Goal: Task Accomplishment & Management: Complete application form

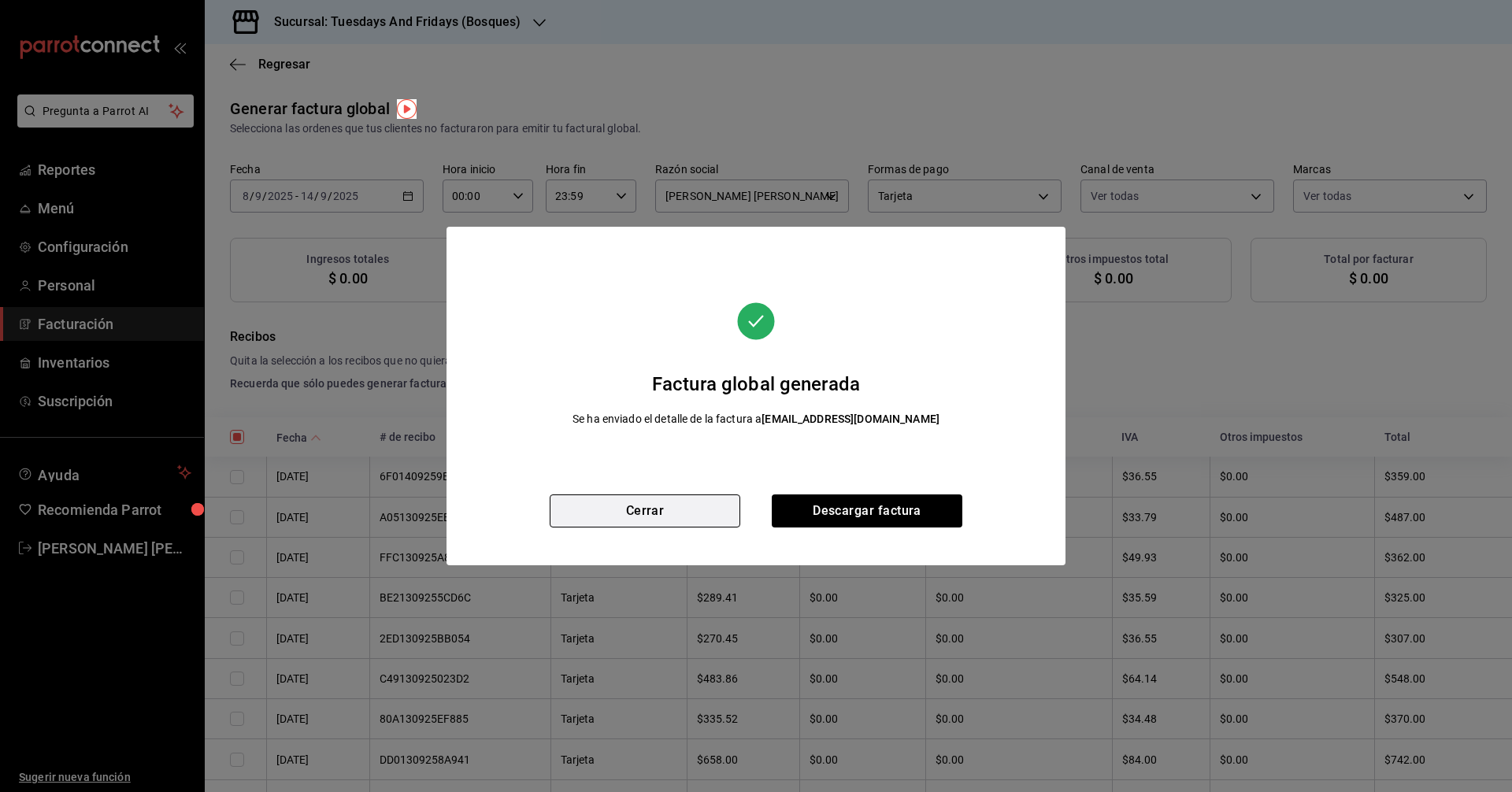
click at [709, 516] on button "Cerrar" at bounding box center [645, 511] width 191 height 33
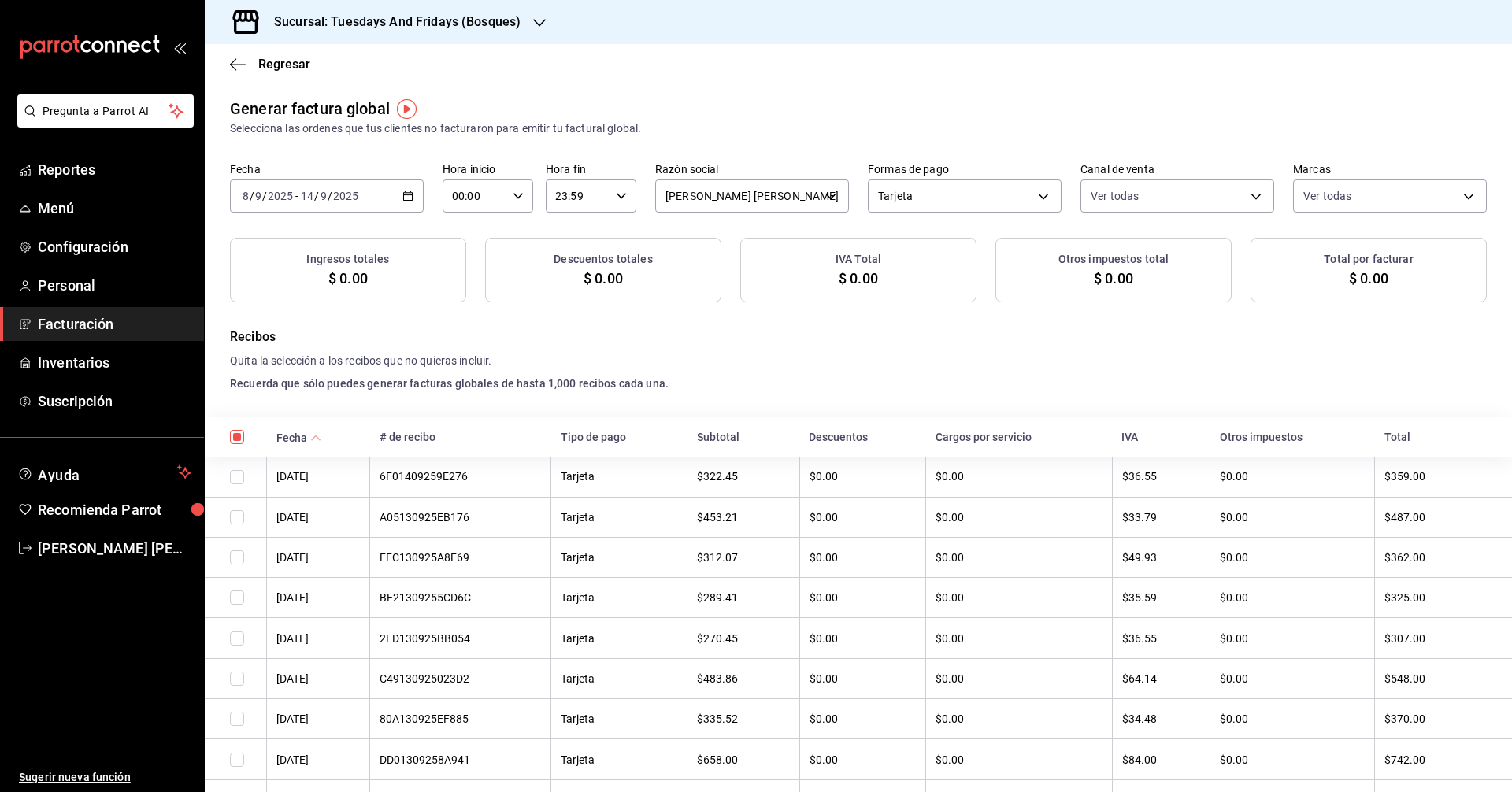
click at [89, 316] on span "Facturación" at bounding box center [114, 324] width 153 height 22
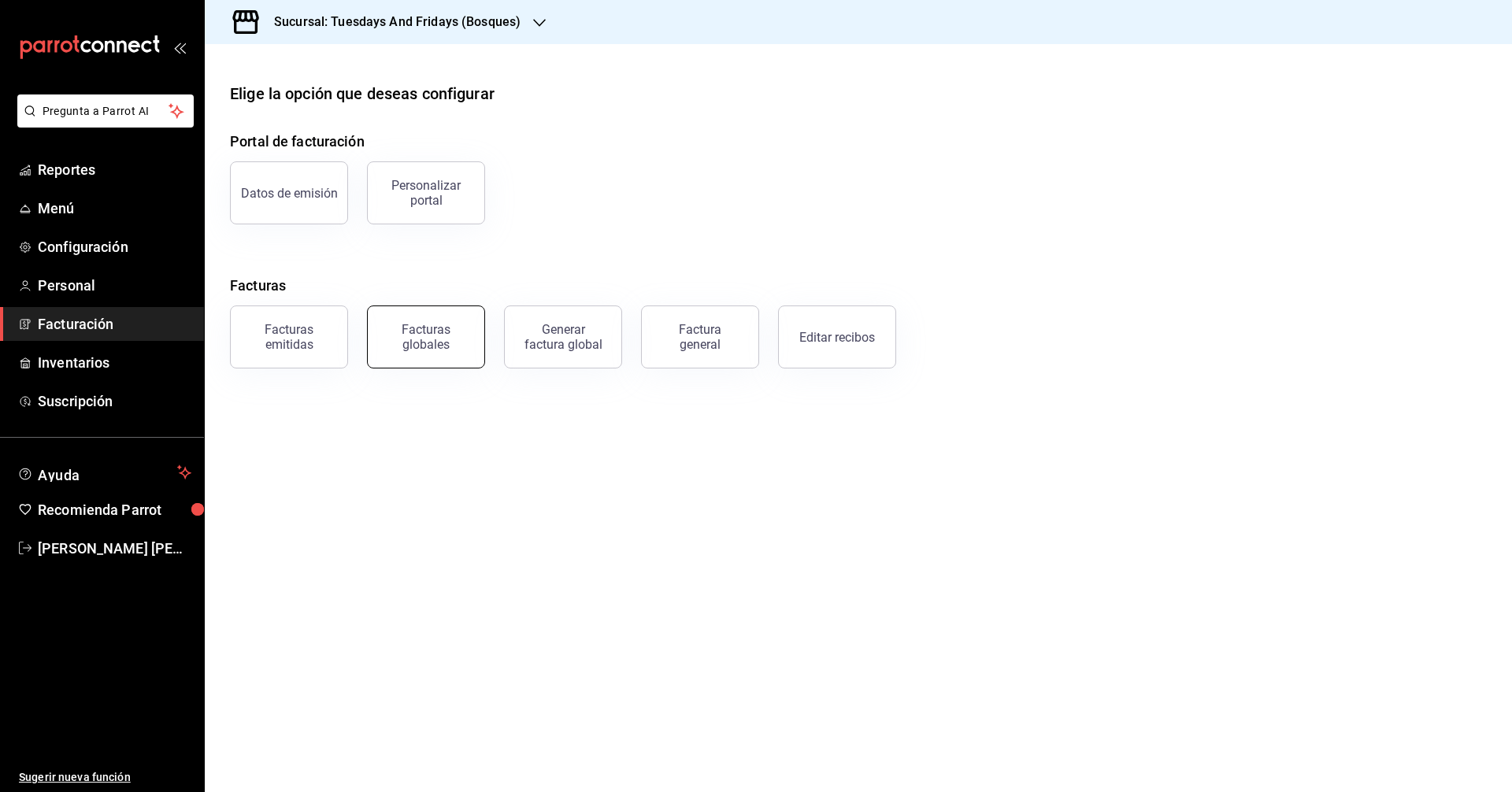
click at [440, 355] on button "Facturas globales" at bounding box center [426, 337] width 118 height 63
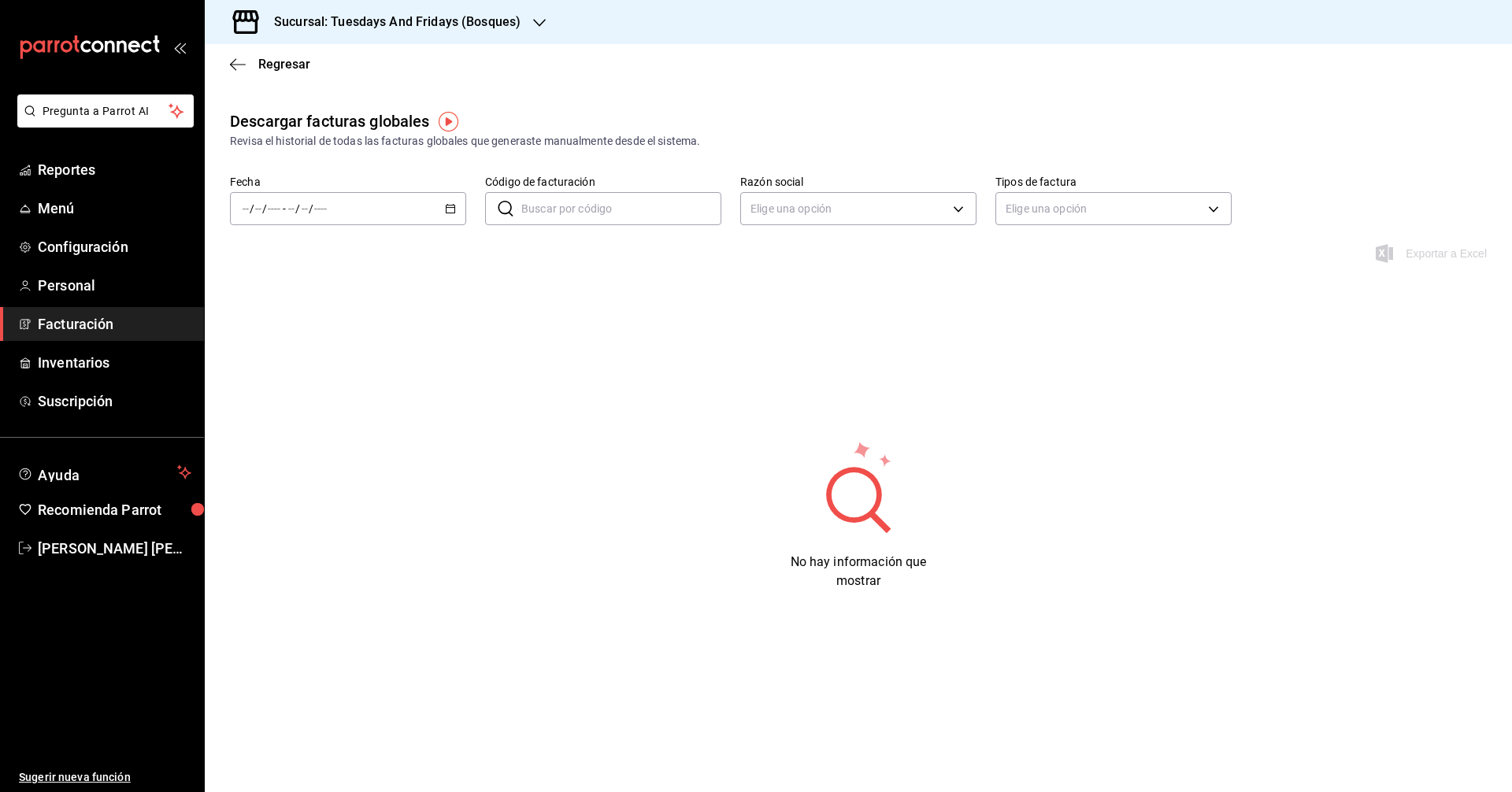
click at [448, 211] on icon "button" at bounding box center [449, 208] width 11 height 11
click at [114, 321] on span "Facturación" at bounding box center [114, 324] width 153 height 22
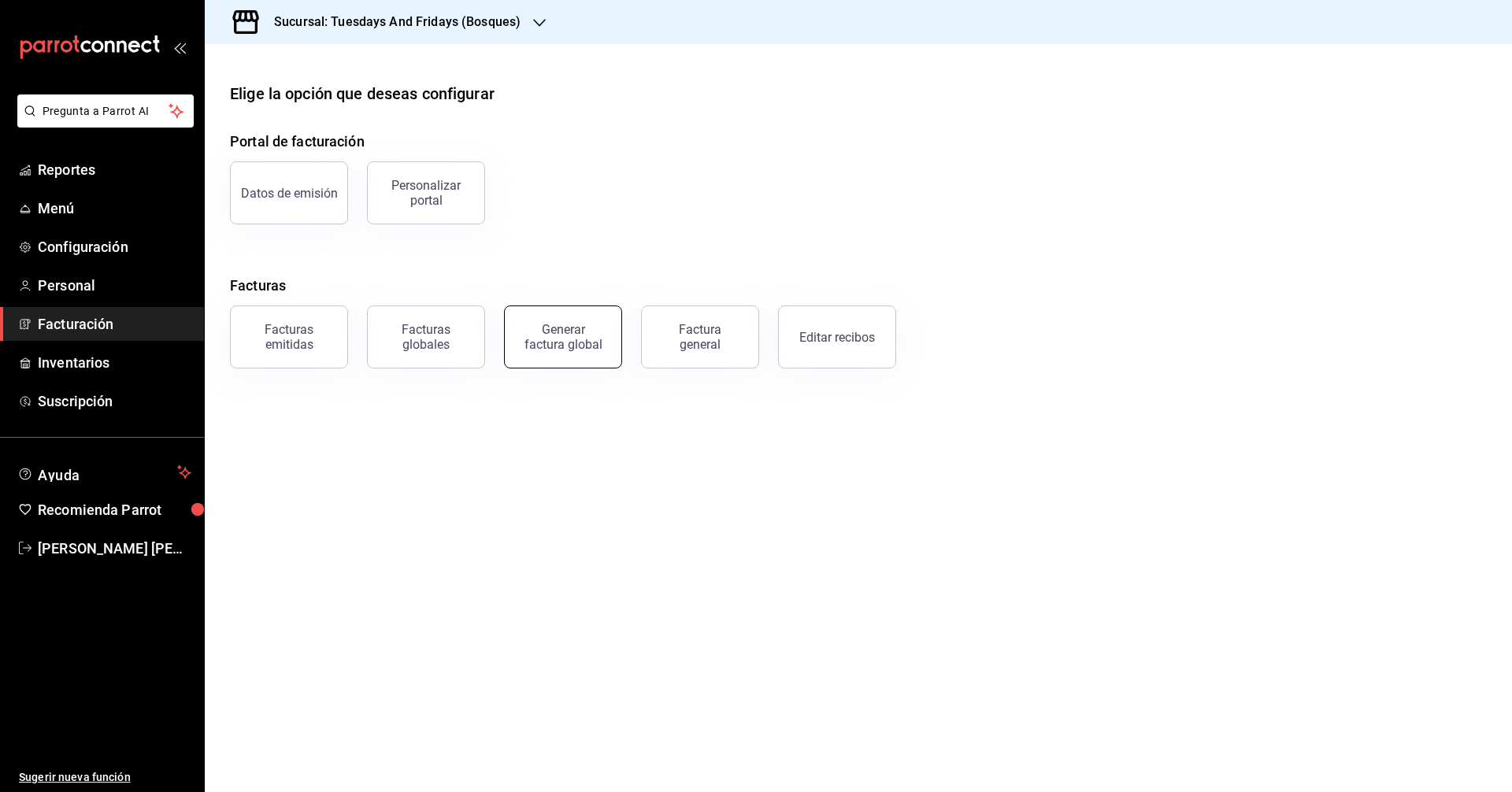
click at [561, 340] on div "Generar factura global" at bounding box center [563, 337] width 79 height 29
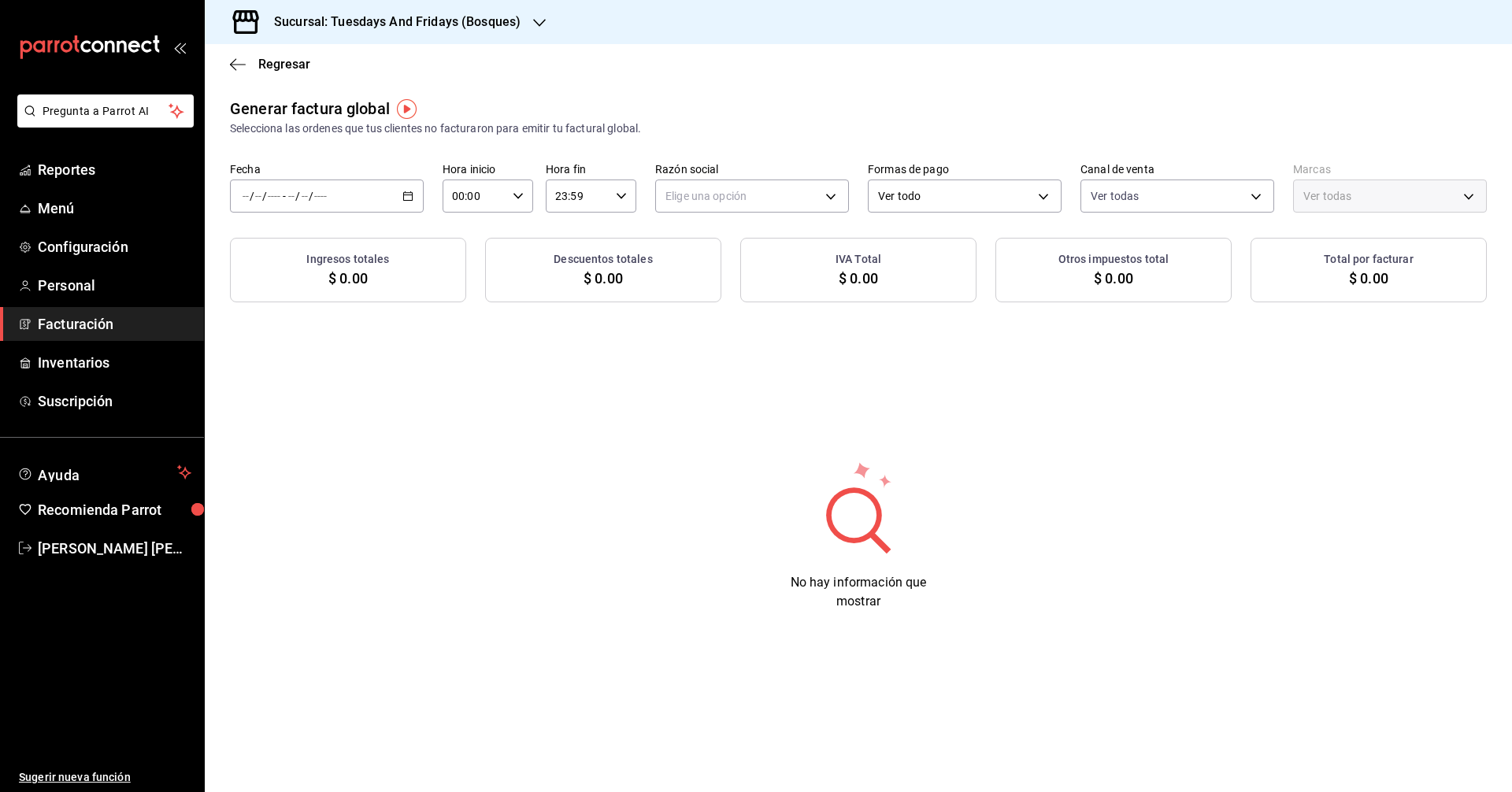
click at [405, 199] on \(Stroke\) "button" at bounding box center [408, 196] width 10 height 9
click at [311, 246] on span "Rango de fechas" at bounding box center [304, 243] width 122 height 17
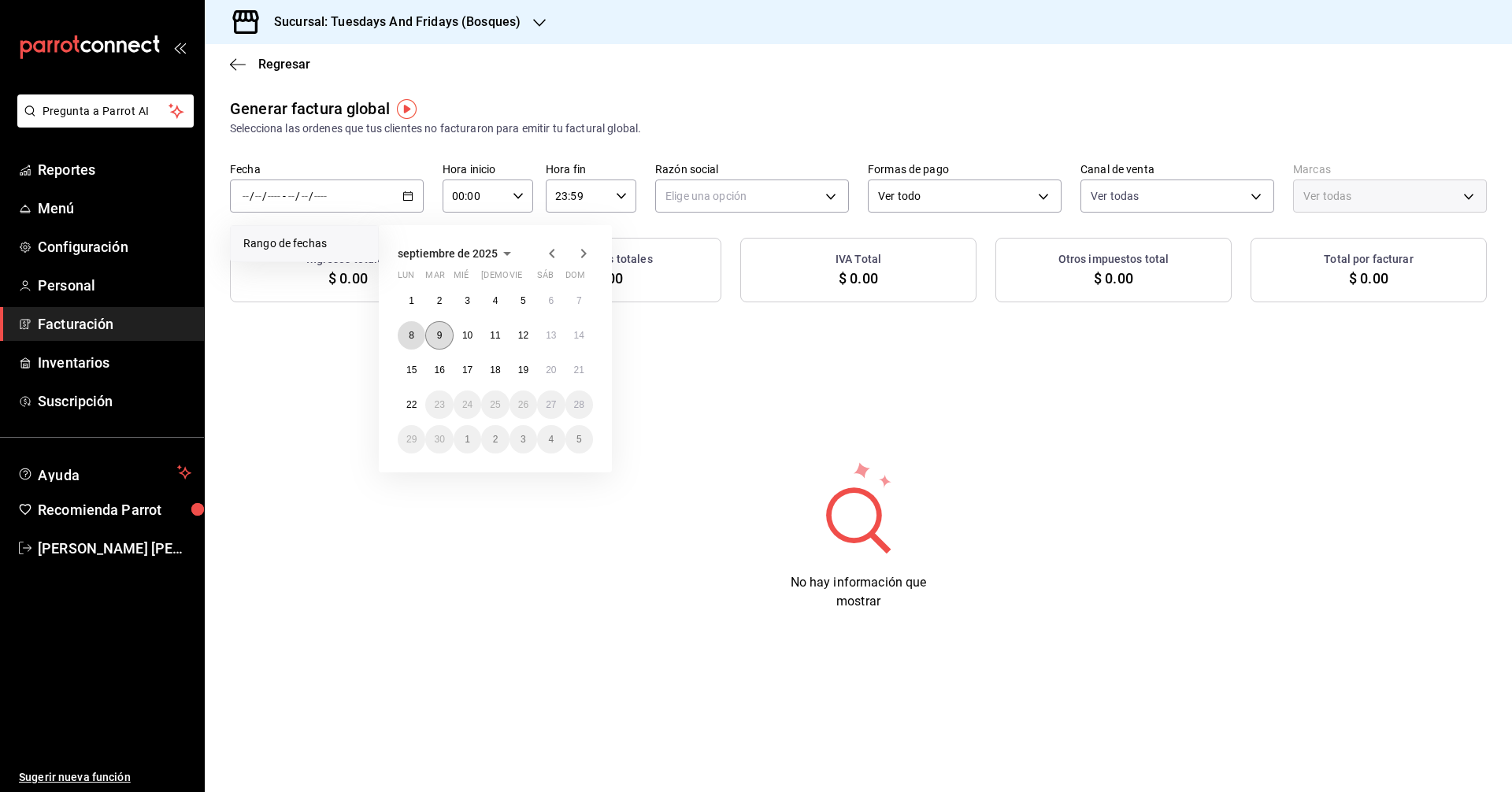
click at [421, 327] on button "8" at bounding box center [411, 335] width 28 height 28
click at [583, 338] on abbr "14" at bounding box center [579, 335] width 10 height 11
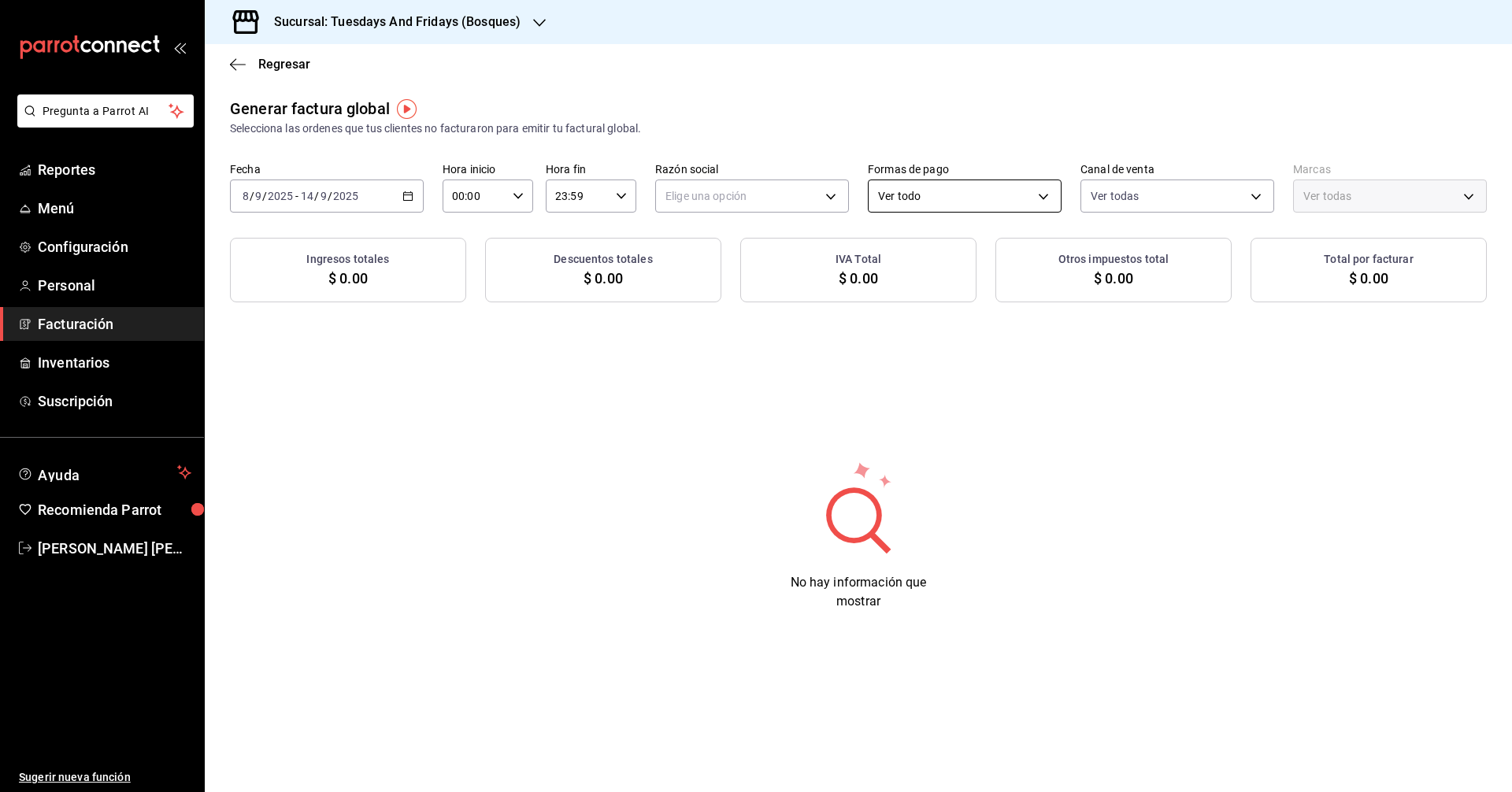
click at [919, 198] on body "Pregunta a Parrot AI Reportes Menú Configuración Personal Facturación Inventari…" at bounding box center [756, 396] width 1512 height 792
click at [888, 276] on li "Tarjeta" at bounding box center [963, 276] width 192 height 29
type input "CARD"
click at [800, 190] on body "Pregunta a Parrot AI Reportes Menú Configuración Personal Facturación Inventari…" at bounding box center [756, 396] width 1512 height 792
click at [686, 277] on li "[PERSON_NAME] [PERSON_NAME]" at bounding box center [751, 276] width 192 height 29
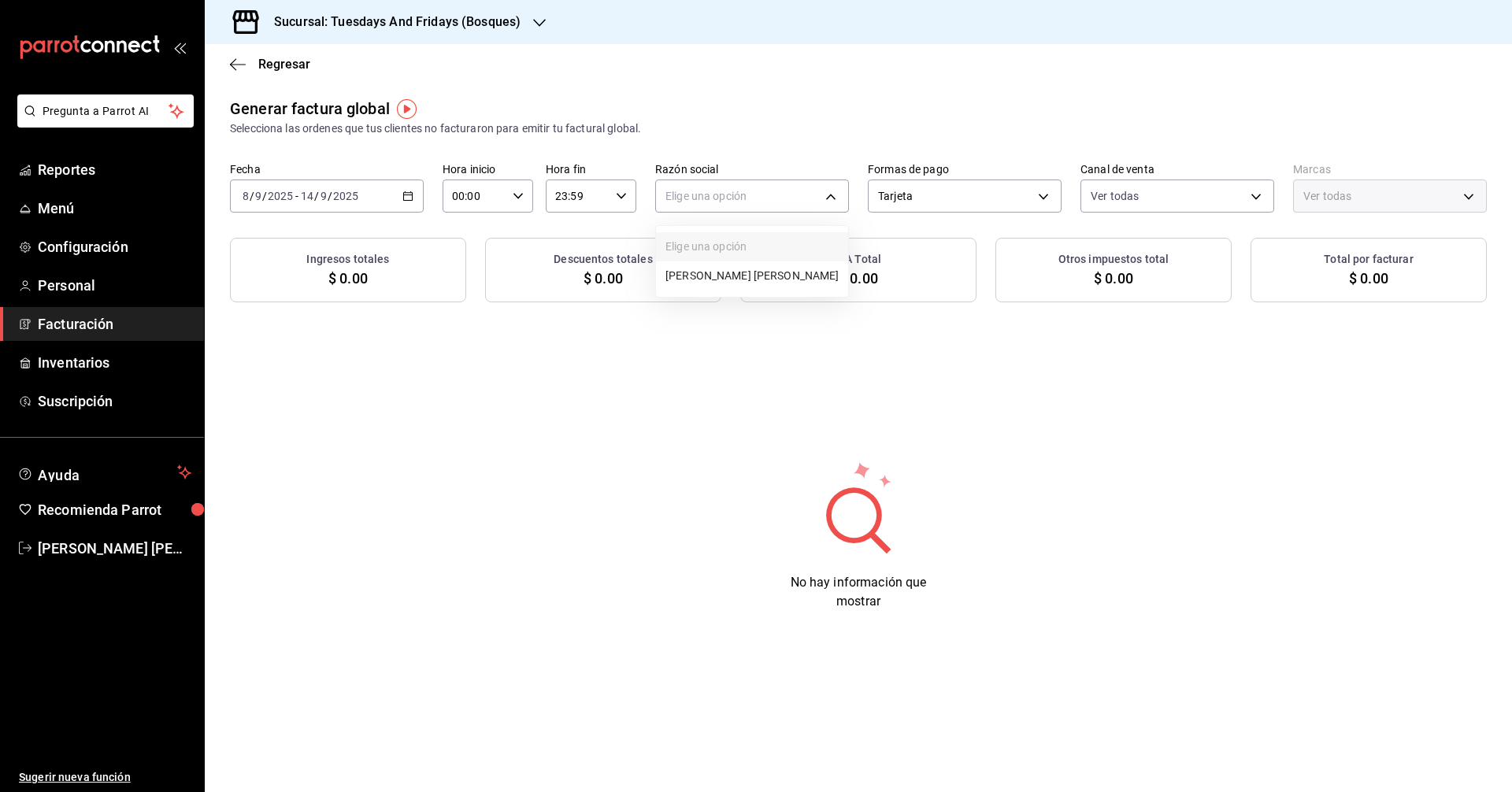
type input "a60f3b00-dd24-4c3b-a0e1-0cac2ce3a580"
type input "41a15e8b-37bc-48dd-a467-b005b9a943ff"
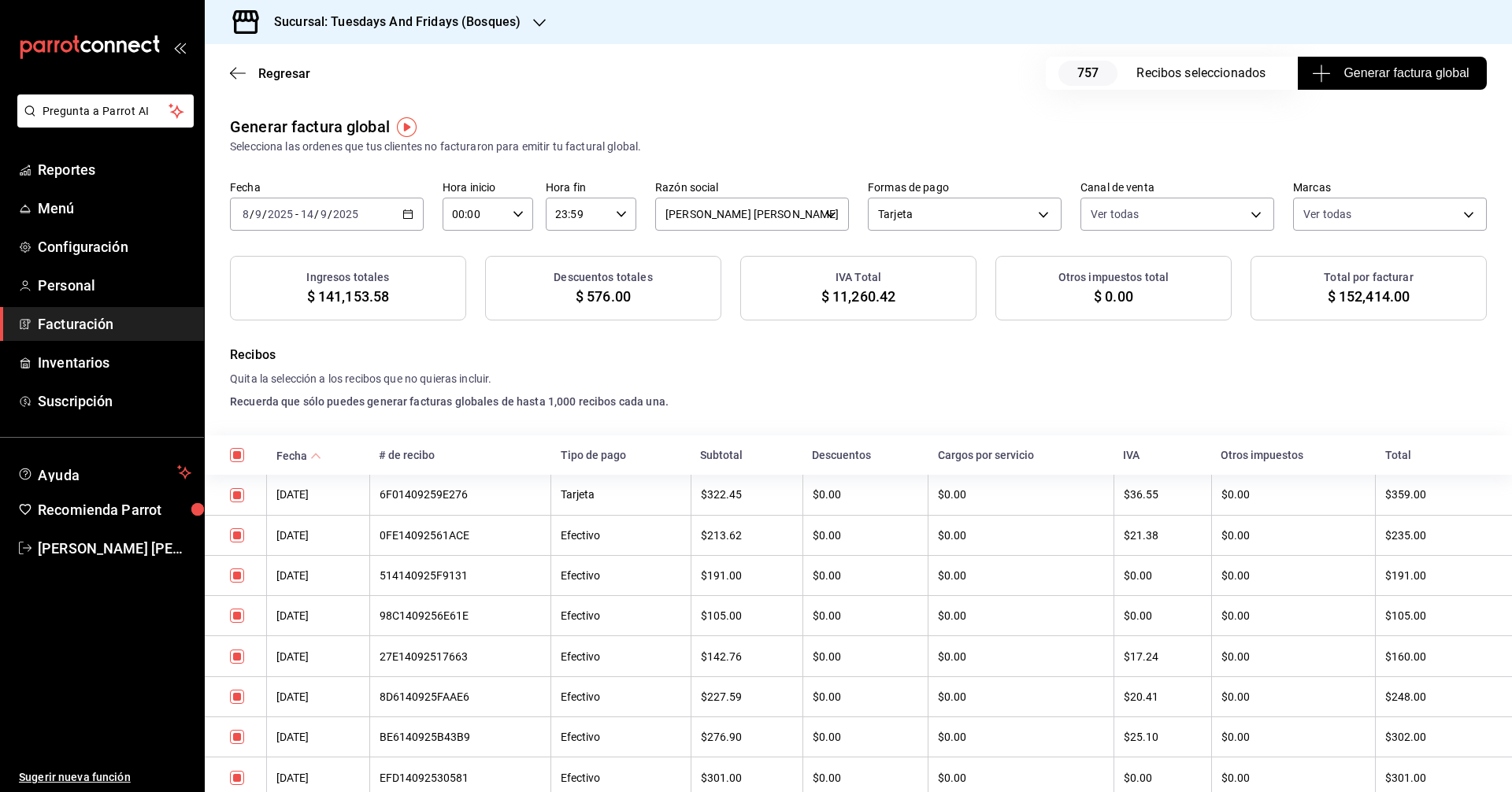
click at [824, 375] on h4 "Quita la selección a los recibos que no quieras incluir." at bounding box center [858, 378] width 1256 height 17
click at [896, 206] on body "Pregunta a Parrot AI Reportes Menú Configuración Personal Facturación Inventari…" at bounding box center [756, 396] width 1512 height 792
click at [892, 370] on li "Transferencia" at bounding box center [959, 381] width 191 height 29
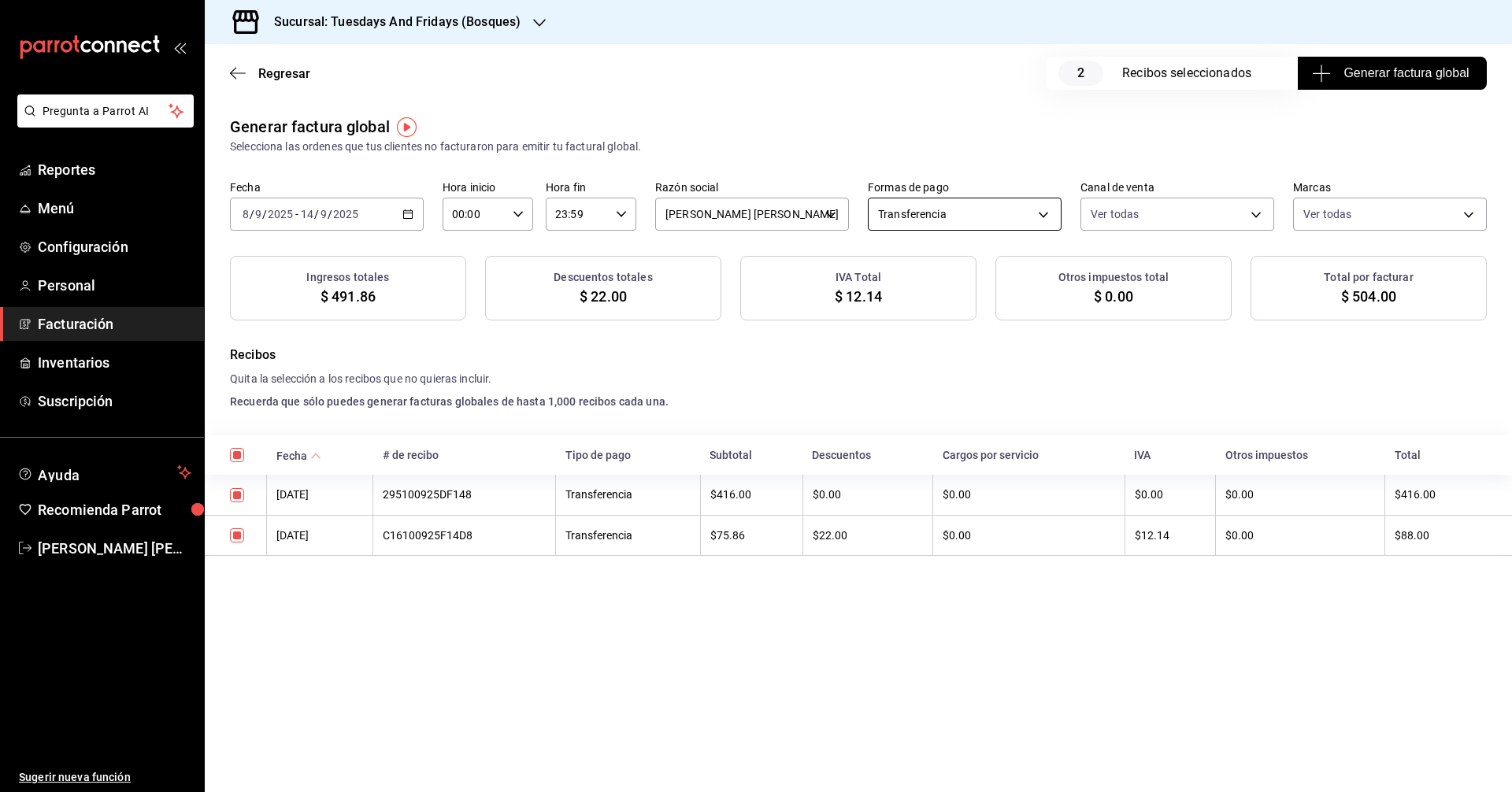
click at [910, 210] on body "Pregunta a Parrot AI Reportes Menú Configuración Personal Facturación Inventari…" at bounding box center [756, 396] width 1512 height 792
click at [931, 295] on li "Tarjeta" at bounding box center [963, 294] width 192 height 29
type input "CARD"
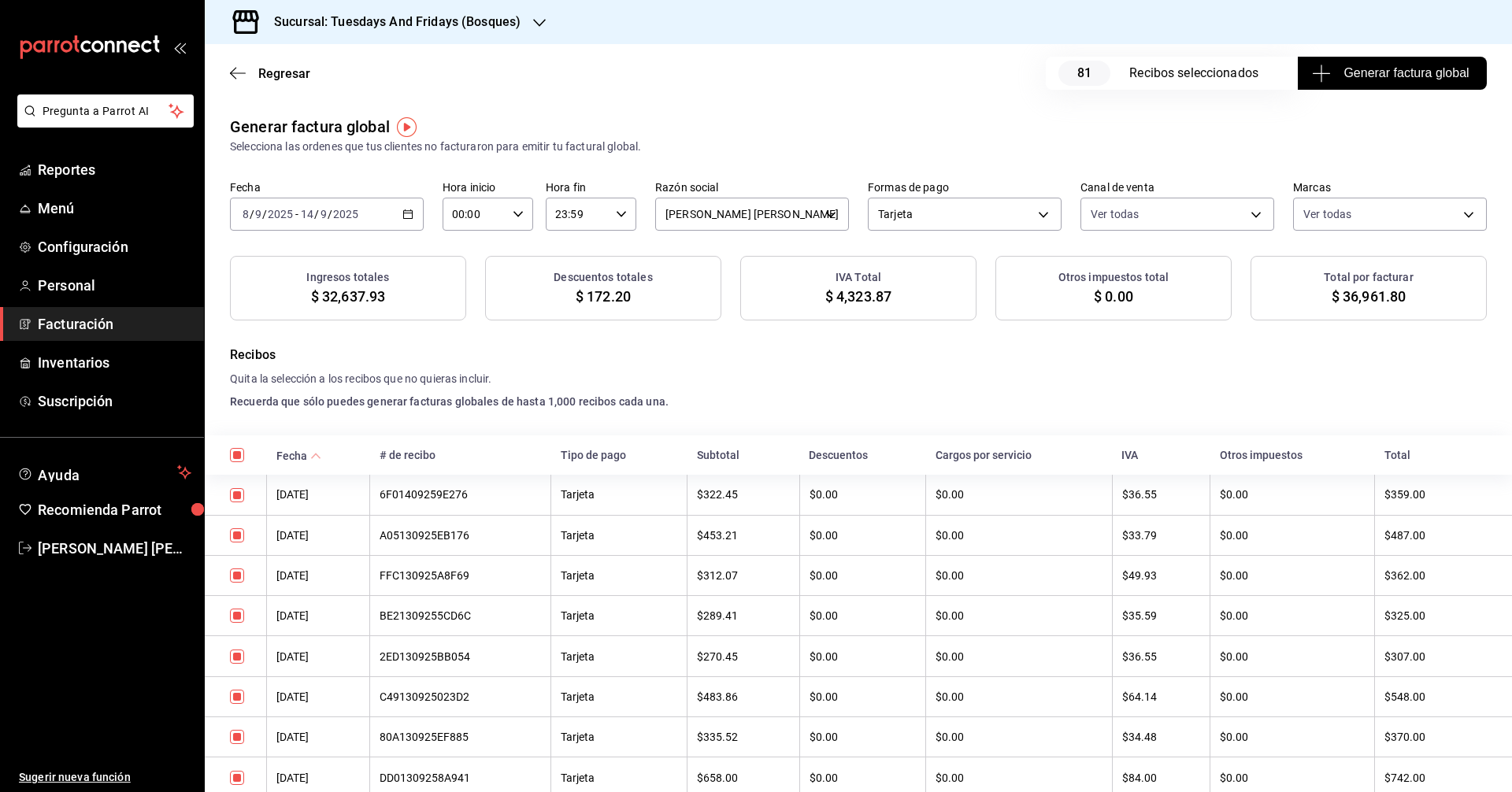
click at [448, 24] on h3 "Sucursal: Tuesdays And Fridays (Bosques)" at bounding box center [390, 22] width 259 height 19
click at [327, 128] on div "Tuesdays And Fridays (Canteras)" at bounding box center [322, 139] width 236 height 35
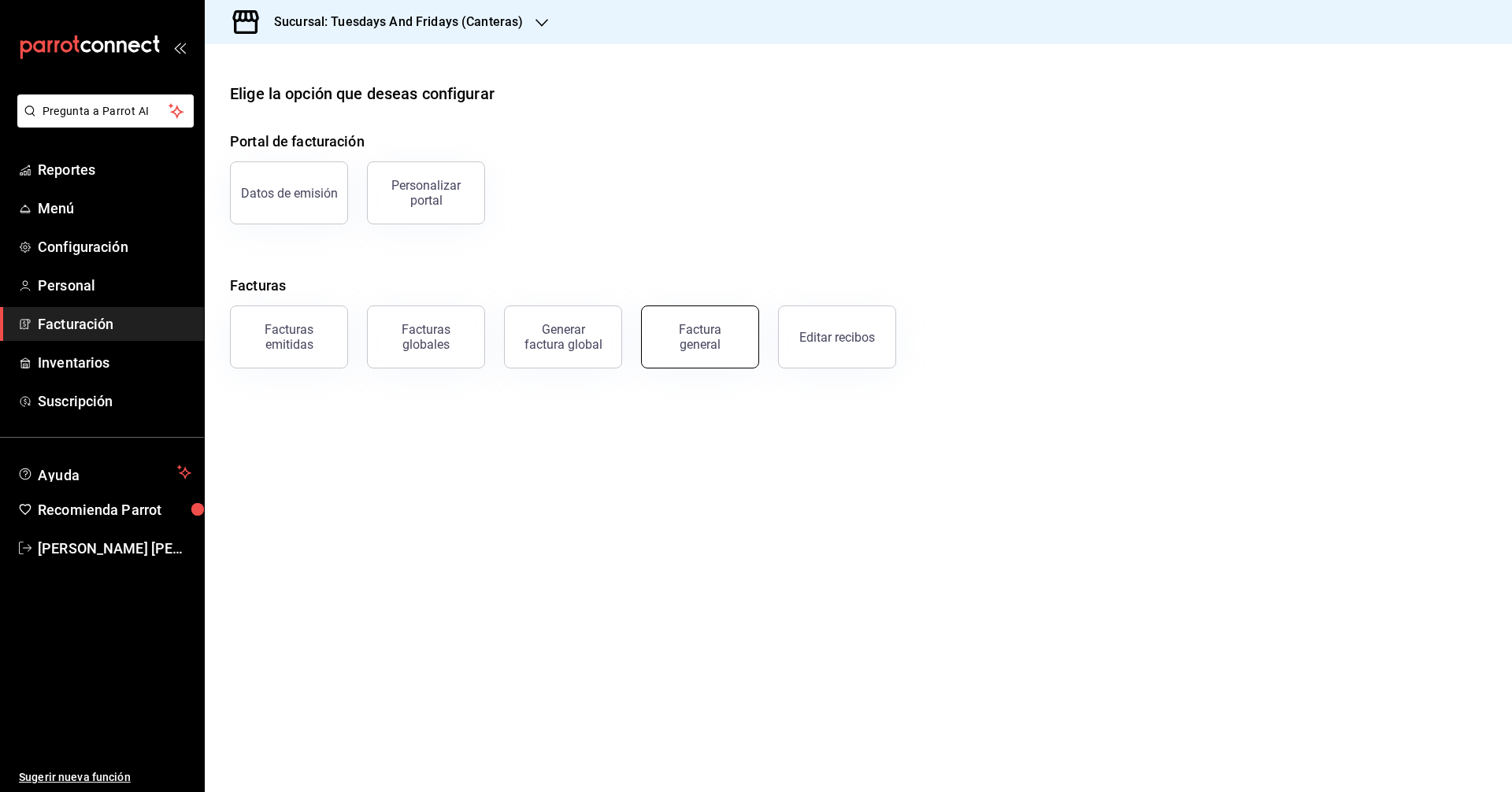
click at [707, 353] on button "Factura general" at bounding box center [700, 337] width 118 height 63
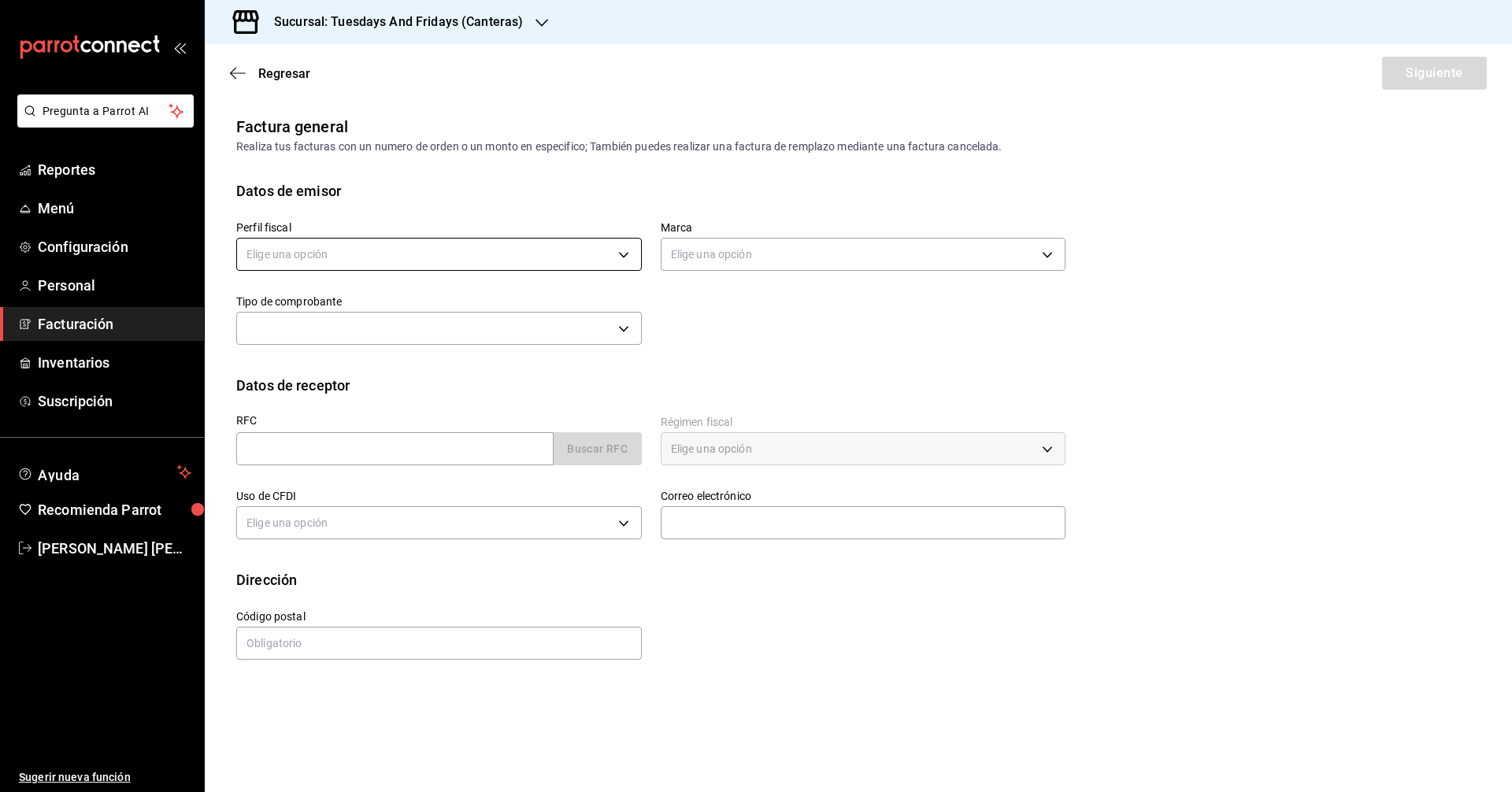
click at [445, 246] on body "Pregunta a Parrot AI Reportes Menú Configuración Personal Facturación Inventari…" at bounding box center [756, 396] width 1512 height 792
click at [363, 337] on li "[PERSON_NAME] [PERSON_NAME]" at bounding box center [438, 334] width 404 height 29
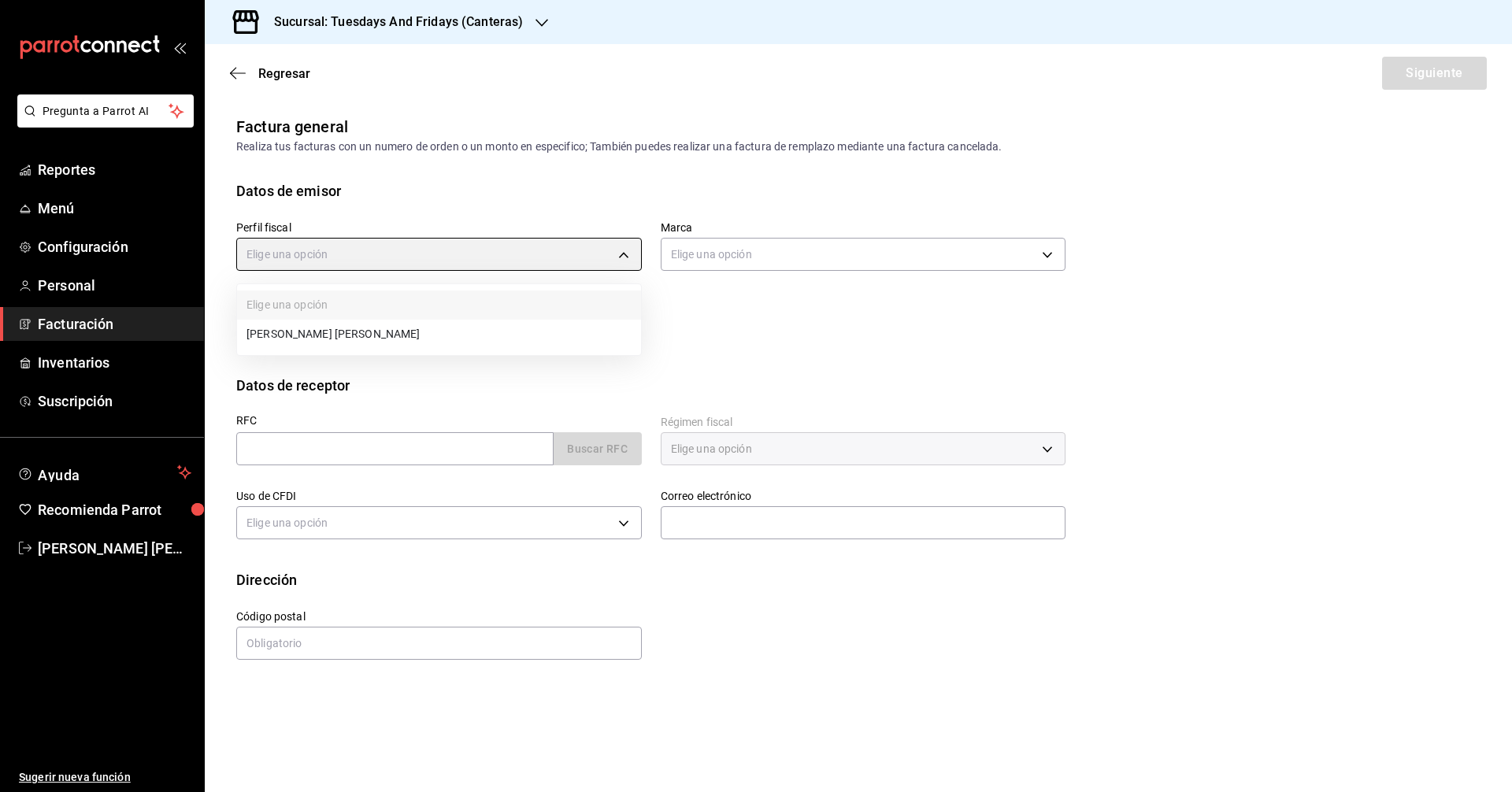
type input "c9cd24ef-4caf-4a7b-8585-89d79b9dc07f"
type input "72192942-13c2-4f84-be82-f50c87f3379a"
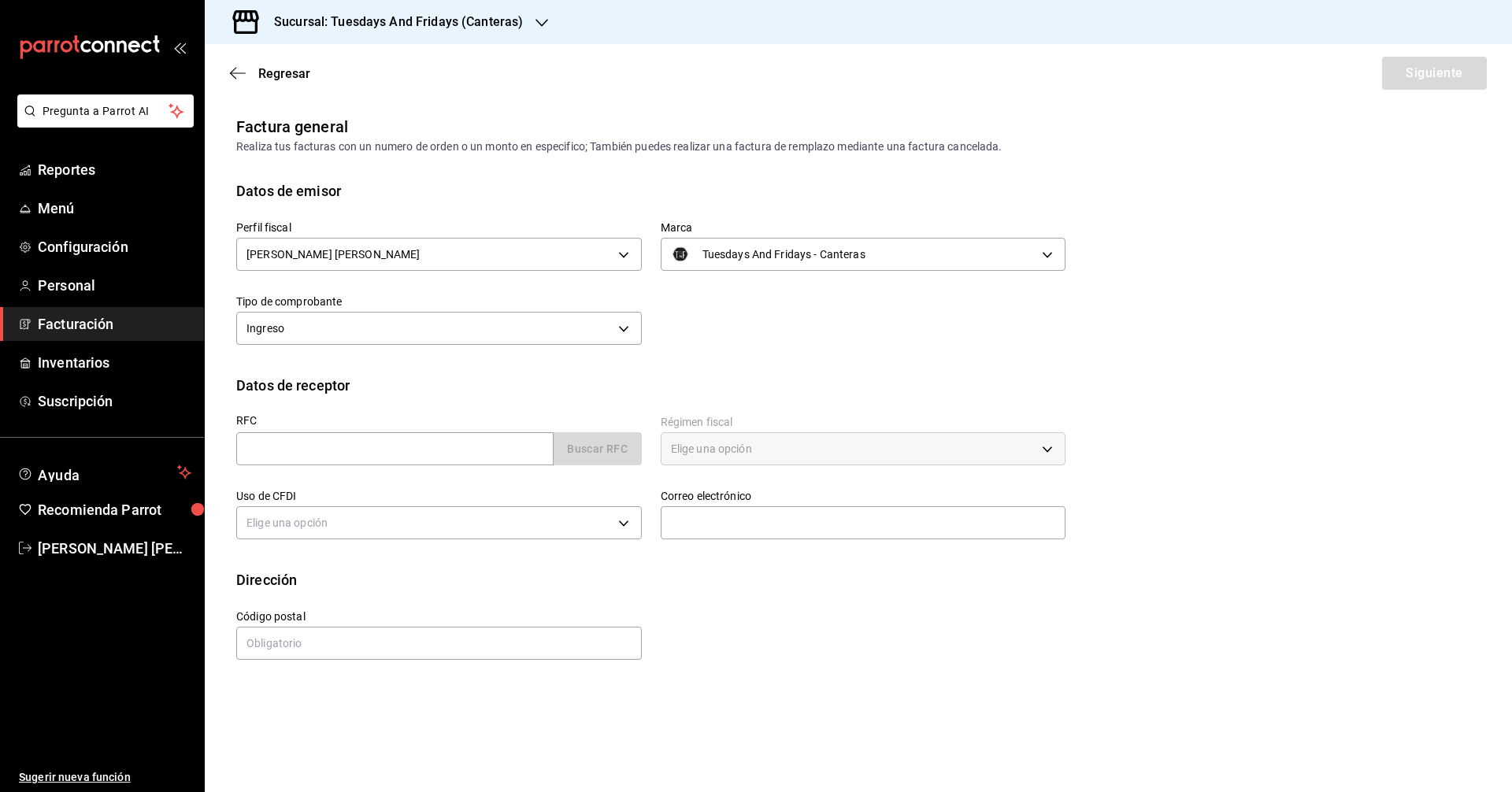
drag, startPoint x: 652, startPoint y: 354, endPoint x: 425, endPoint y: 363, distance: 227.2
click at [641, 360] on div "Perfil fiscal [PERSON_NAME] [PERSON_NAME] c9cd24ef-4caf-4a7b-8585-89d79b9dc07f …" at bounding box center [857, 288] width 1244 height 173
click at [449, 452] on input "text" at bounding box center [394, 449] width 318 height 33
type input "CAVB910401BC1"
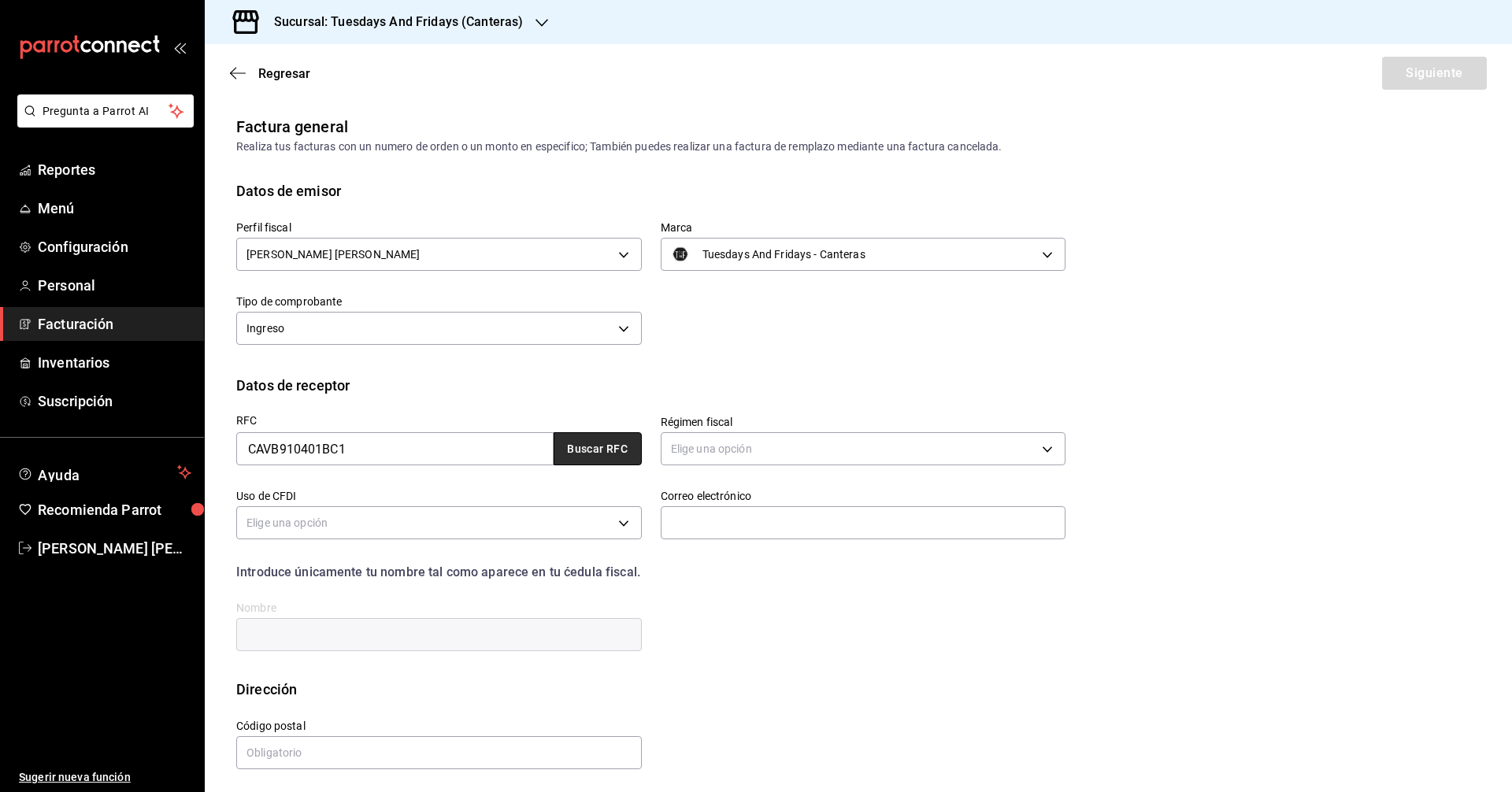
click at [604, 464] on button "Buscar RFC" at bounding box center [598, 449] width 88 height 33
type input "626"
type input "G03"
type input "[EMAIL_ADDRESS][DOMAIN_NAME]"
type input "20120"
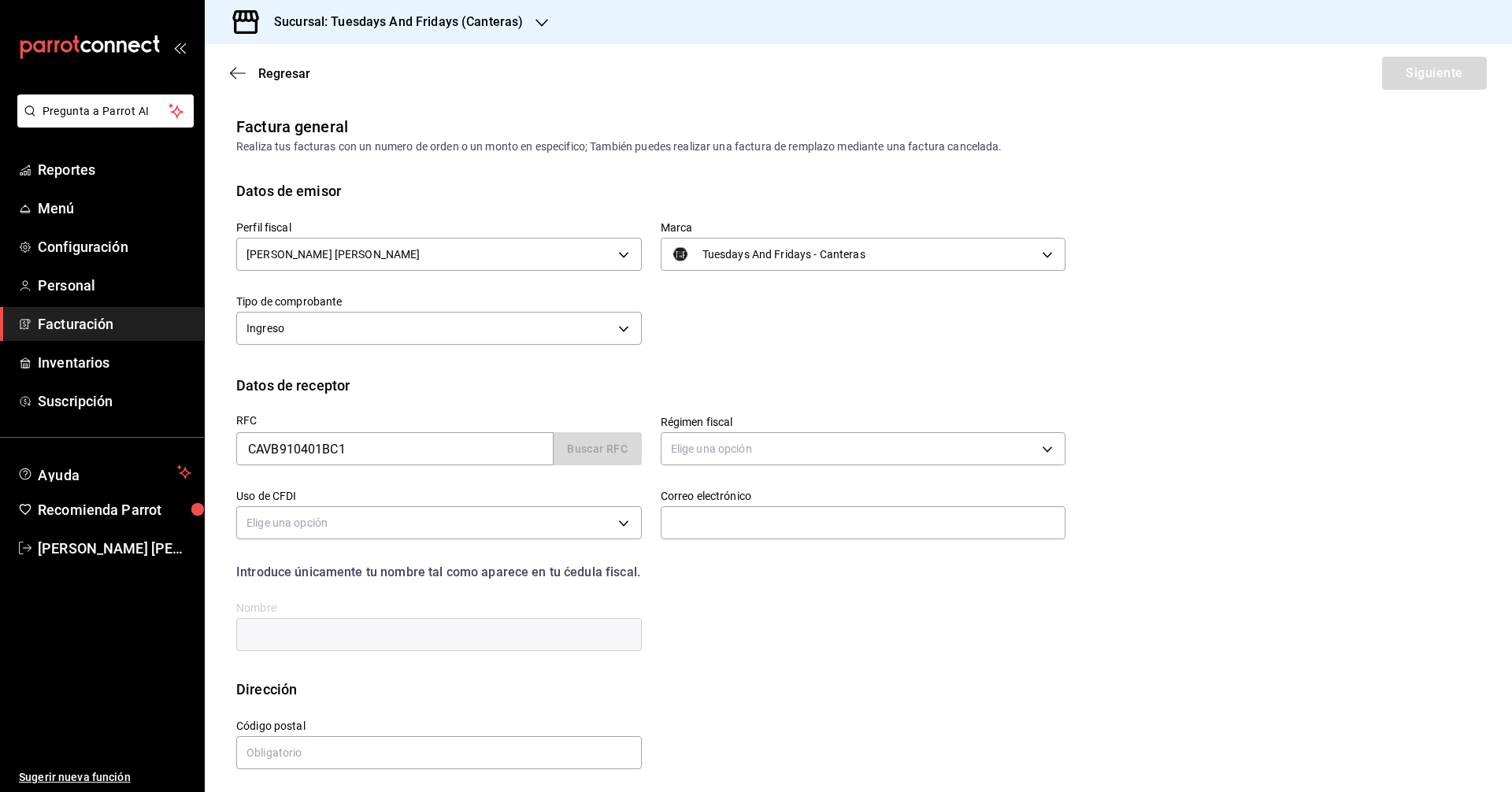
type input "[PERSON_NAME]"
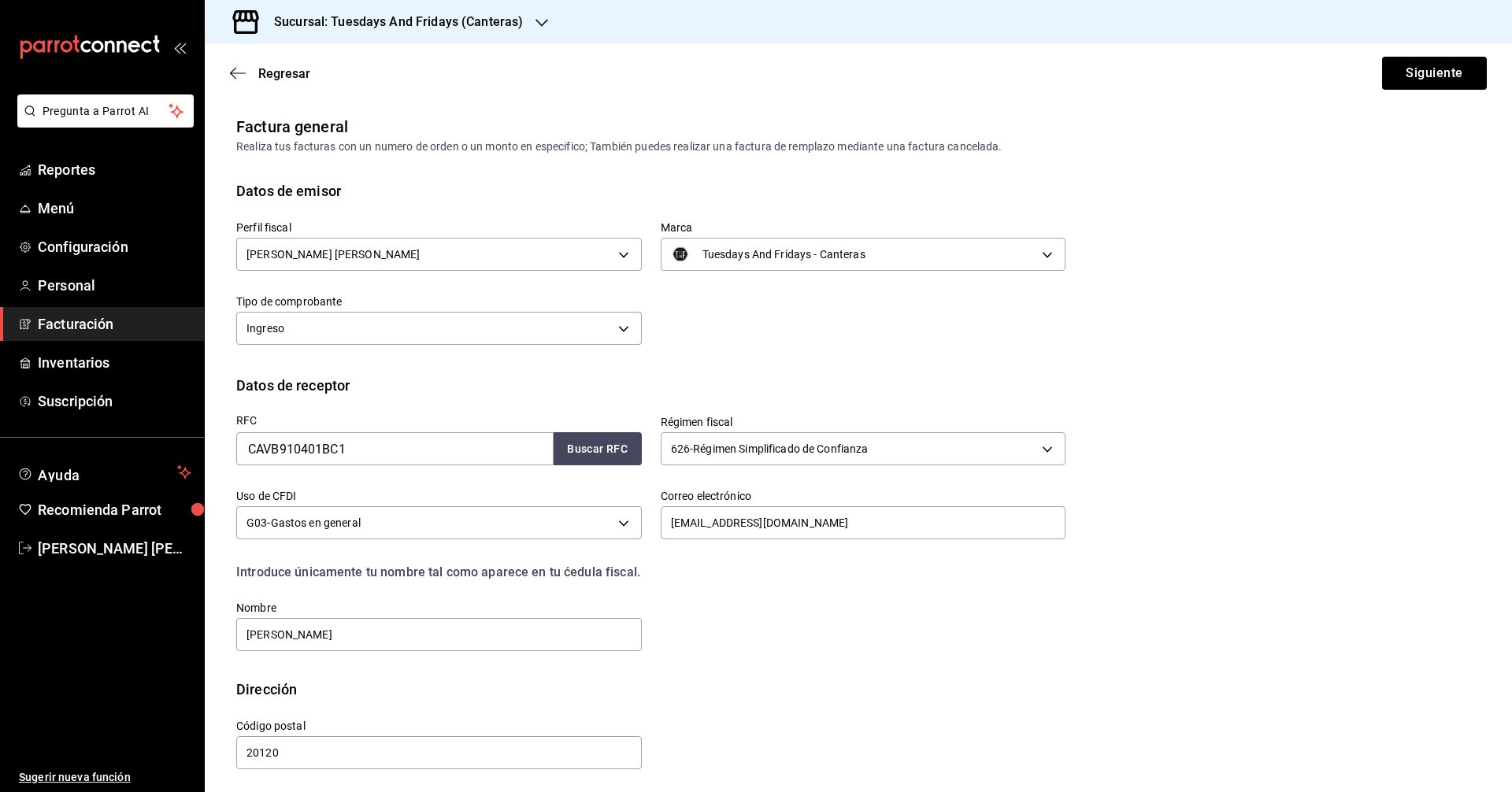
click at [826, 636] on div "RFC CAVB910401BC1 Buscar RFC Régimen fiscal 626 - Régimen Simplificado de Confi…" at bounding box center [641, 525] width 848 height 257
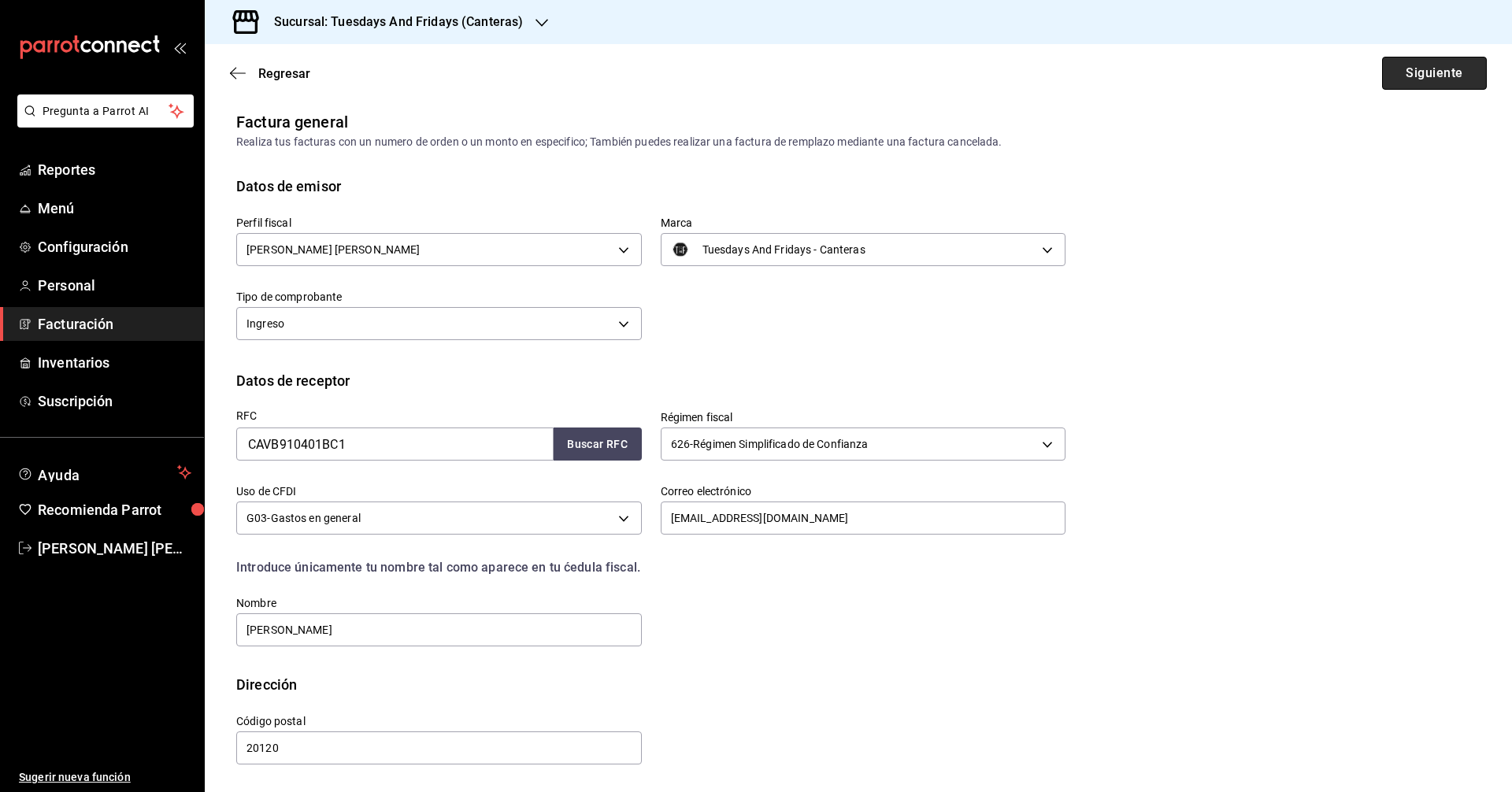
click at [1425, 68] on button "Siguiente" at bounding box center [1434, 74] width 105 height 33
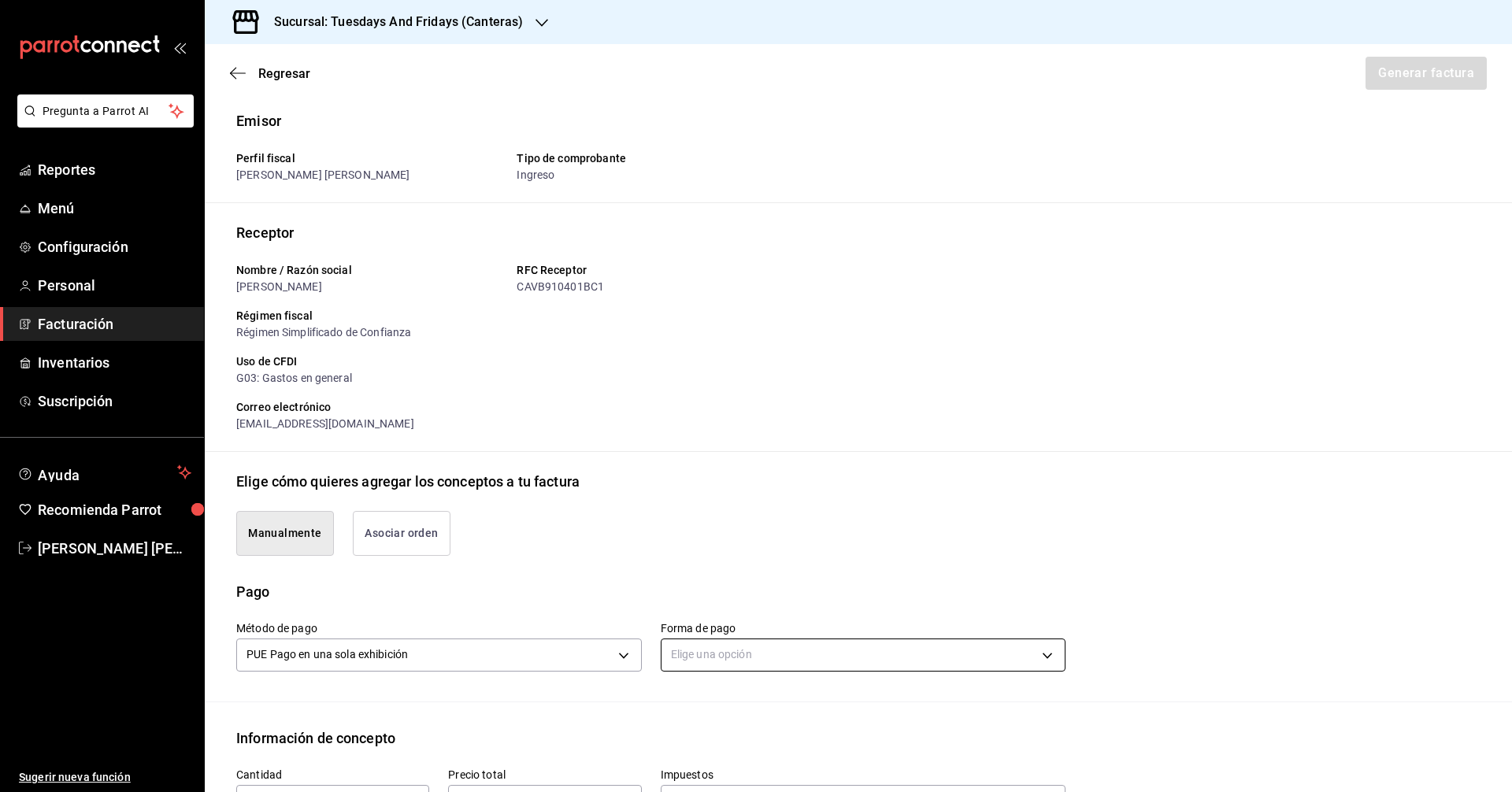
click at [693, 652] on body "Pregunta a Parrot AI Reportes Menú Configuración Personal Facturación Inventari…" at bounding box center [756, 396] width 1512 height 792
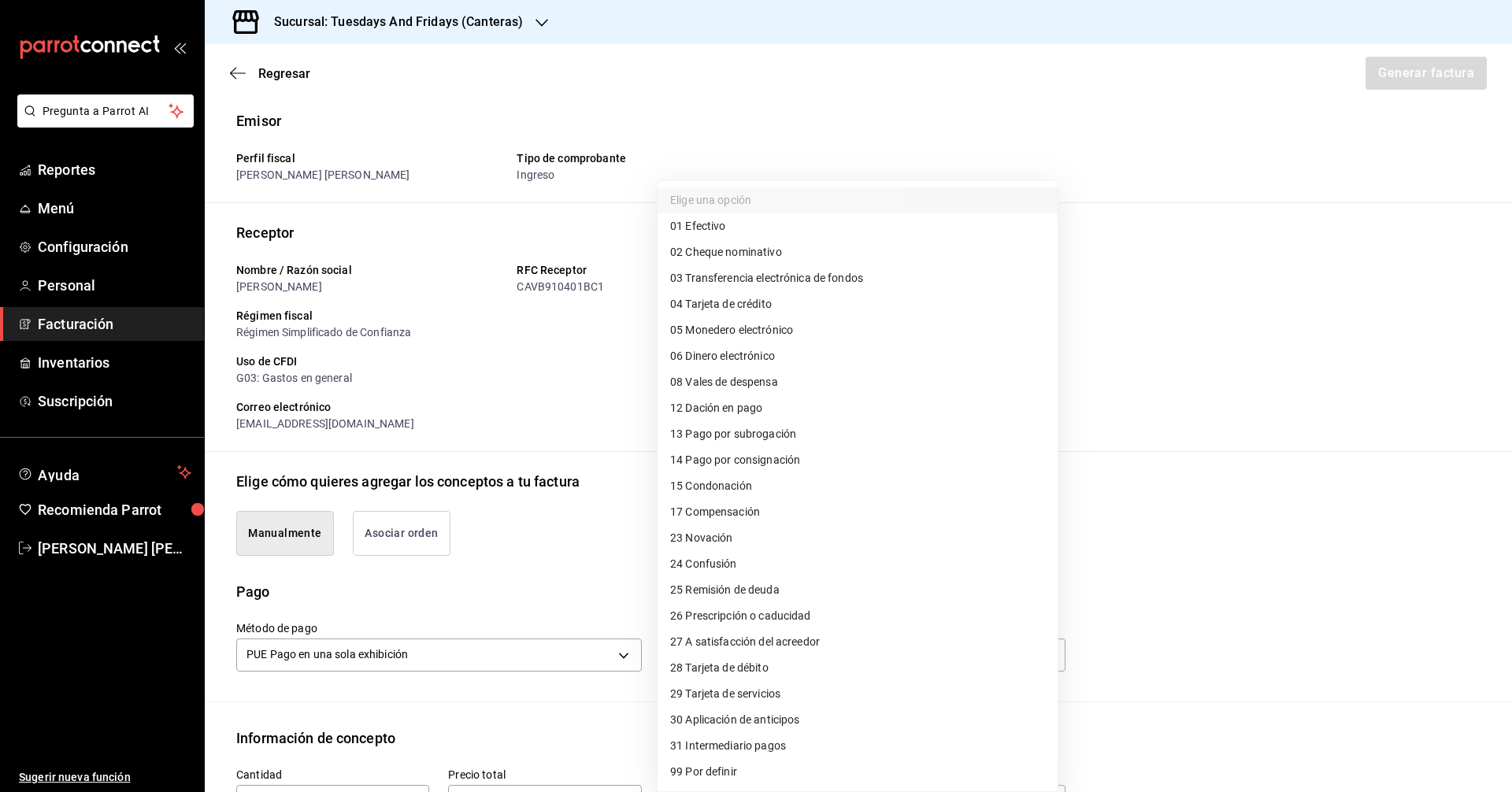
click at [737, 279] on span "03 Transferencia electrónica de fondos" at bounding box center [767, 278] width 193 height 17
type input "03"
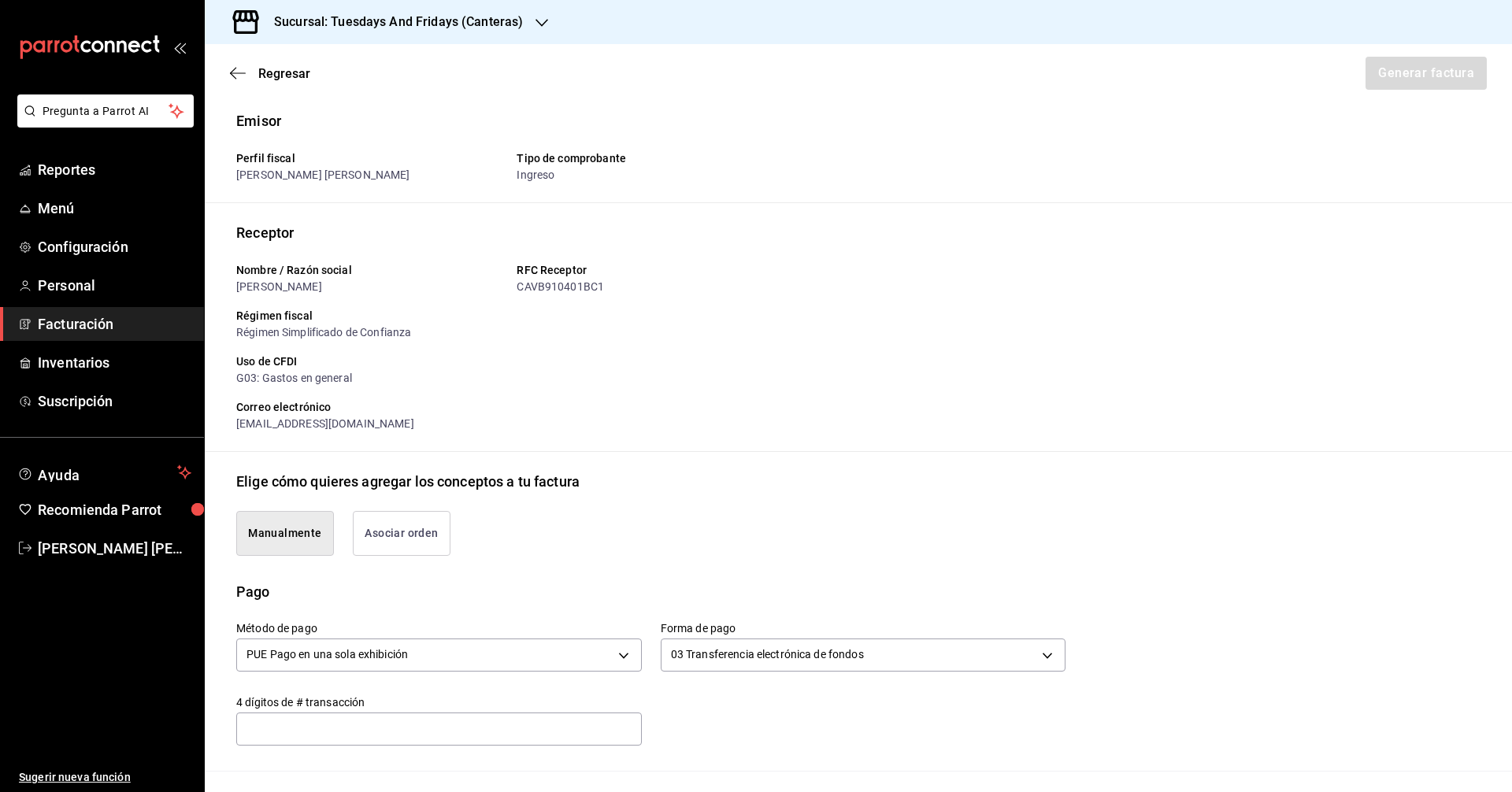
click at [648, 511] on div "Manualmente Asociar orden" at bounding box center [641, 524] width 848 height 64
click at [469, 724] on input "text" at bounding box center [438, 728] width 405 height 31
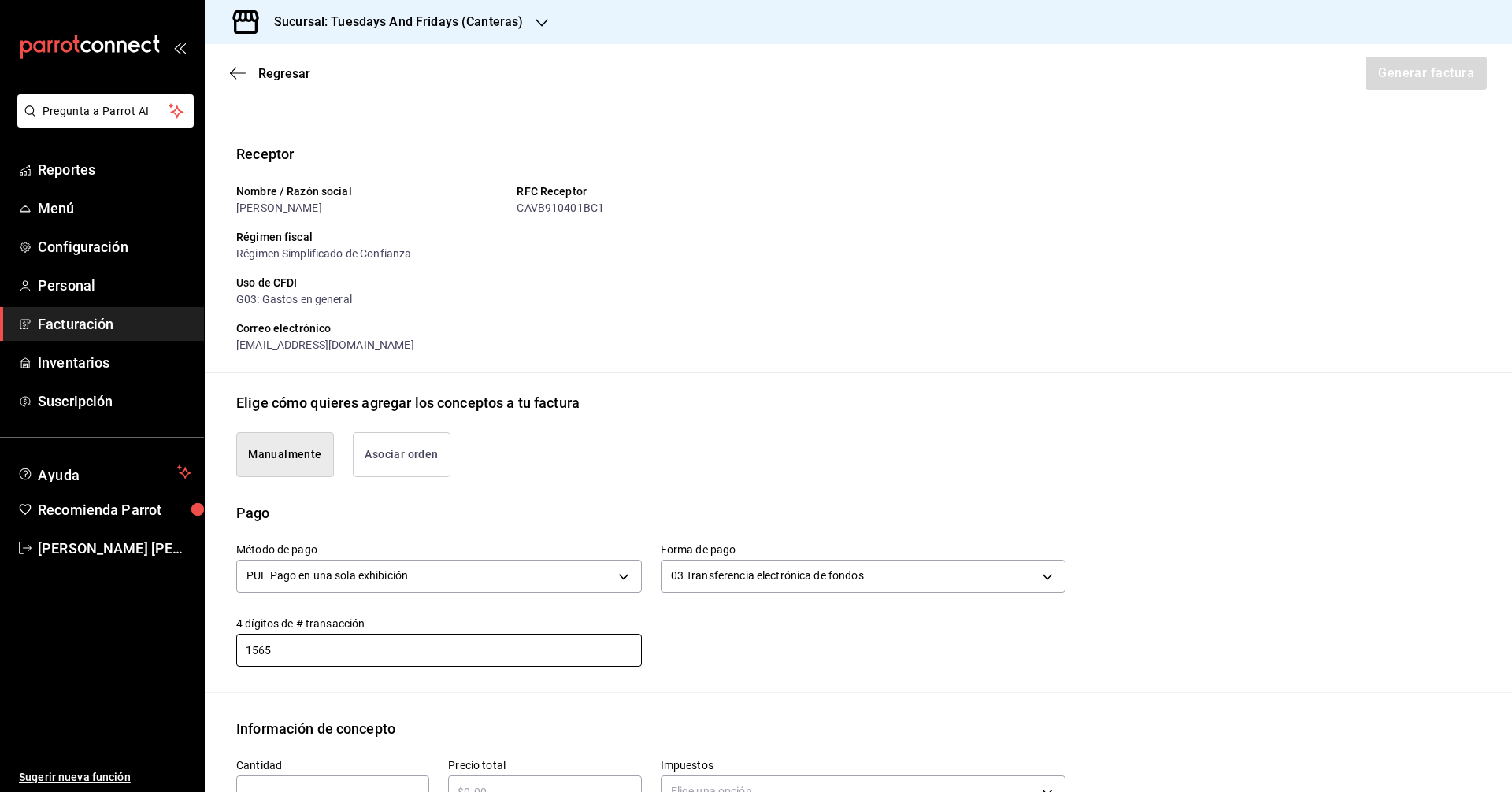
type input "1565"
click at [737, 717] on div "Información de concepto" at bounding box center [857, 728] width 1244 height 22
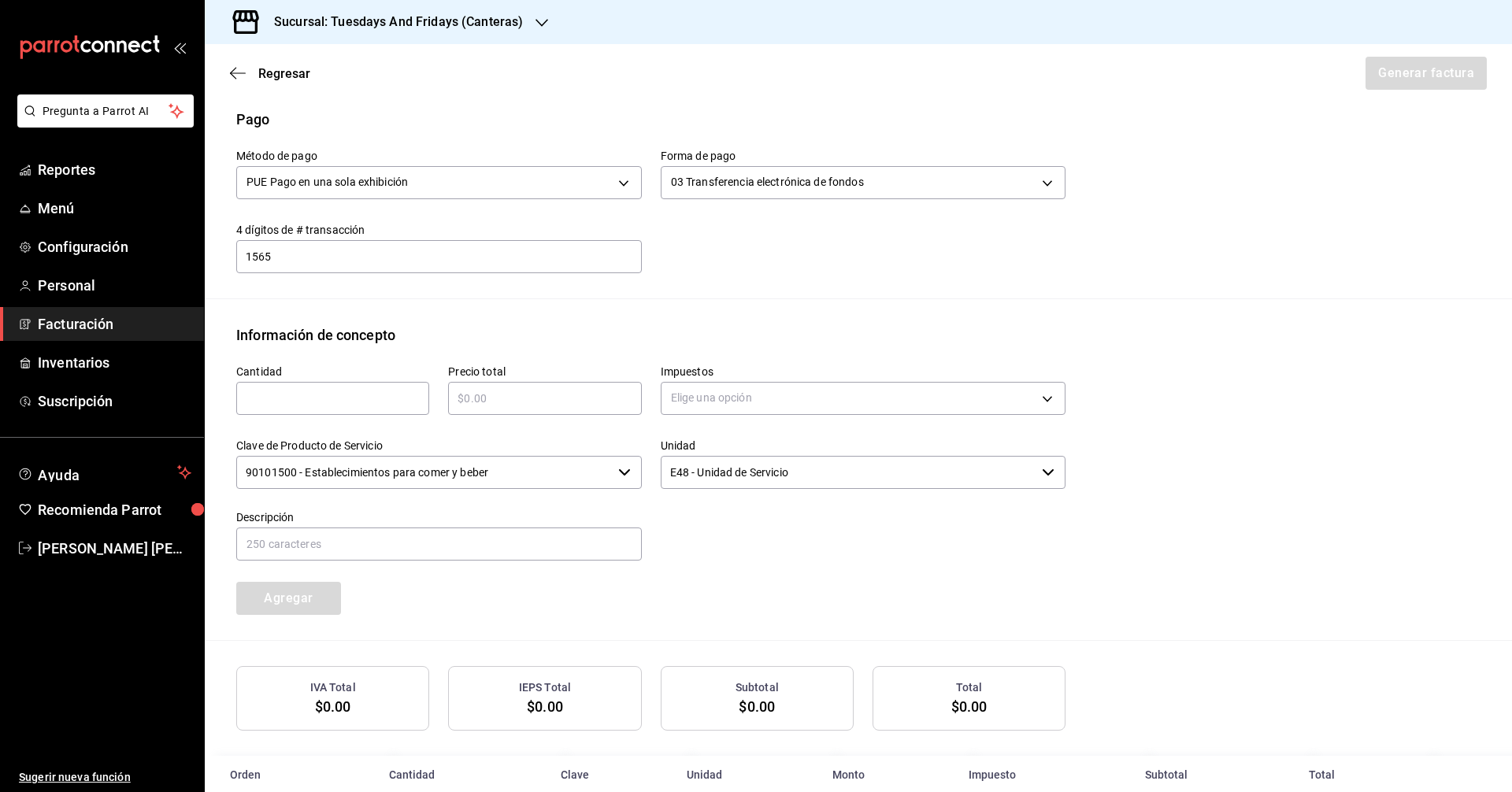
click at [322, 407] on input "text" at bounding box center [332, 398] width 193 height 19
type input "6"
click at [507, 405] on input "text" at bounding box center [545, 398] width 193 height 19
type input "$468"
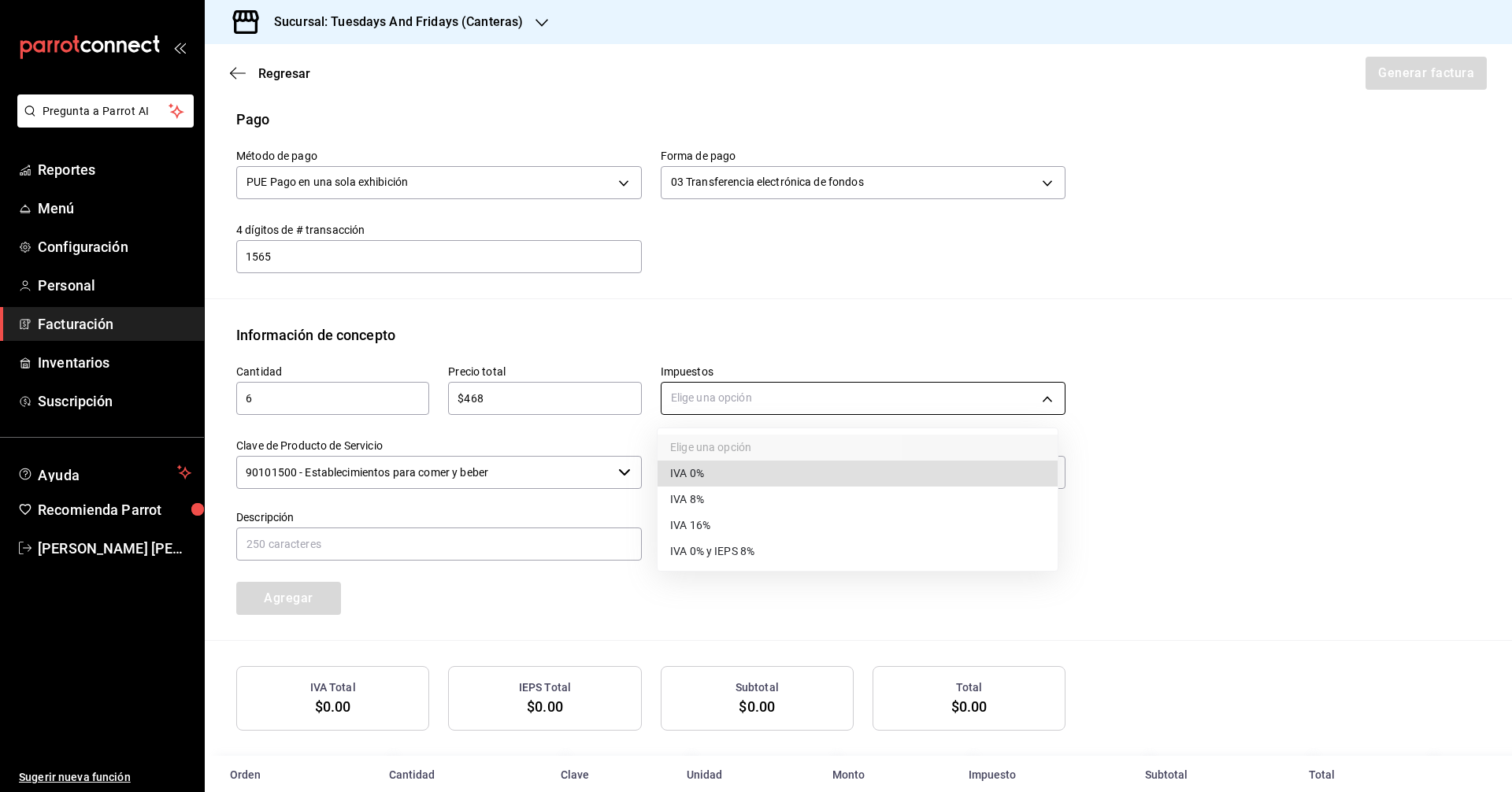
click at [732, 399] on body "Pregunta a Parrot AI Reportes Menú Configuración Personal Facturación Inventari…" at bounding box center [756, 396] width 1512 height 792
click at [690, 464] on li "IVA 0%" at bounding box center [857, 474] width 400 height 26
type input "IVA_0"
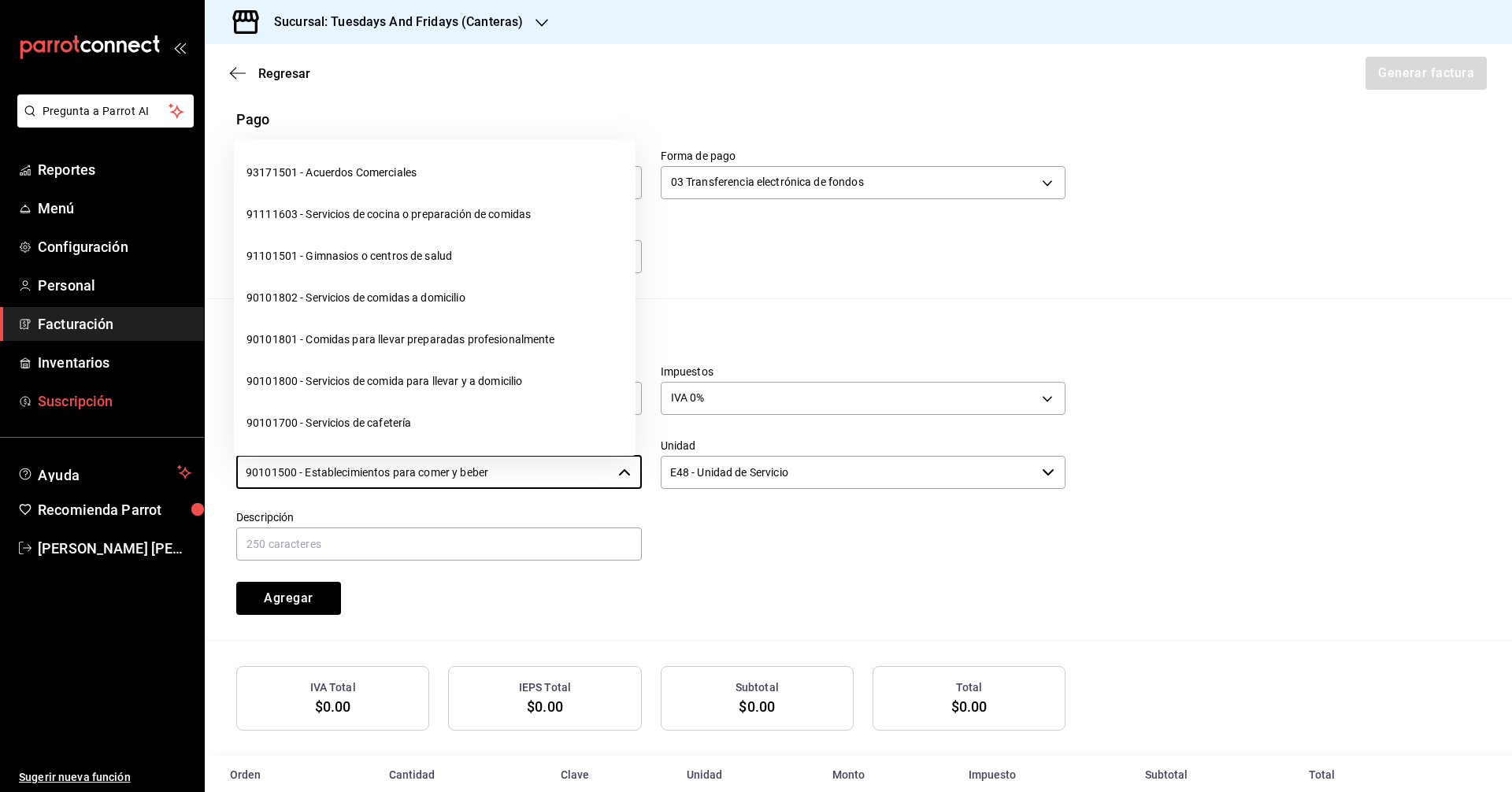
drag, startPoint x: 546, startPoint y: 469, endPoint x: 159, endPoint y: 409, distance: 391.6
click at [159, 409] on div "Pregunta a Parrot AI Reportes Menú Configuración Personal Facturación Inventari…" at bounding box center [756, 396] width 1512 height 792
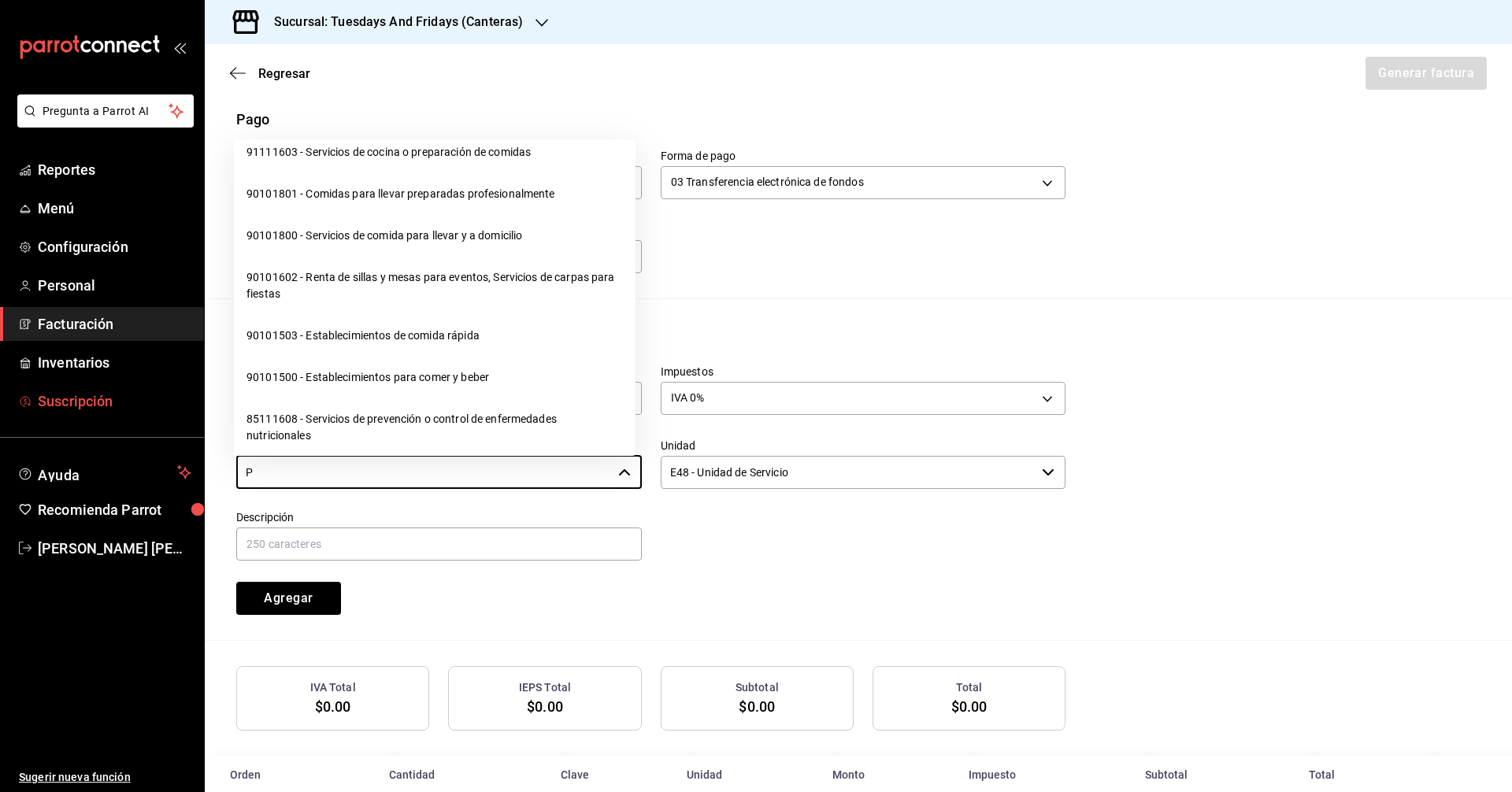
scroll to position [0, 0]
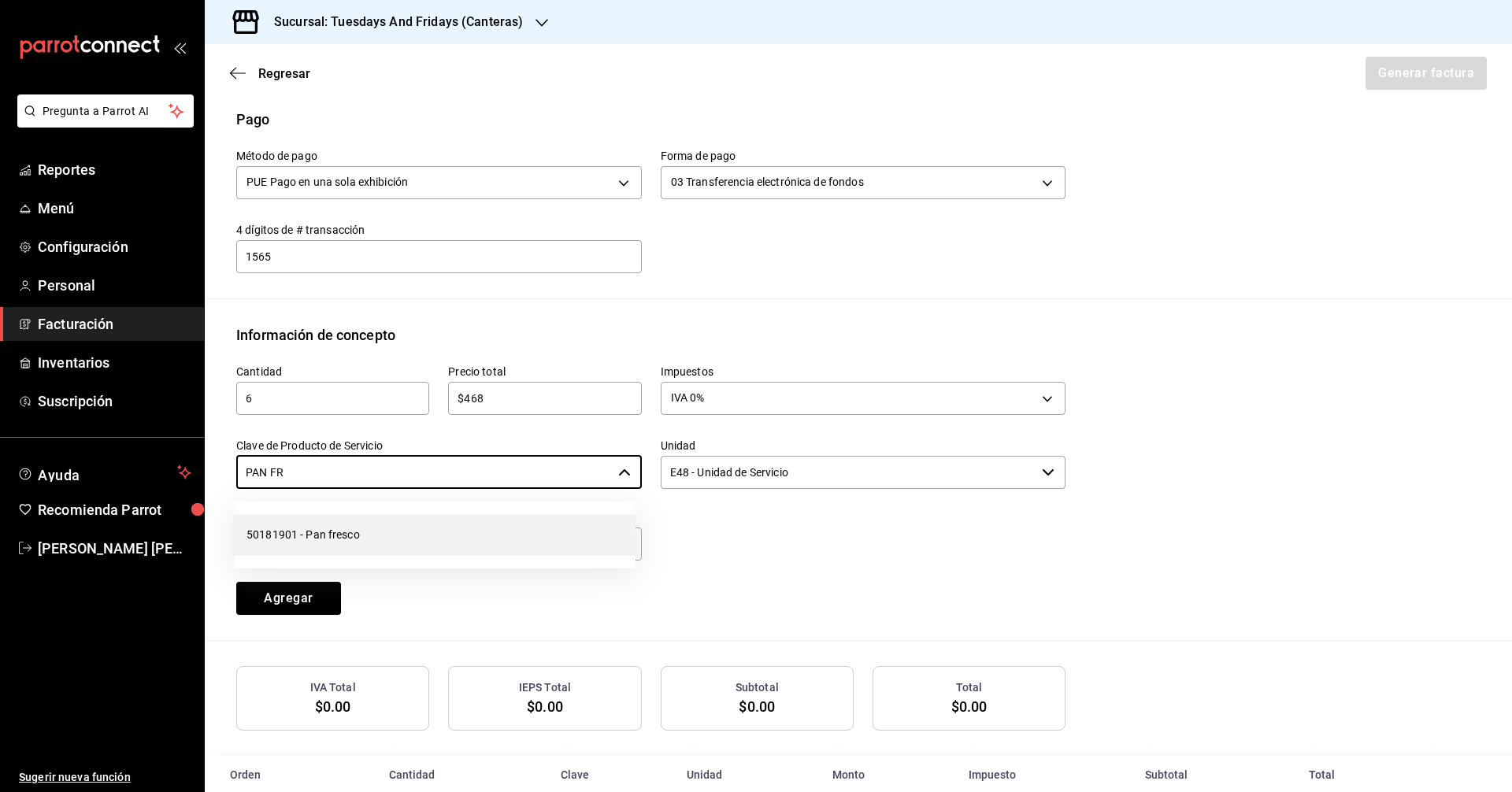
click at [362, 532] on li "50181901 - Pan fresco" at bounding box center [435, 535] width 401 height 41
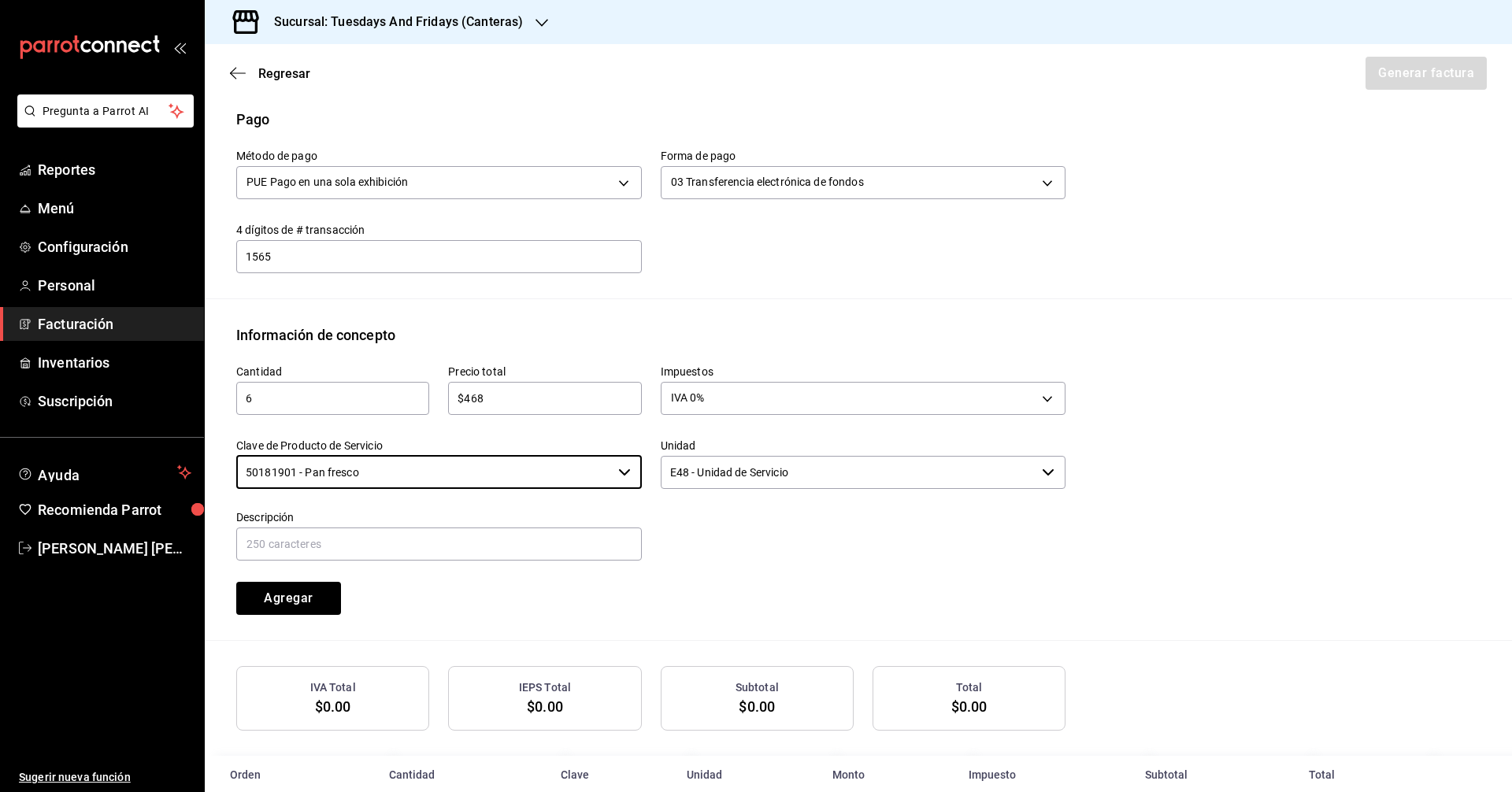
type input "50181901 - Pan fresco"
click at [790, 470] on input "E48 - Unidad de Servicio" at bounding box center [848, 473] width 376 height 33
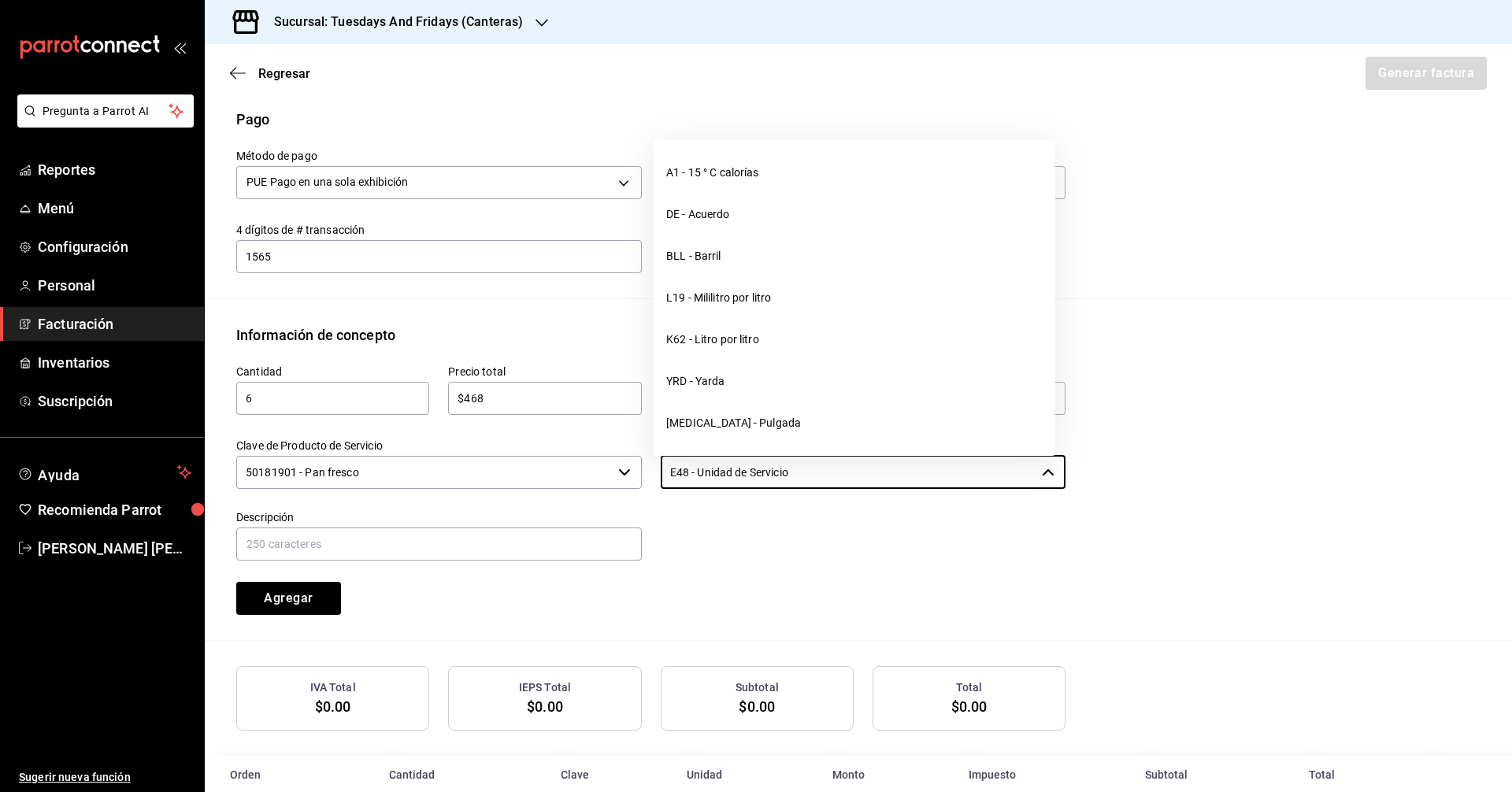
drag, startPoint x: 837, startPoint y: 465, endPoint x: 436, endPoint y: 428, distance: 402.7
click at [436, 428] on div "Cantidad 6 ​ Precio total $468 ​ Impuestos IVA 0% IVA_0 Clave de Producto de Se…" at bounding box center [641, 481] width 848 height 269
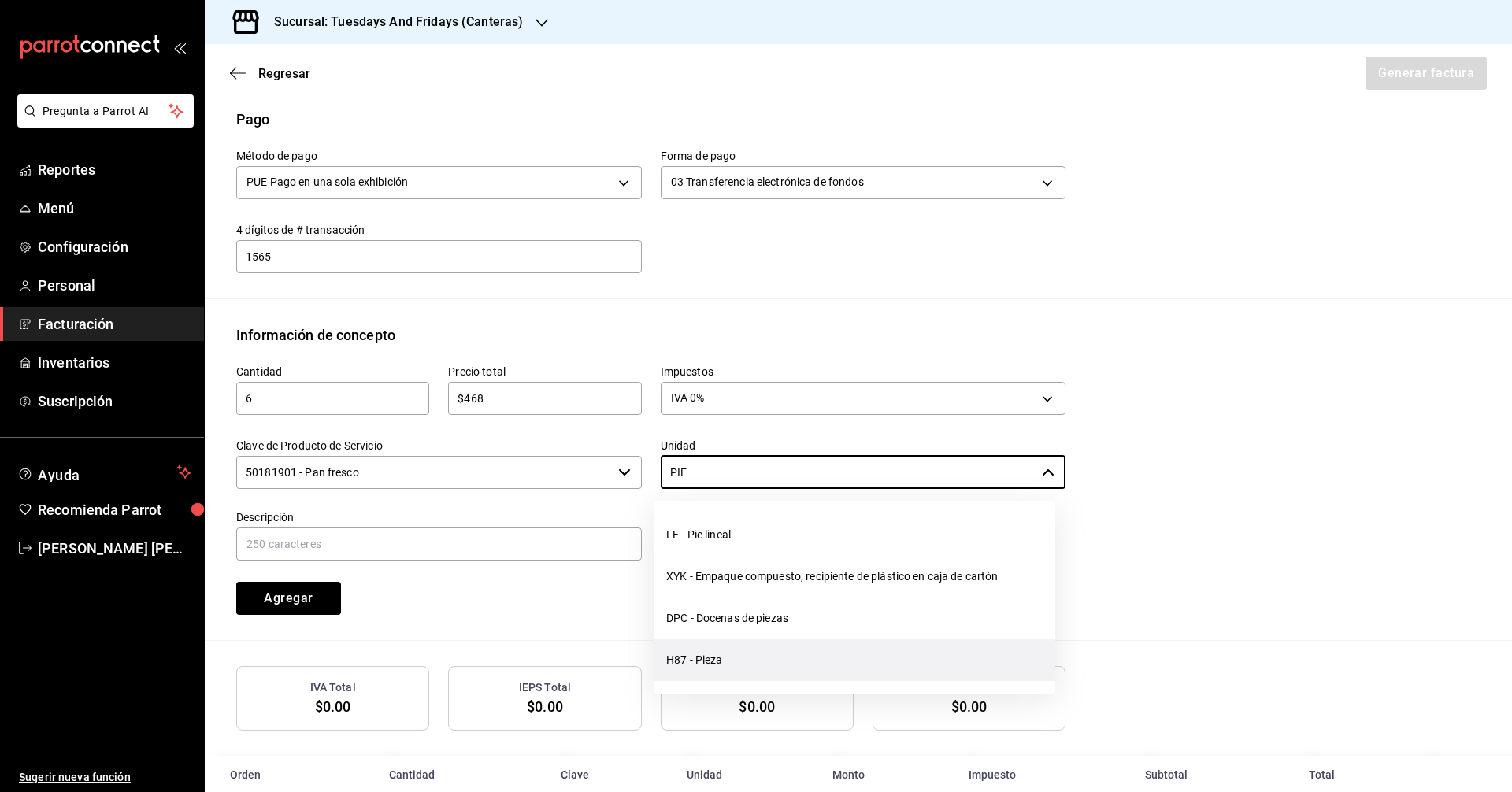
click at [700, 666] on li "H87 - Pieza" at bounding box center [854, 659] width 401 height 41
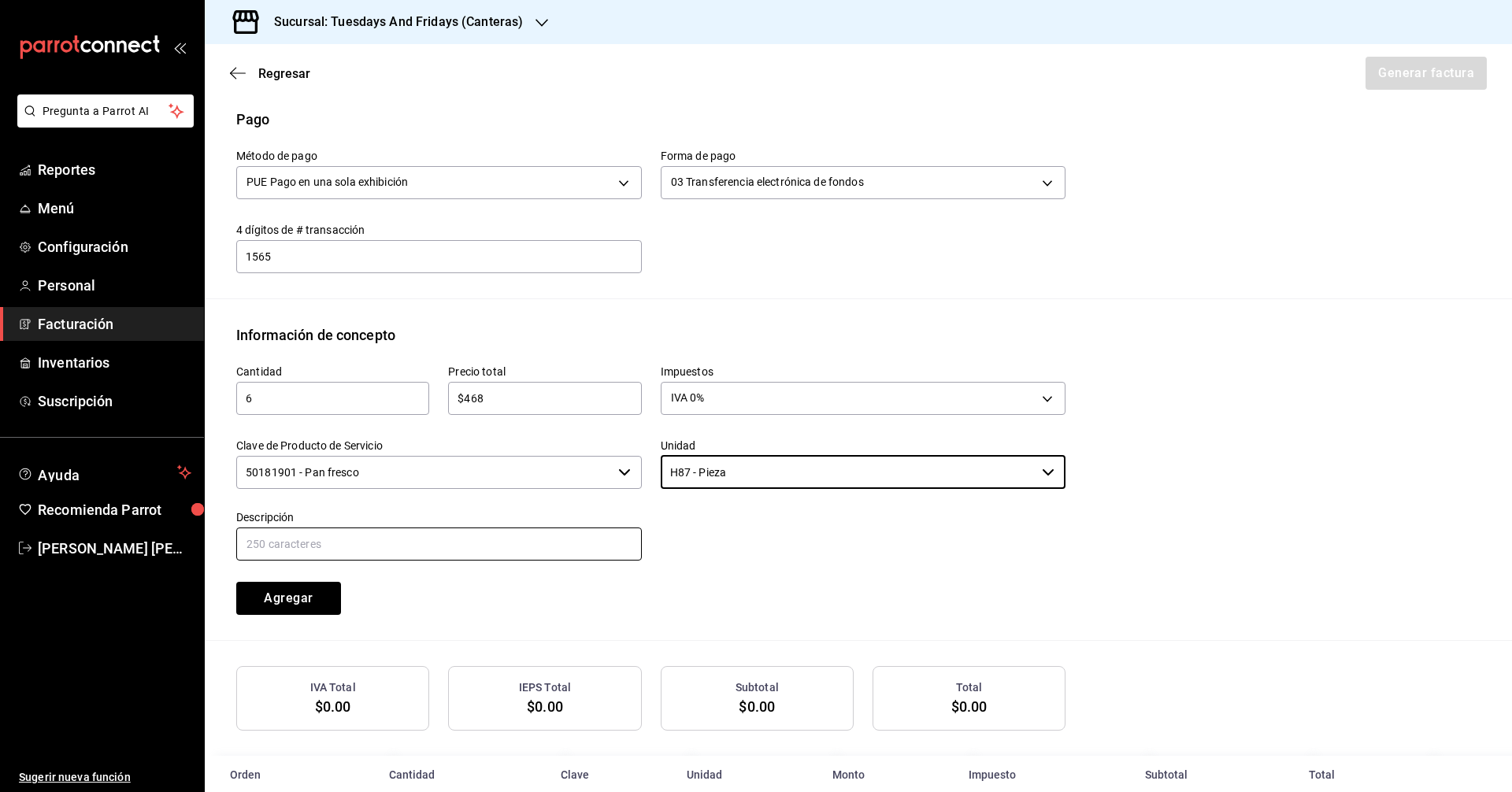
type input "H87 - Pieza"
drag, startPoint x: 473, startPoint y: 544, endPoint x: 437, endPoint y: 559, distance: 39.0
click at [473, 544] on input "text" at bounding box center [438, 544] width 405 height 33
type input "Hogaza [PERSON_NAME]"
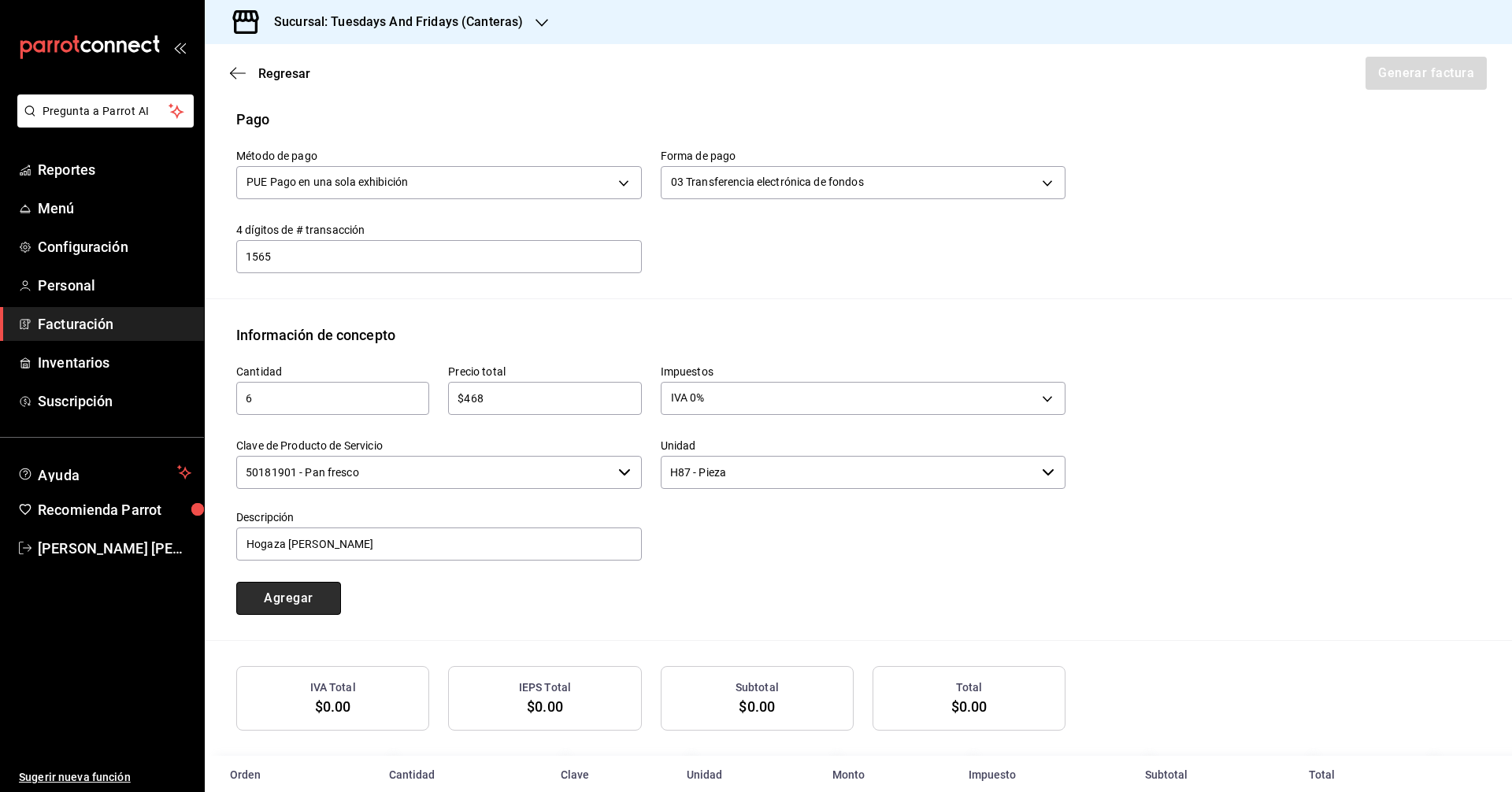
click at [297, 598] on button "Agregar" at bounding box center [288, 598] width 105 height 33
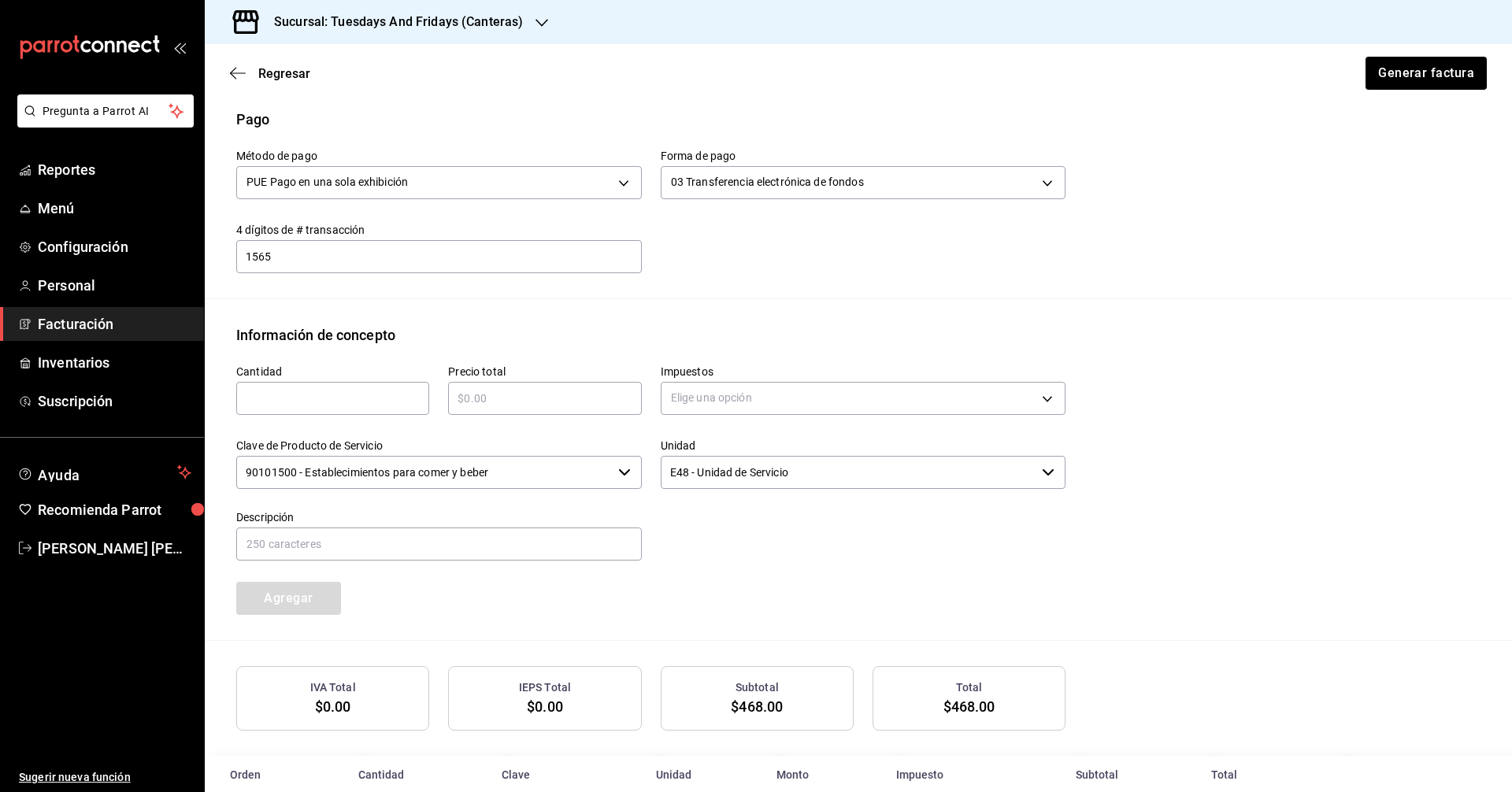
click at [348, 399] on input "text" at bounding box center [332, 398] width 193 height 19
type input "6"
click at [538, 398] on input "text" at bounding box center [545, 398] width 193 height 19
type input "$528"
click at [785, 394] on body "Pregunta a Parrot AI Reportes Menú Configuración Personal Facturación Inventari…" at bounding box center [756, 396] width 1512 height 792
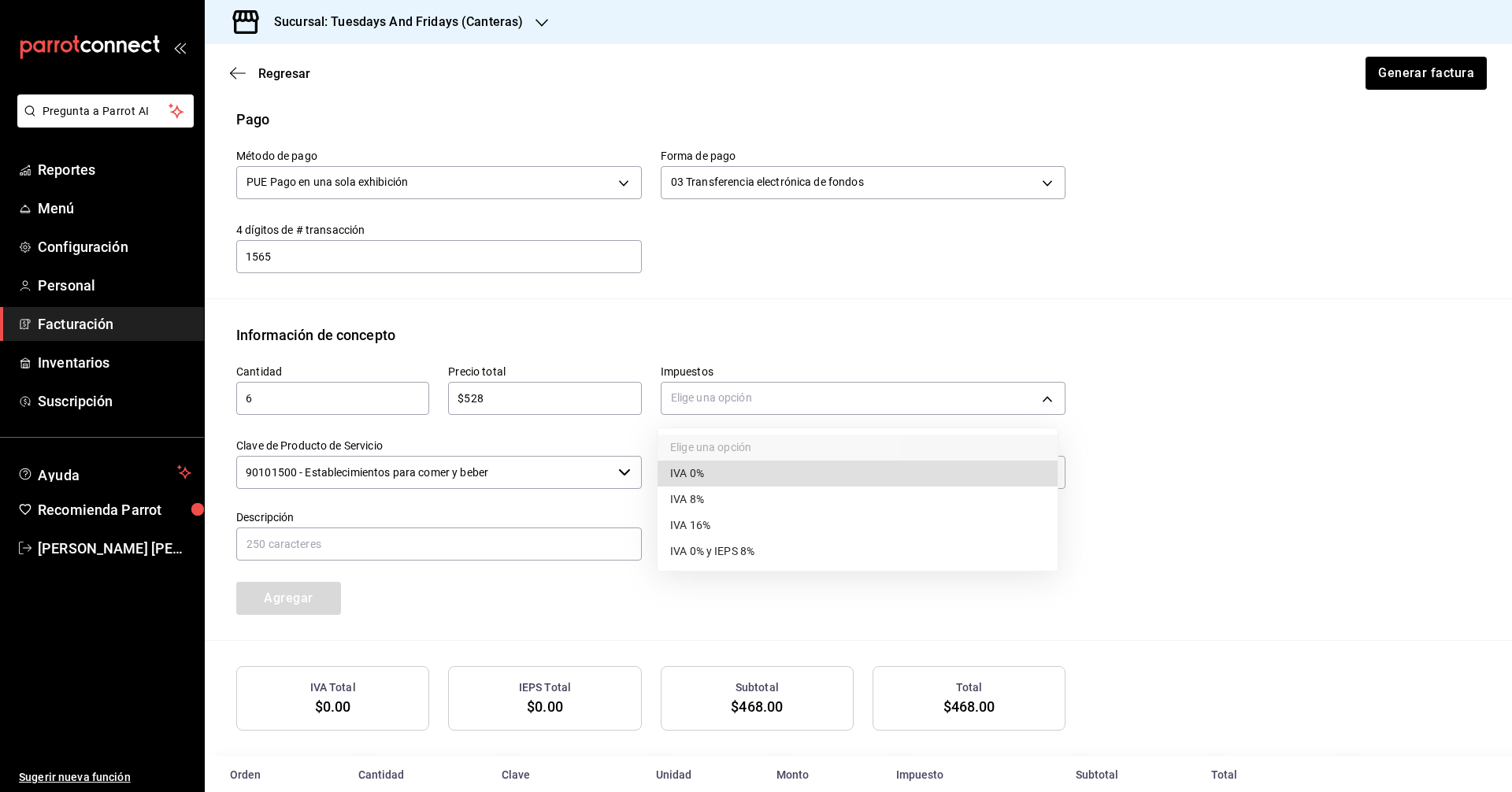
click at [710, 477] on li "IVA 0%" at bounding box center [857, 474] width 400 height 26
type input "IVA_0"
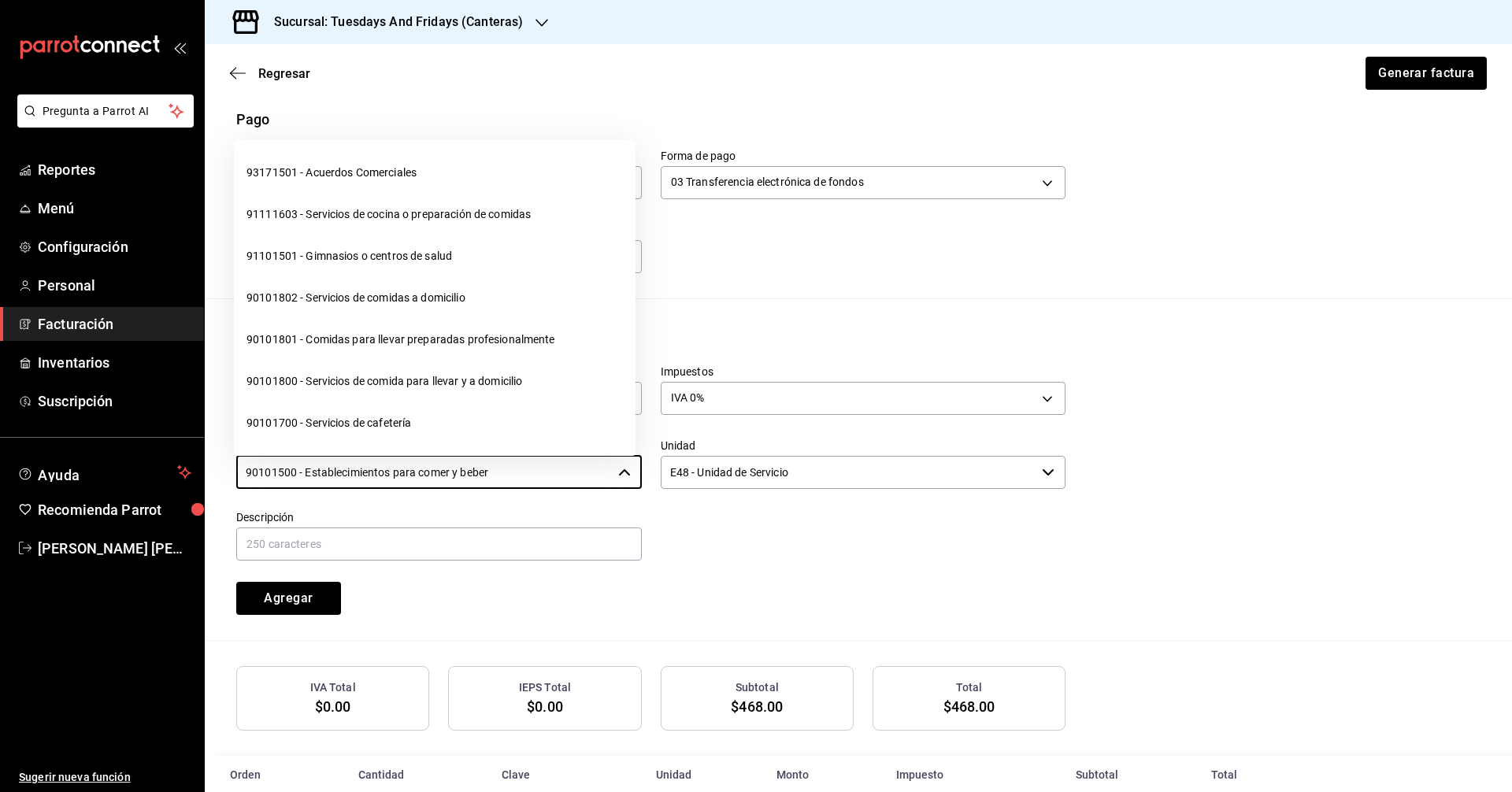
drag, startPoint x: 532, startPoint y: 468, endPoint x: 108, endPoint y: 448, distance: 424.5
click at [108, 448] on div "Pregunta a Parrot AI Reportes Menú Configuración Personal Facturación Inventari…" at bounding box center [756, 396] width 1512 height 792
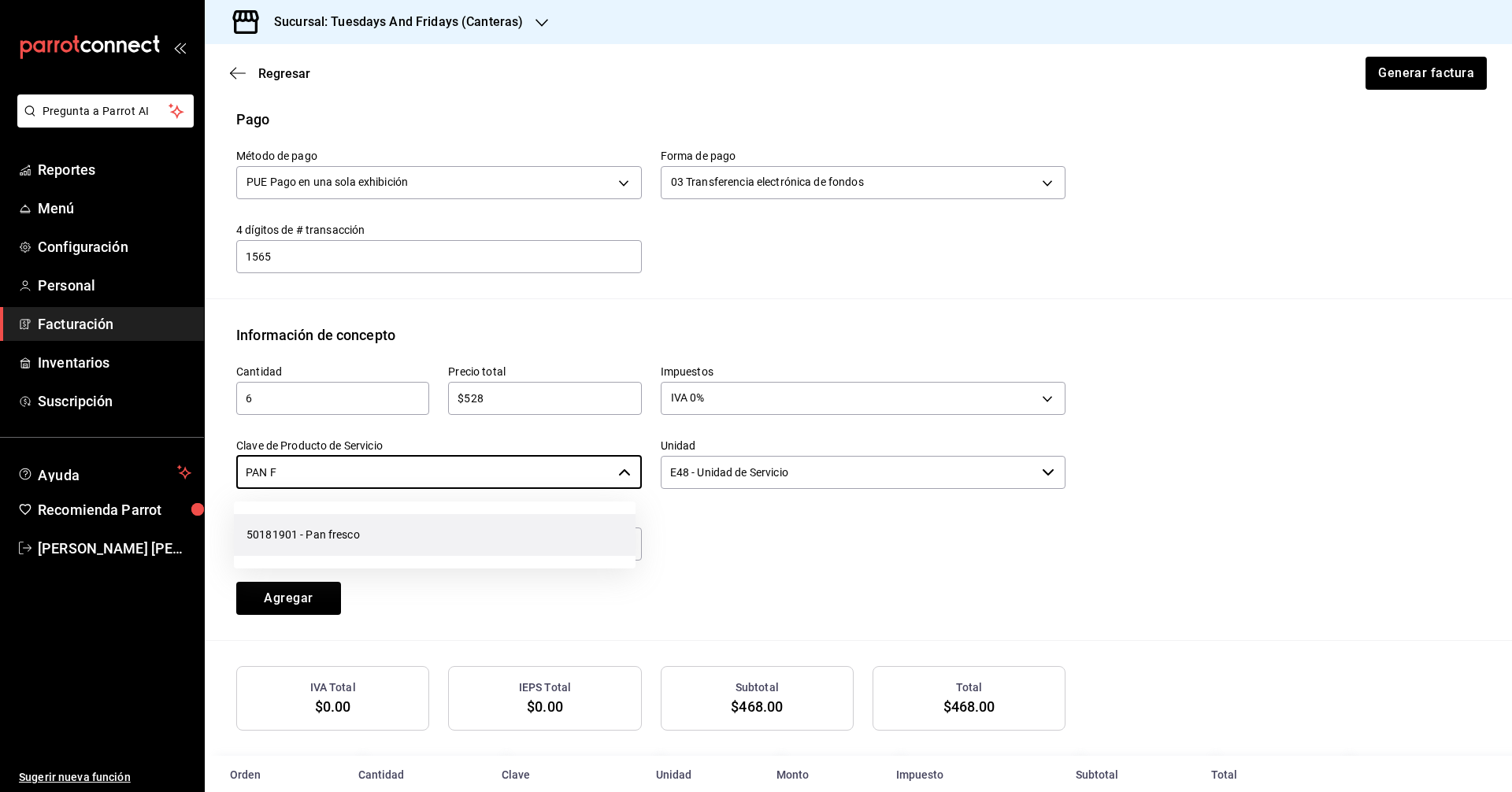
drag, startPoint x: 338, startPoint y: 550, endPoint x: 714, endPoint y: 508, distance: 378.3
click at [338, 549] on li "50181901 - Pan fresco" at bounding box center [435, 535] width 401 height 41
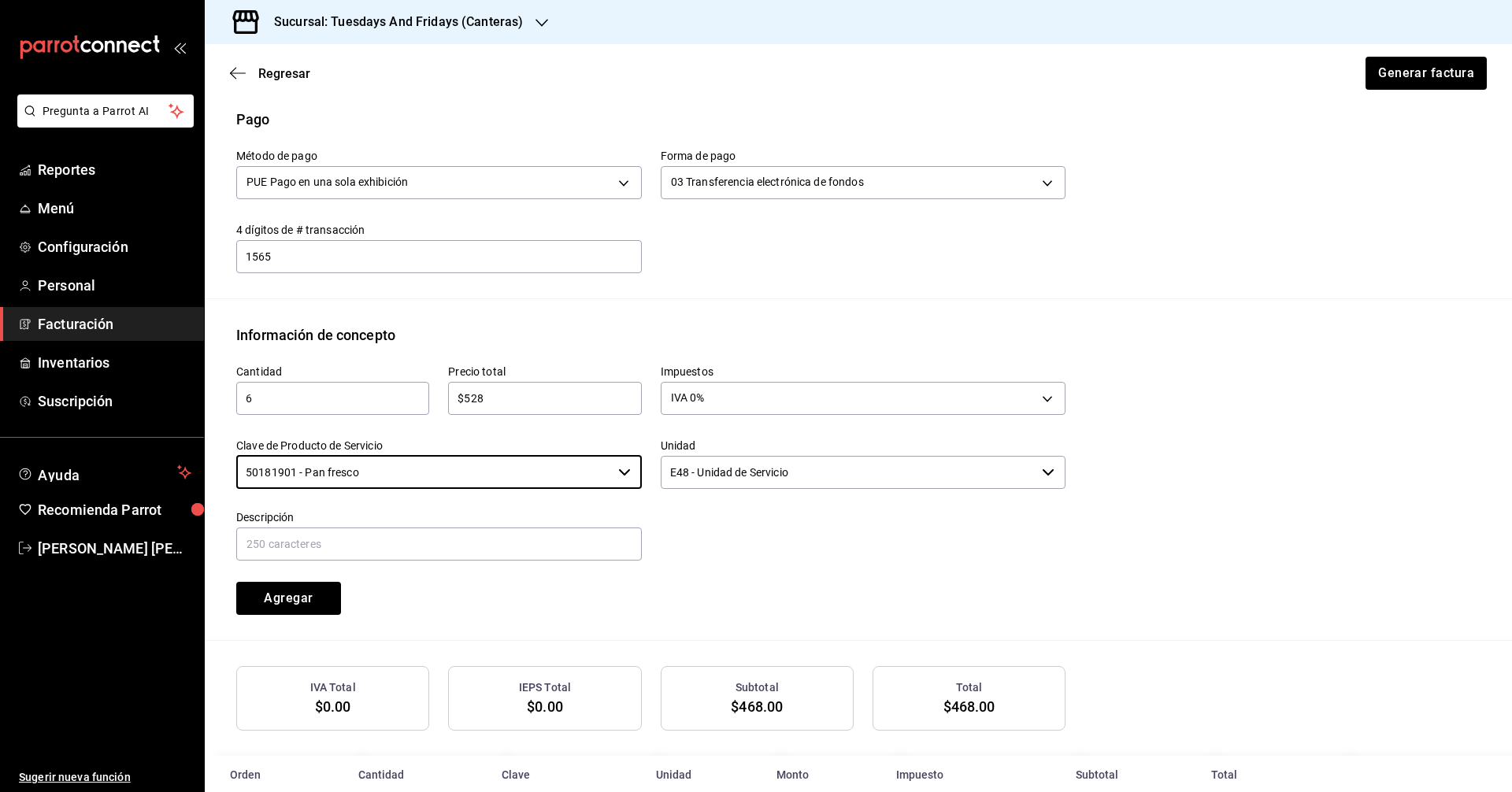
type input "50181901 - Pan fresco"
click at [778, 484] on input "E48 - Unidad de Servicio" at bounding box center [848, 473] width 376 height 33
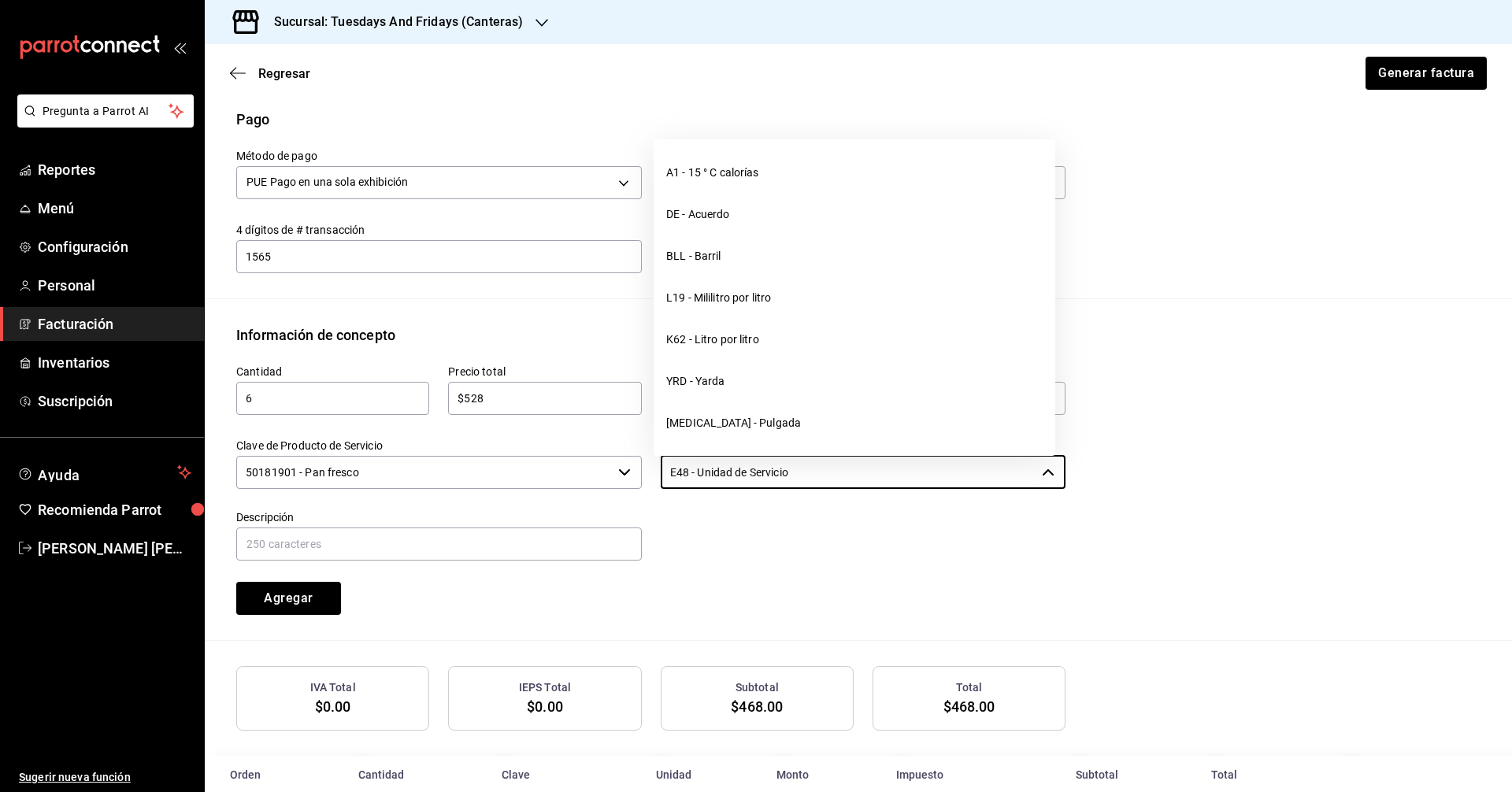
drag, startPoint x: 839, startPoint y: 469, endPoint x: 558, endPoint y: 445, distance: 282.0
click at [558, 445] on div "Cantidad 6 ​ Precio total $528 ​ Impuestos IVA 0% IVA_0 Clave de Producto de Se…" at bounding box center [641, 481] width 848 height 269
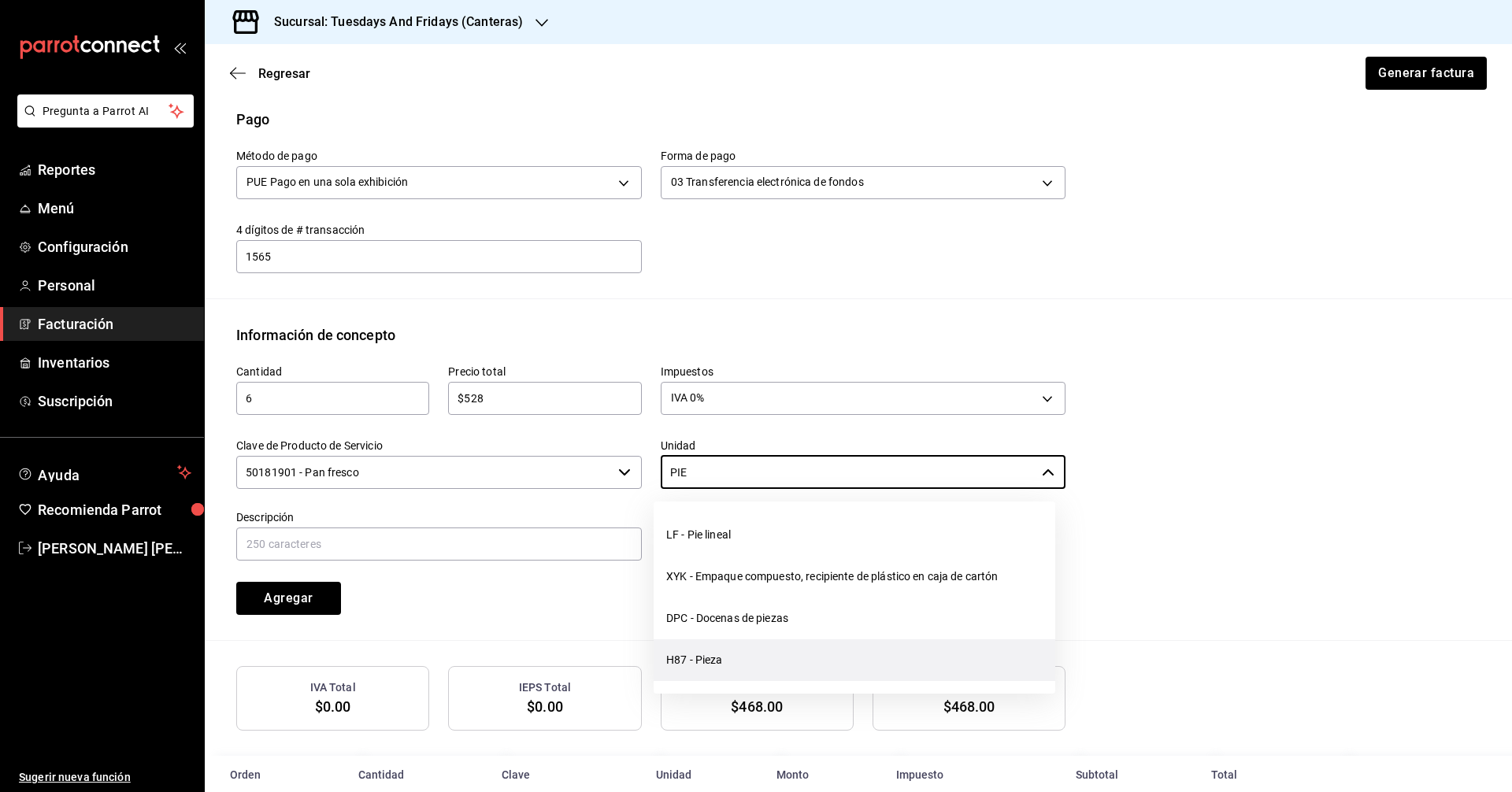
click at [689, 652] on li "H87 - Pieza" at bounding box center [854, 659] width 401 height 41
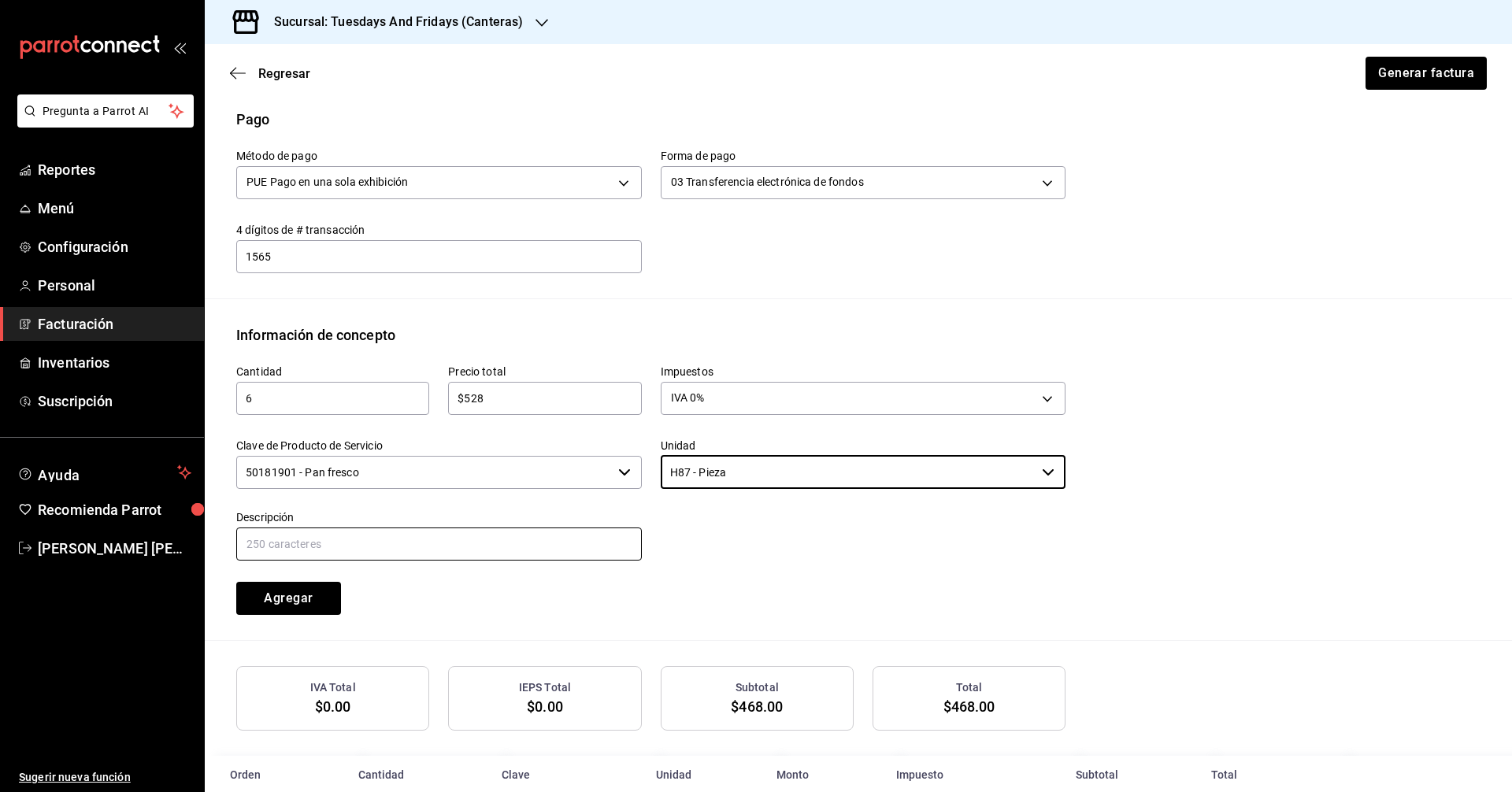
type input "H87 - Pieza"
click at [460, 542] on input "text" at bounding box center [438, 544] width 405 height 33
type input "Hogaza [PERSON_NAME]"
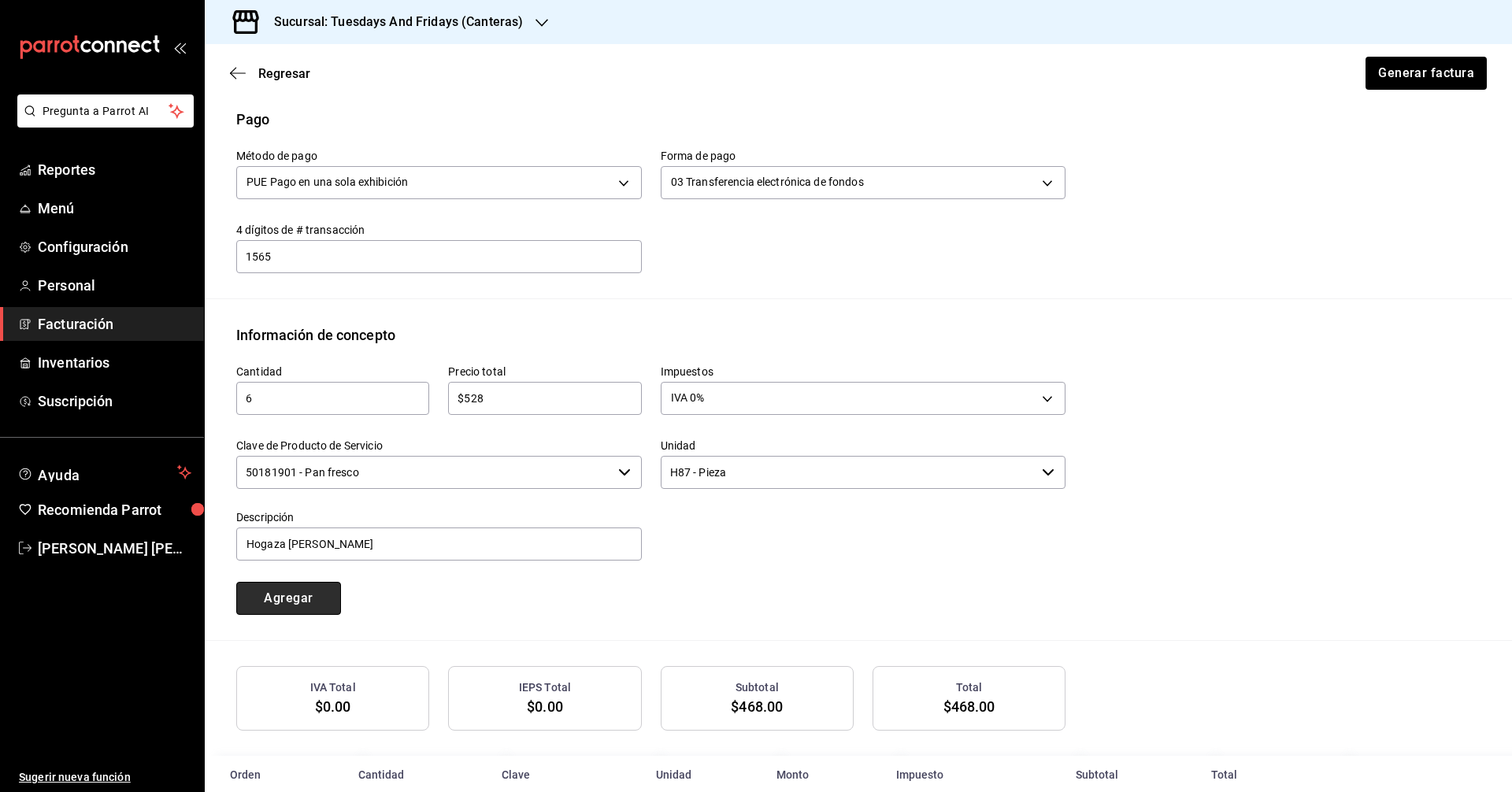
click at [294, 594] on button "Agregar" at bounding box center [288, 598] width 105 height 33
click at [559, 612] on div "Cantidad ​ Precio total ​ Impuestos Elige una opción Clave de Producto de Servi…" at bounding box center [641, 481] width 848 height 269
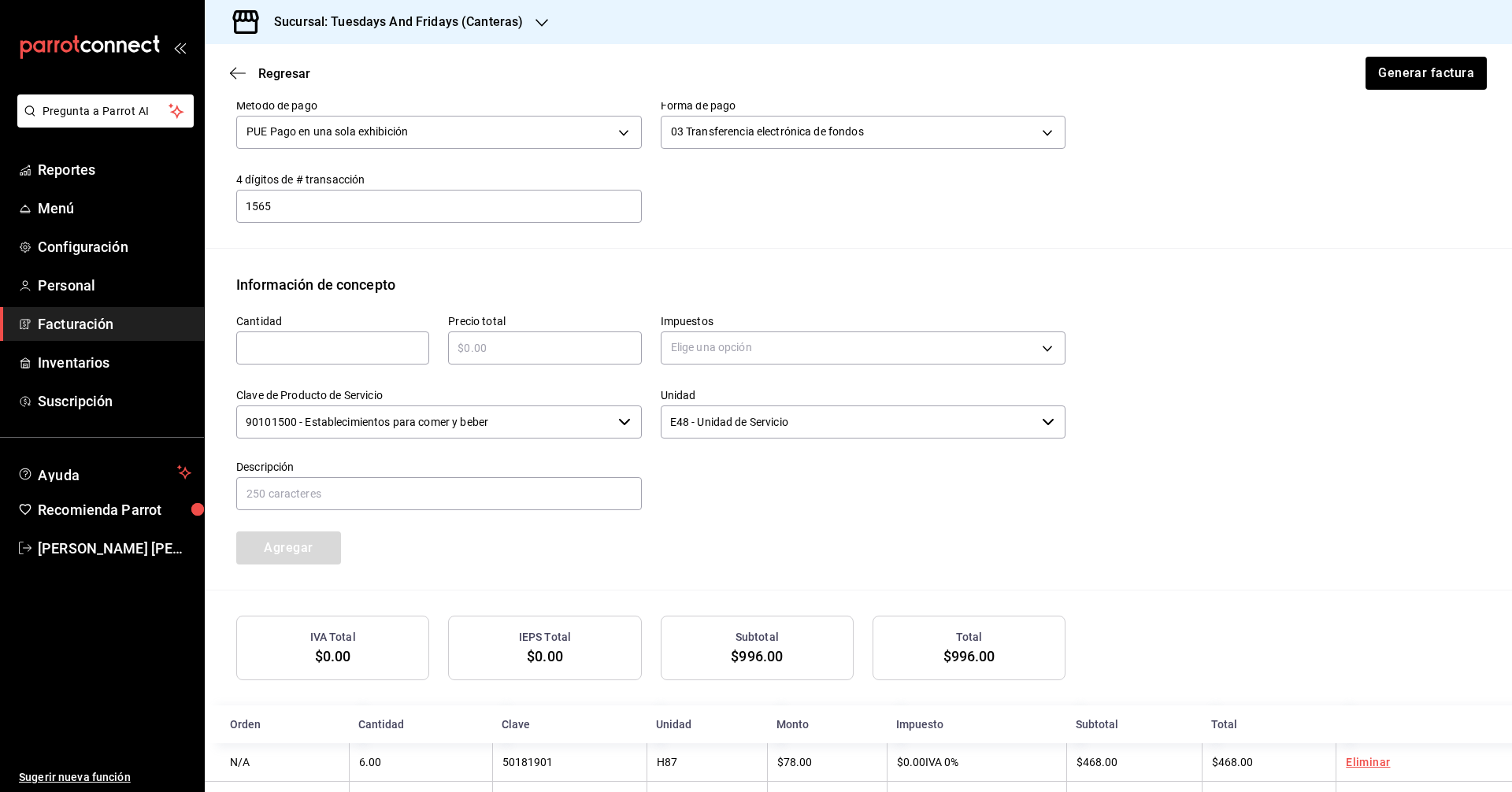
scroll to position [590, 0]
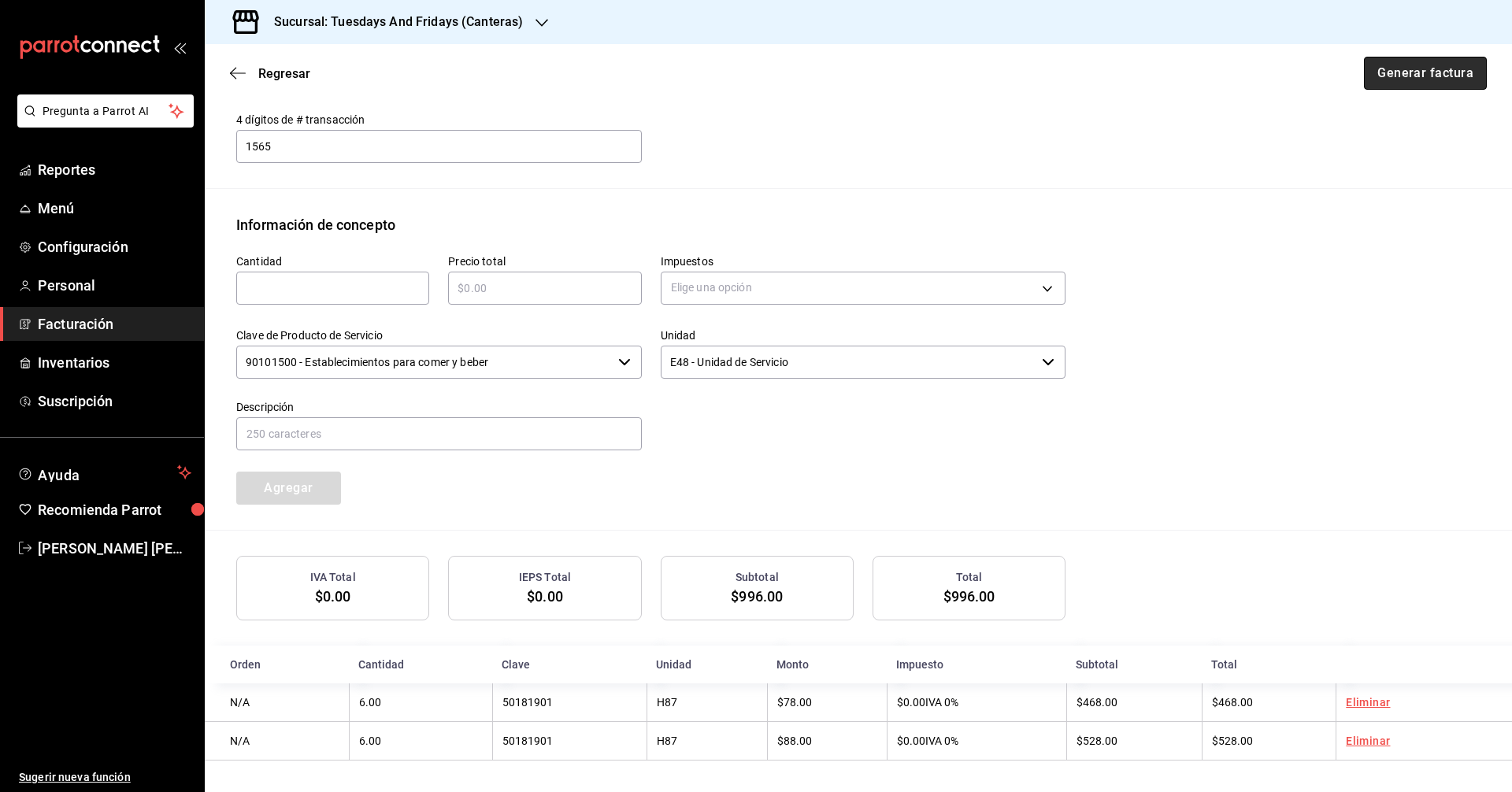
click at [1398, 81] on button "Generar factura" at bounding box center [1425, 74] width 123 height 33
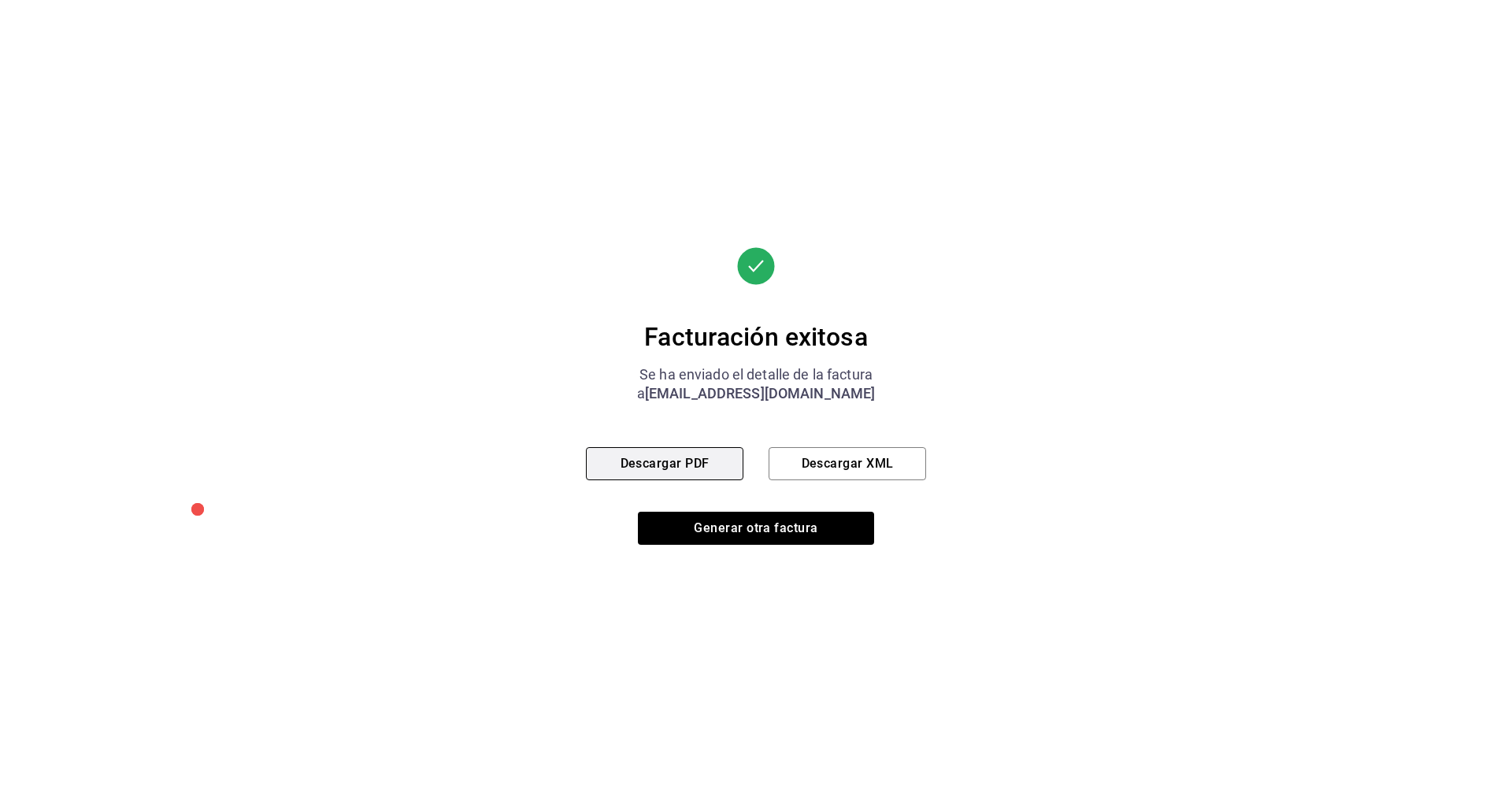
click at [671, 471] on button "Descargar PDF" at bounding box center [665, 464] width 157 height 33
click at [785, 524] on button "Generar otra factura" at bounding box center [756, 529] width 236 height 33
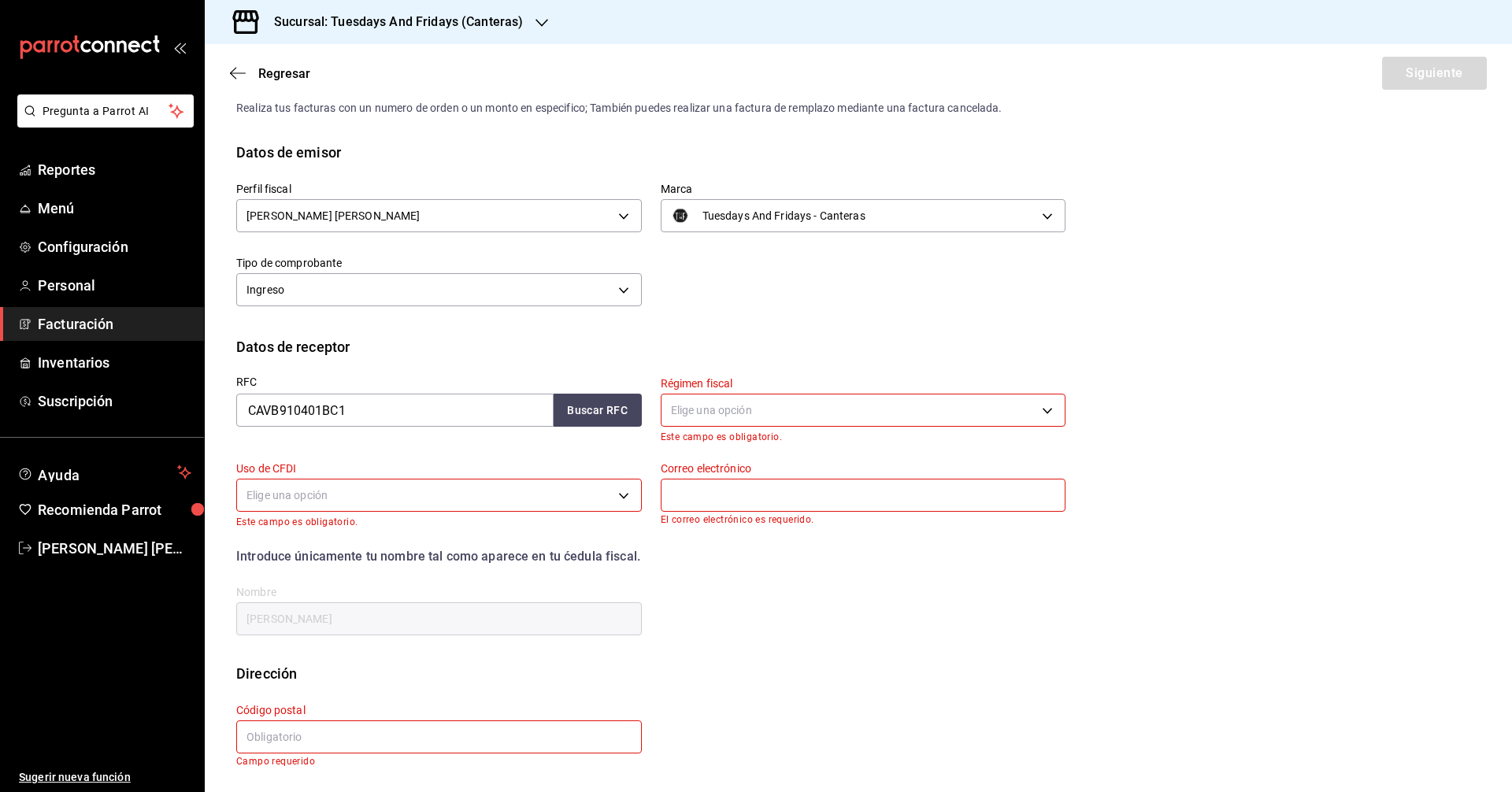
scroll to position [0, 0]
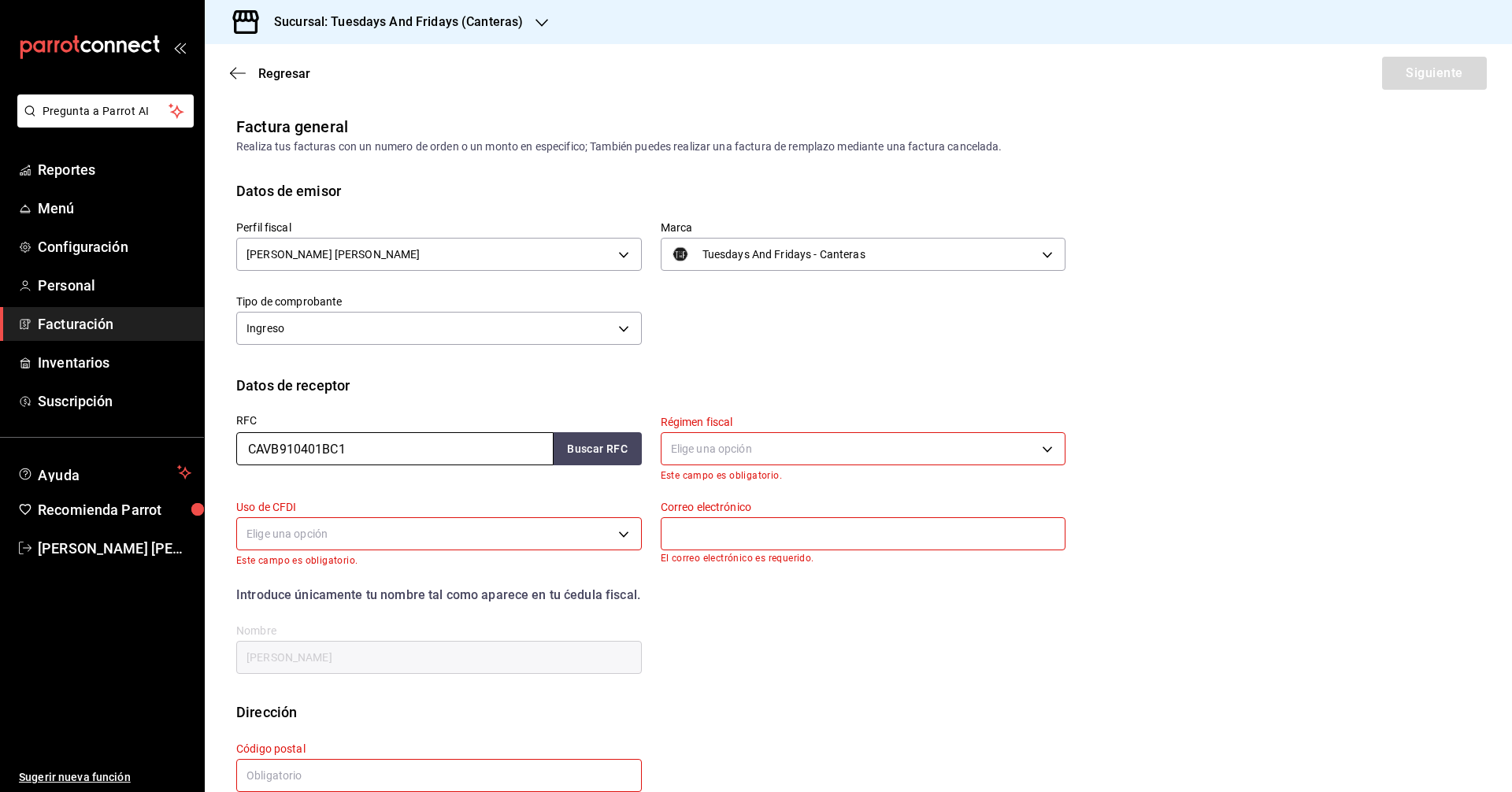
drag, startPoint x: 412, startPoint y: 453, endPoint x: 55, endPoint y: 436, distance: 357.4
click at [55, 436] on div "Pregunta a Parrot AI Reportes Menú Configuración Personal Facturación Inventari…" at bounding box center [756, 396] width 1512 height 792
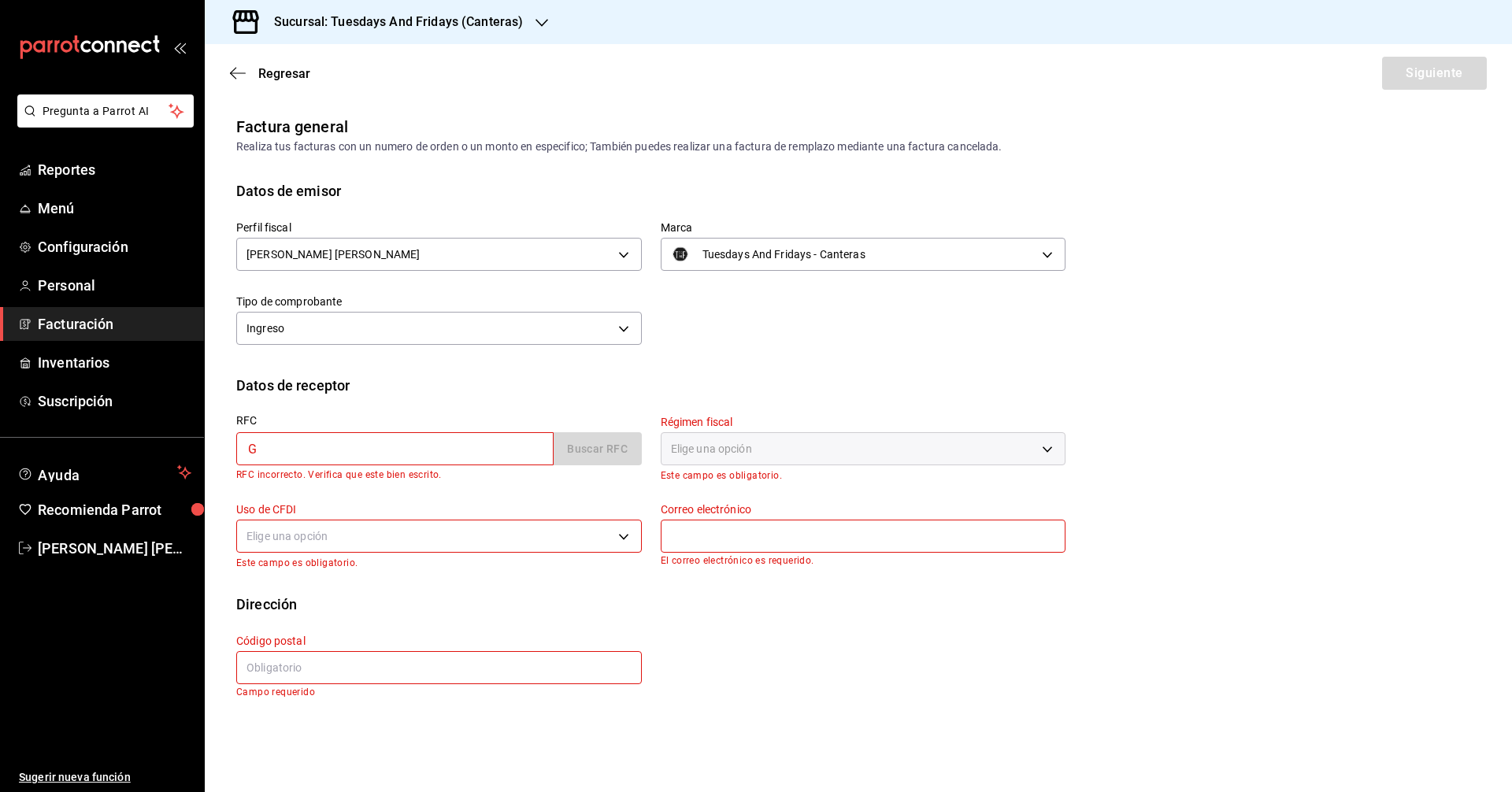
type input "GRO231115815"
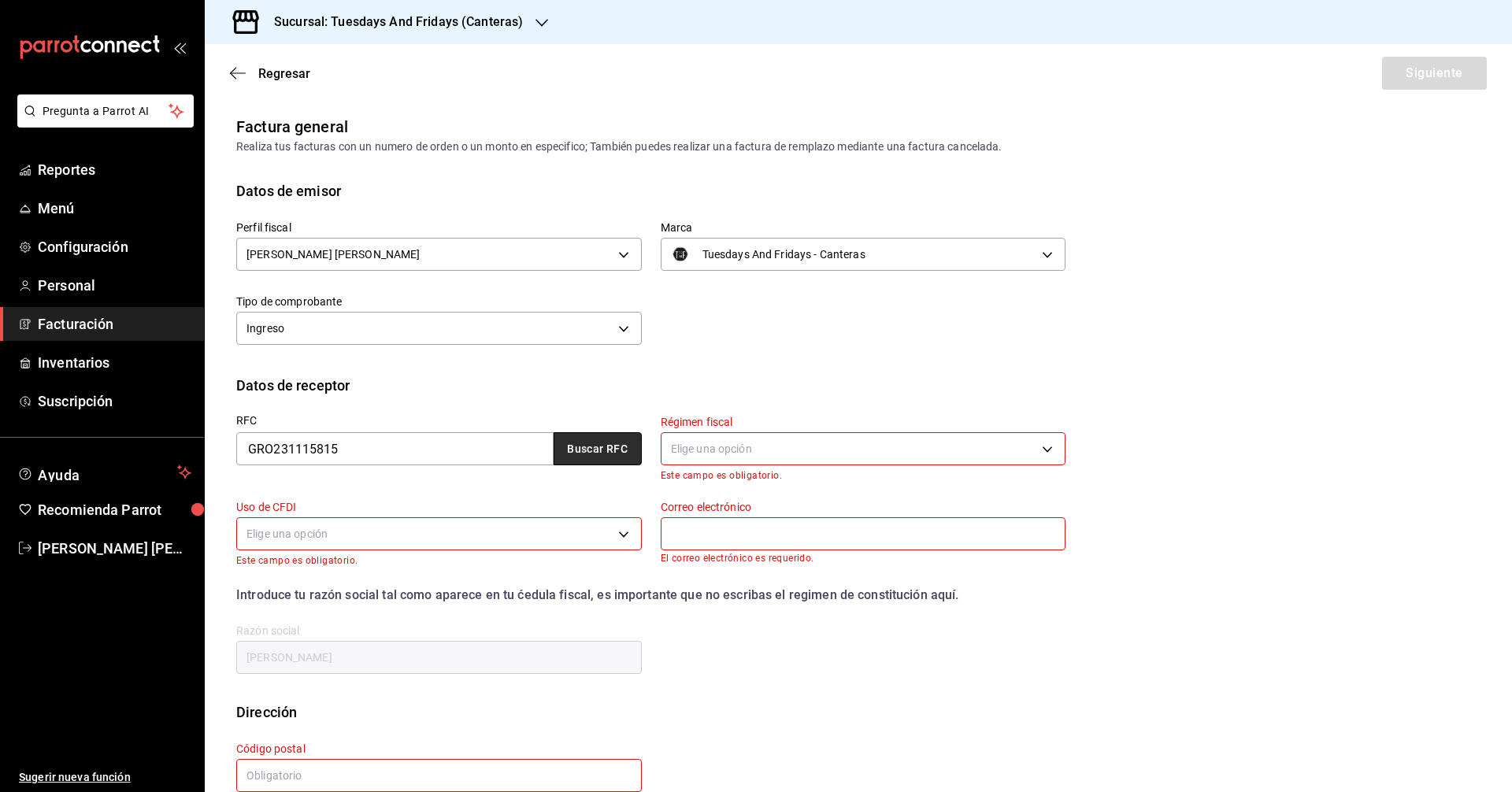
click at [589, 455] on button "Buscar RFC" at bounding box center [598, 449] width 88 height 33
type input "601"
type input "G01"
type input "[EMAIL_ADDRESS][DOMAIN_NAME]"
type input "20120"
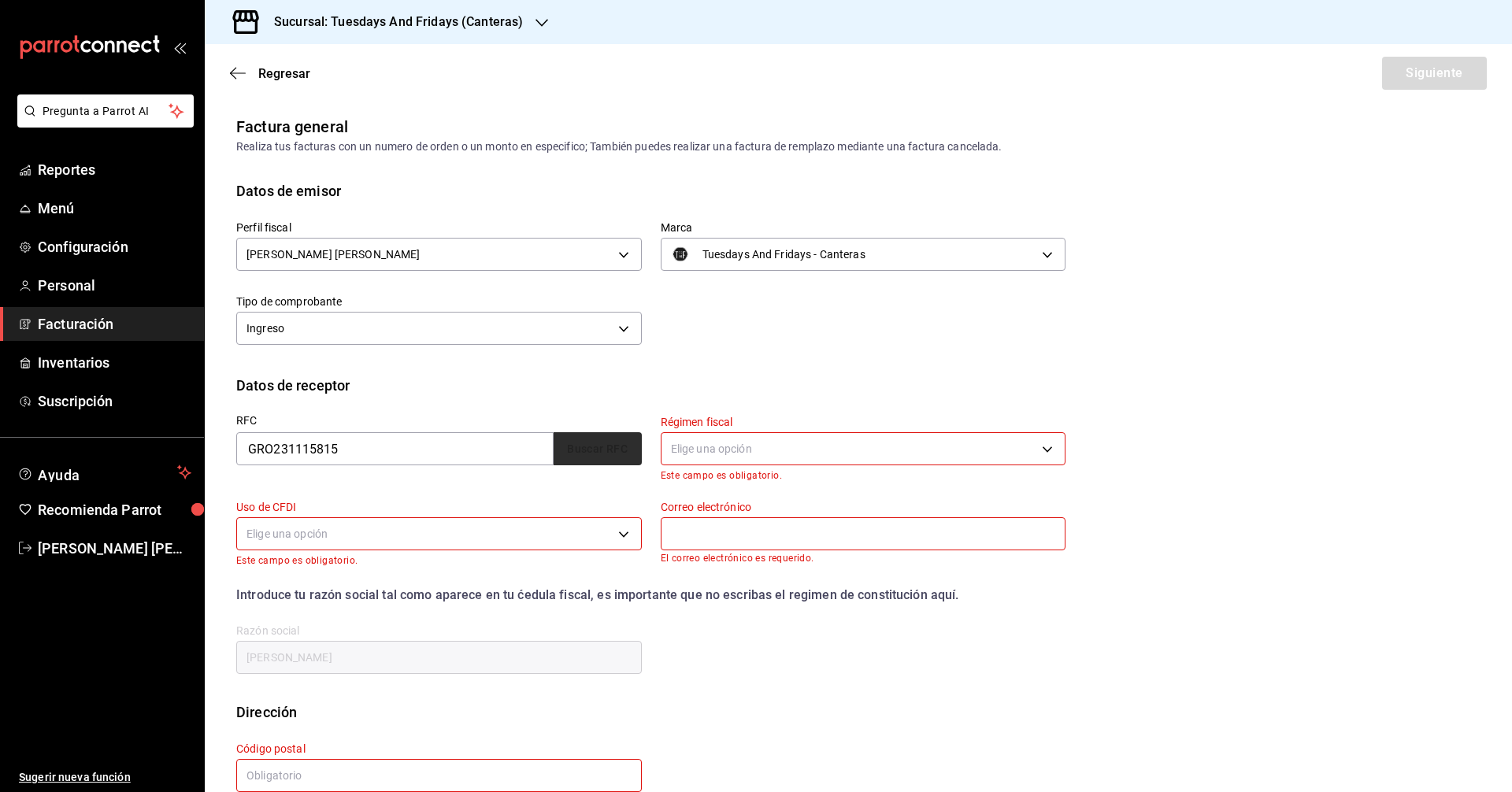
type input "GRUPO RESTAURANTERO OPUS"
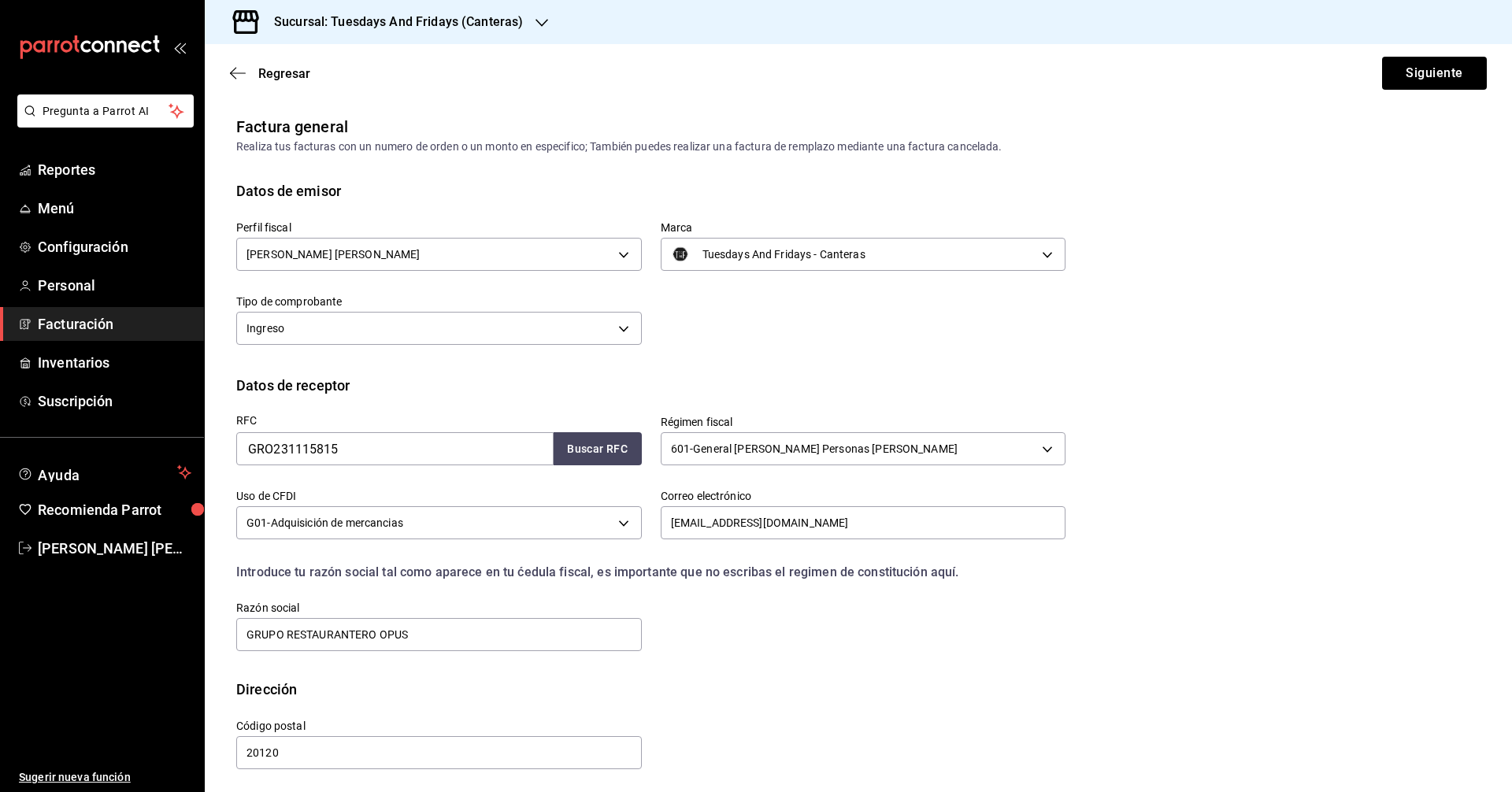
click at [952, 366] on div "Perfil fiscal [PERSON_NAME] [PERSON_NAME] c9cd24ef-4caf-4a7b-8585-89d79b9dc07f …" at bounding box center [857, 288] width 1244 height 173
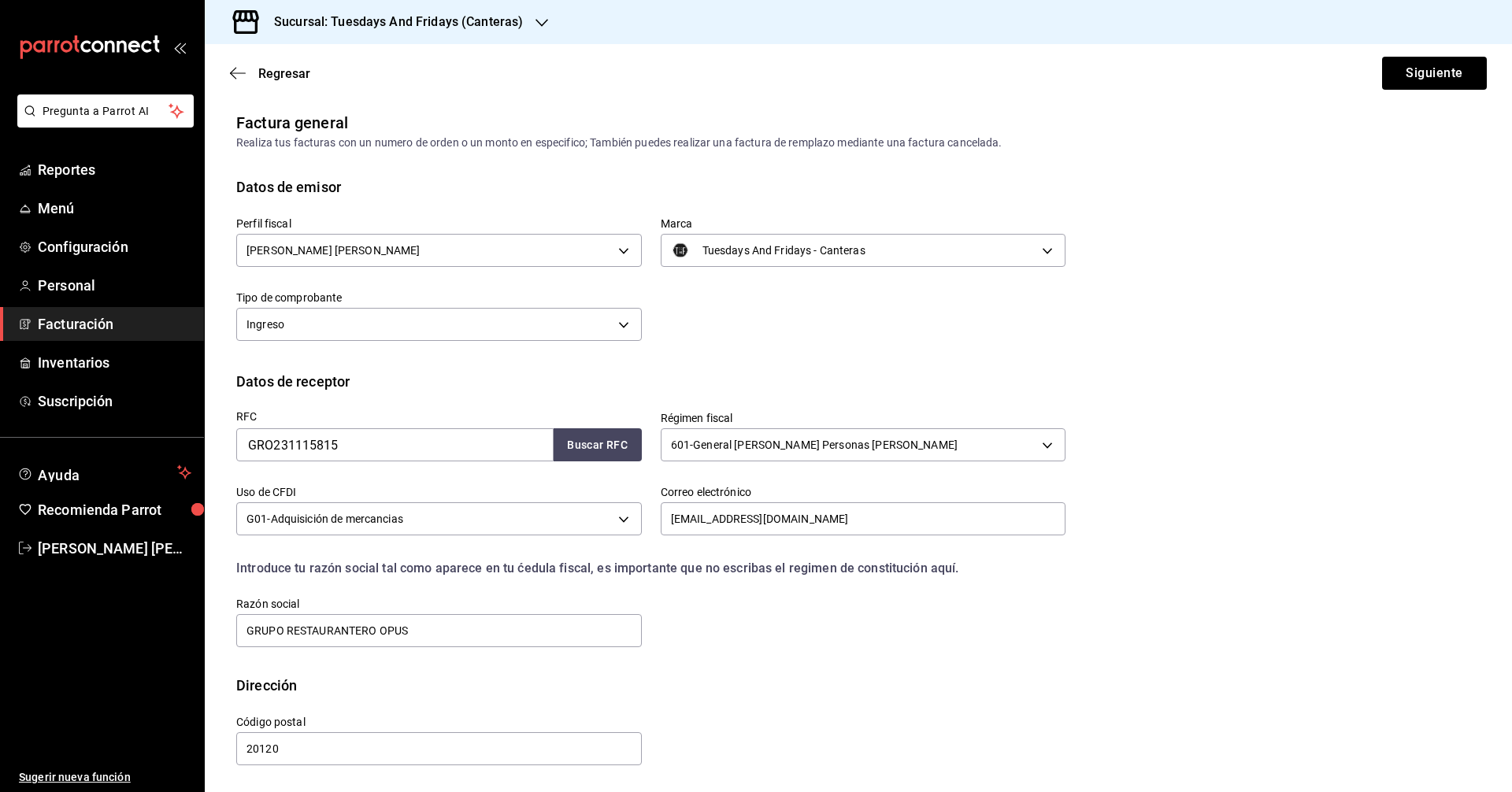
scroll to position [5, 0]
drag, startPoint x: 1192, startPoint y: 389, endPoint x: 1292, endPoint y: 209, distance: 205.9
click at [1192, 389] on div "Datos de receptor" at bounding box center [857, 380] width 1244 height 22
click at [1398, 80] on button "Siguiente" at bounding box center [1434, 74] width 105 height 33
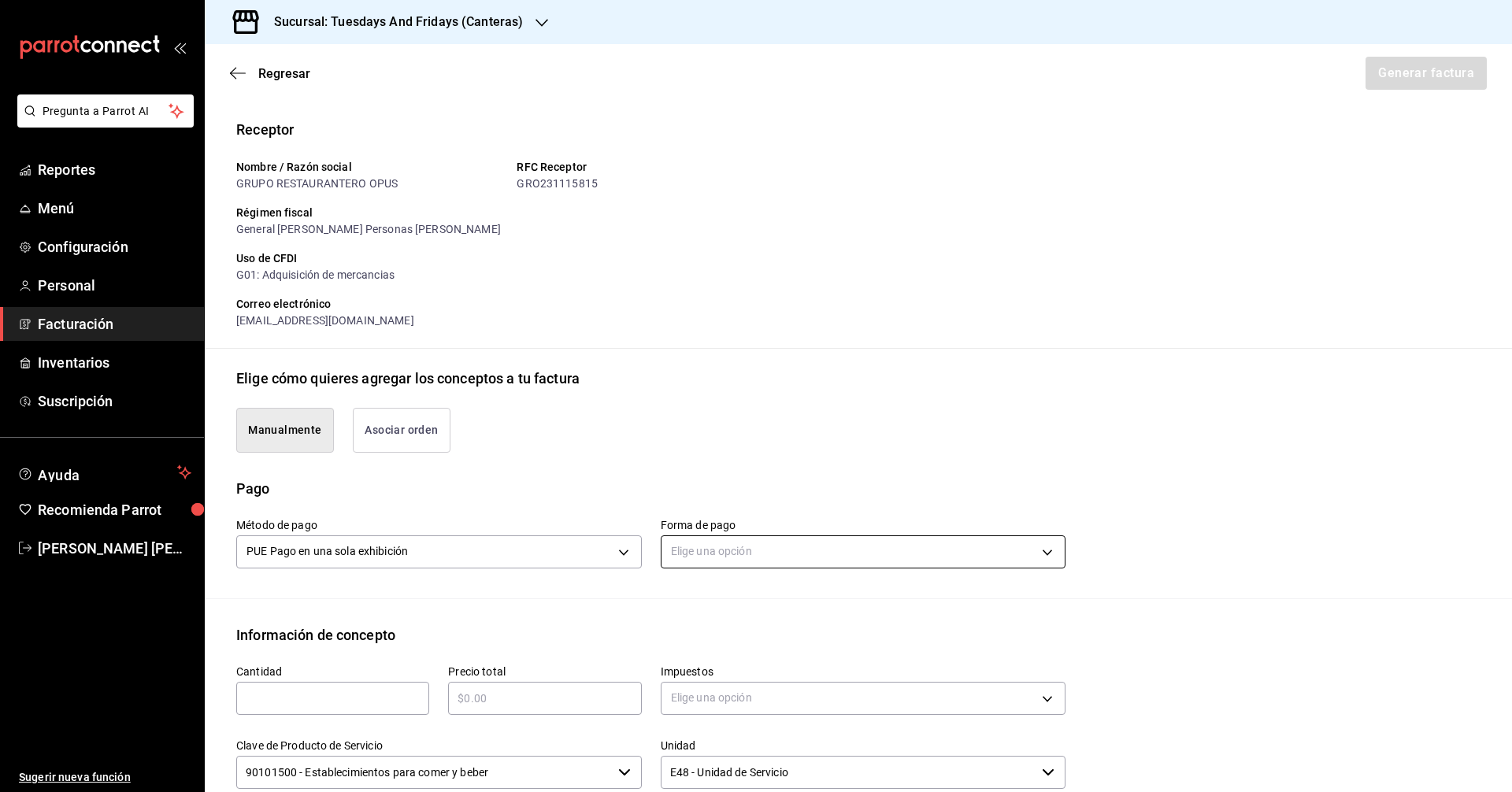
scroll to position [162, 0]
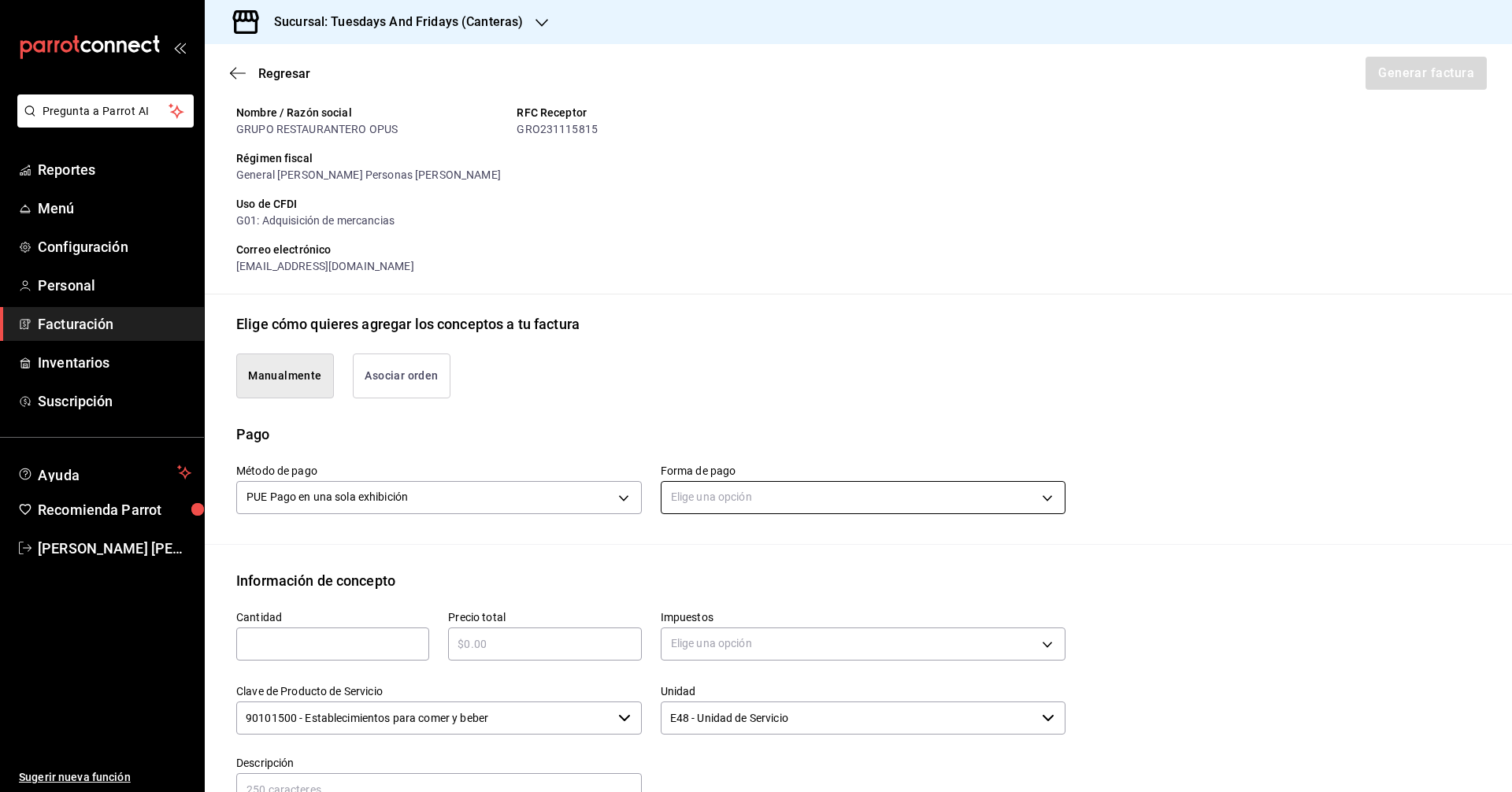
click at [720, 496] on body "Pregunta a Parrot AI Reportes Menú Configuración Personal Facturación Inventari…" at bounding box center [756, 396] width 1512 height 792
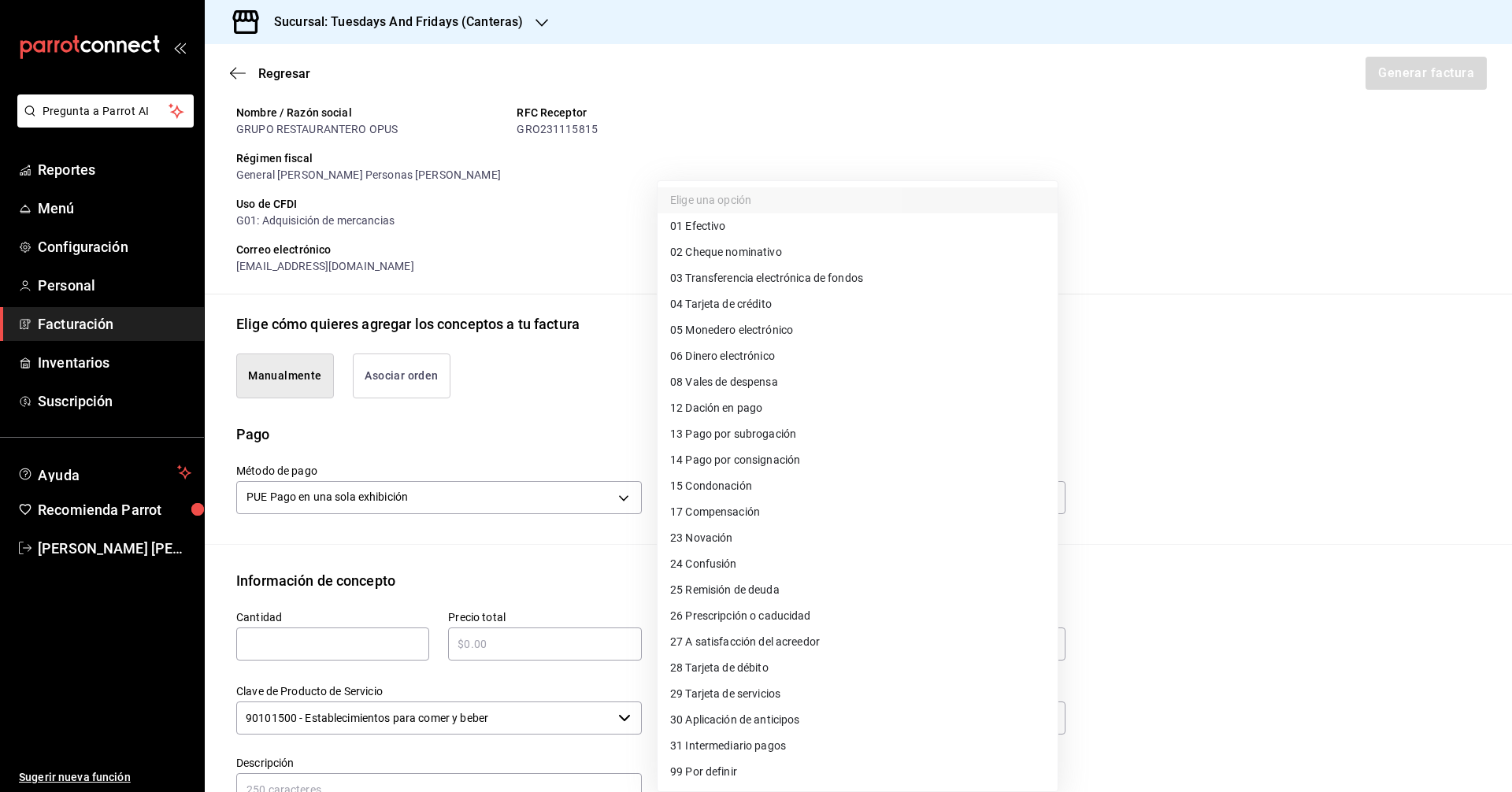
click at [792, 281] on span "03 Transferencia electrónica de fondos" at bounding box center [767, 278] width 193 height 17
type input "03"
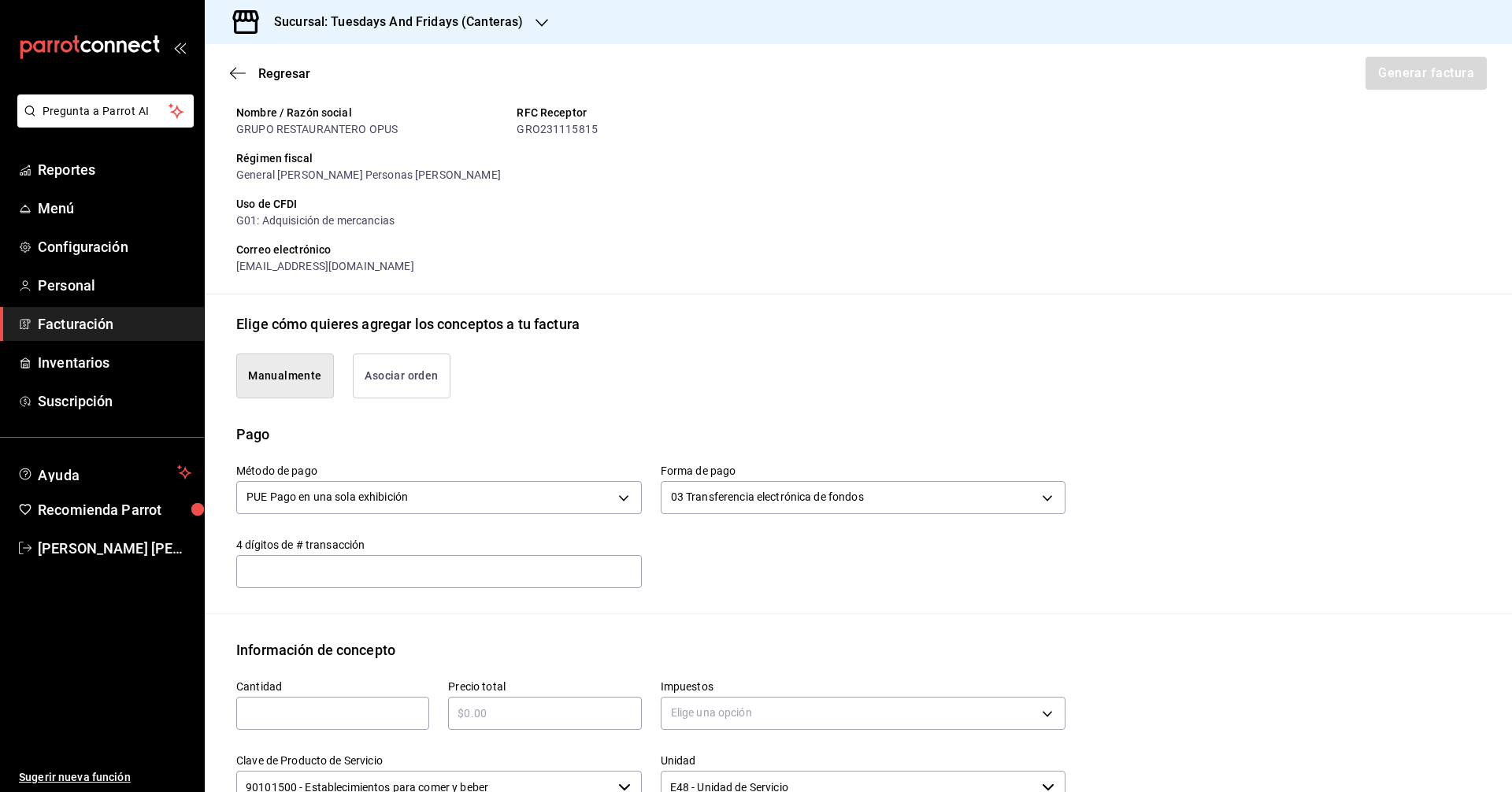
click at [448, 567] on input "text" at bounding box center [438, 571] width 405 height 31
type input "5"
type input "8356"
click at [339, 688] on label "Cantidad" at bounding box center [332, 685] width 193 height 11
click at [330, 719] on input "text" at bounding box center [332, 712] width 193 height 19
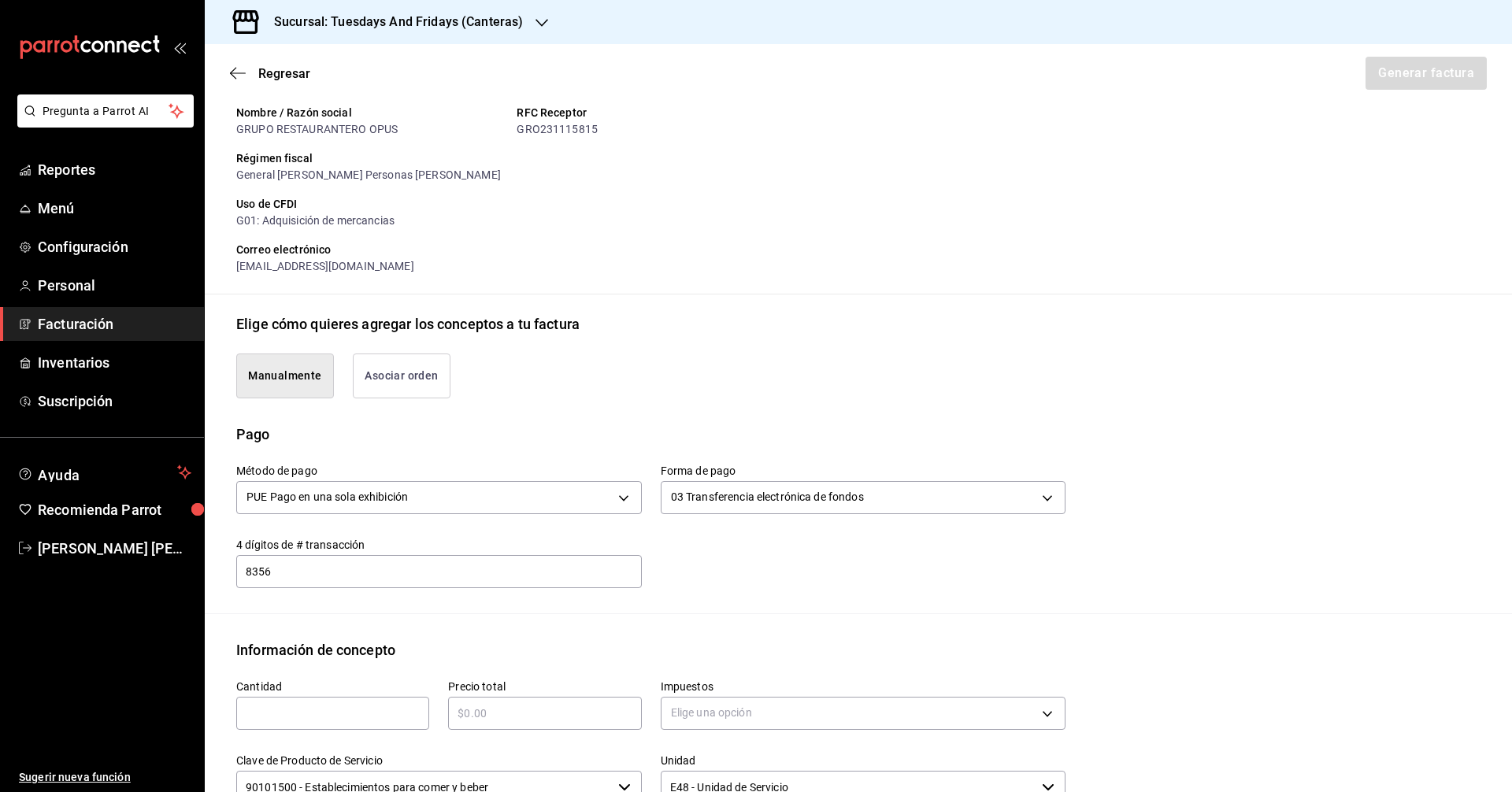
click at [374, 719] on input "text" at bounding box center [332, 712] width 193 height 19
type input "120"
click at [541, 723] on div "​" at bounding box center [545, 713] width 193 height 33
type input "$2160"
drag, startPoint x: 706, startPoint y: 592, endPoint x: 715, endPoint y: 590, distance: 9.2
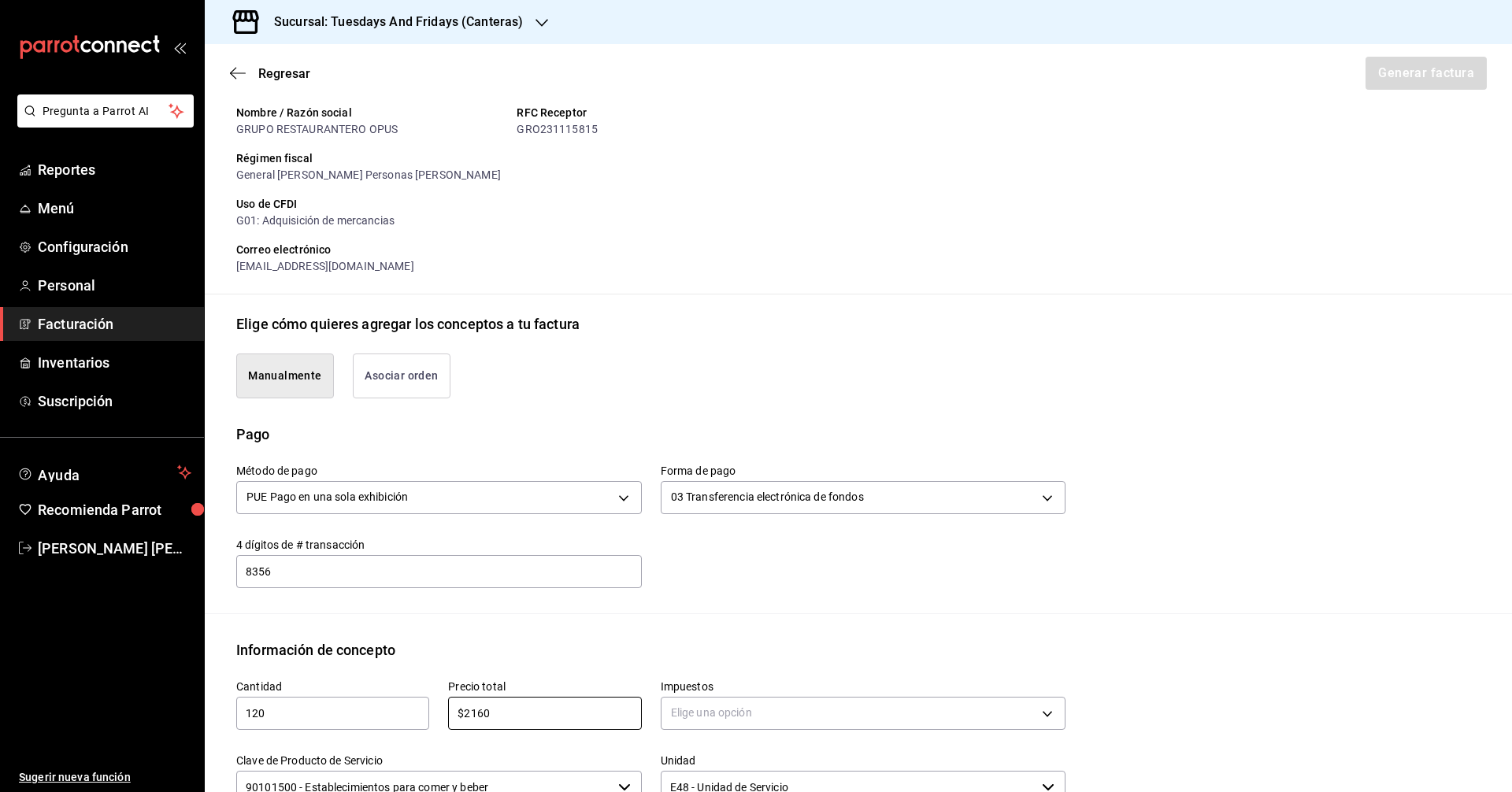
click at [707, 591] on div "Método de pago PUE Pago en una sola exhibición PUE Forma de pago 03 Transferenc…" at bounding box center [857, 528] width 1244 height 168
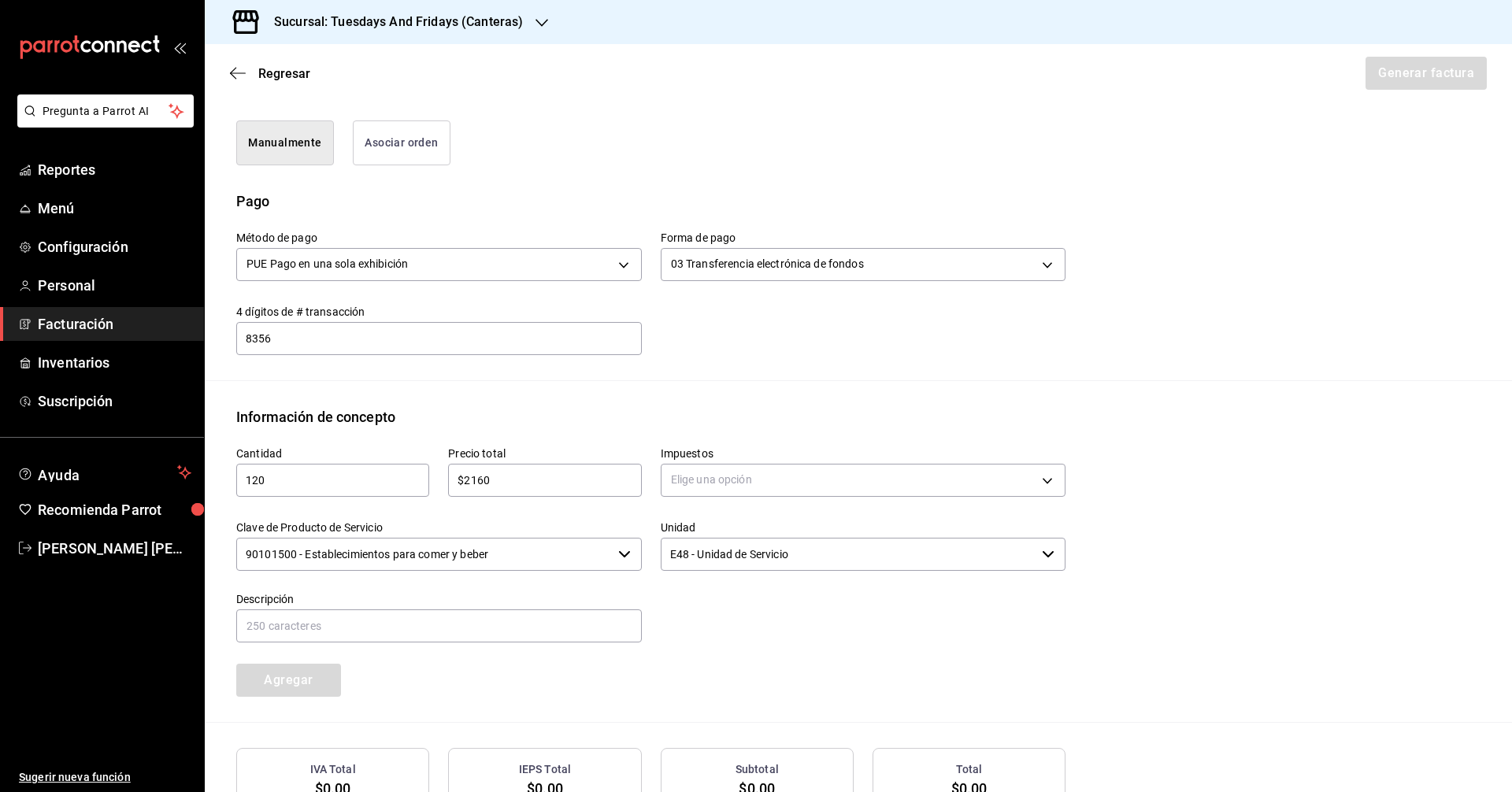
scroll to position [511, 0]
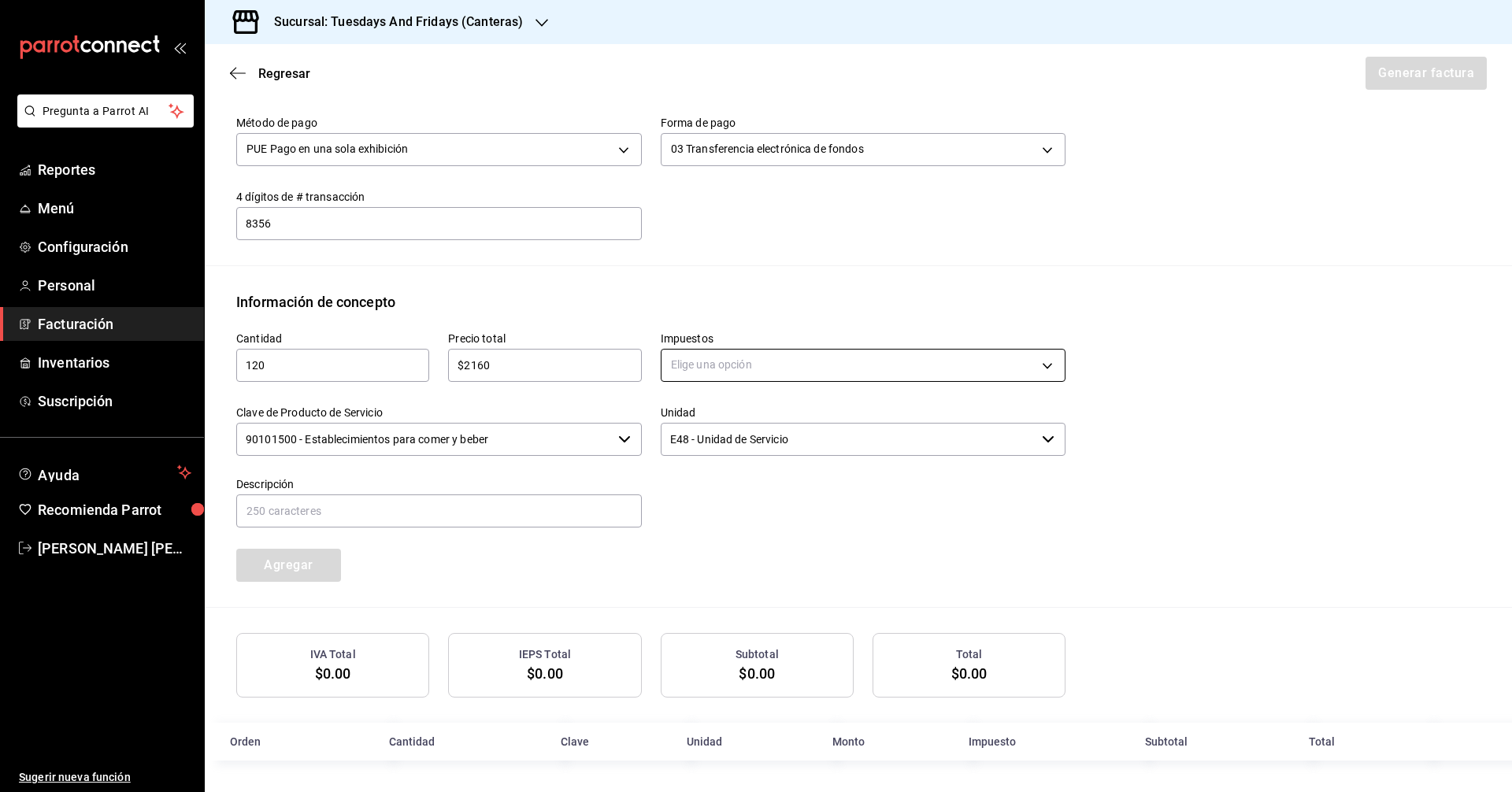
click at [745, 369] on body "Pregunta a Parrot AI Reportes Menú Configuración Personal Facturación Inventari…" at bounding box center [756, 396] width 1512 height 792
click at [719, 445] on li "IVA 0%" at bounding box center [857, 439] width 400 height 26
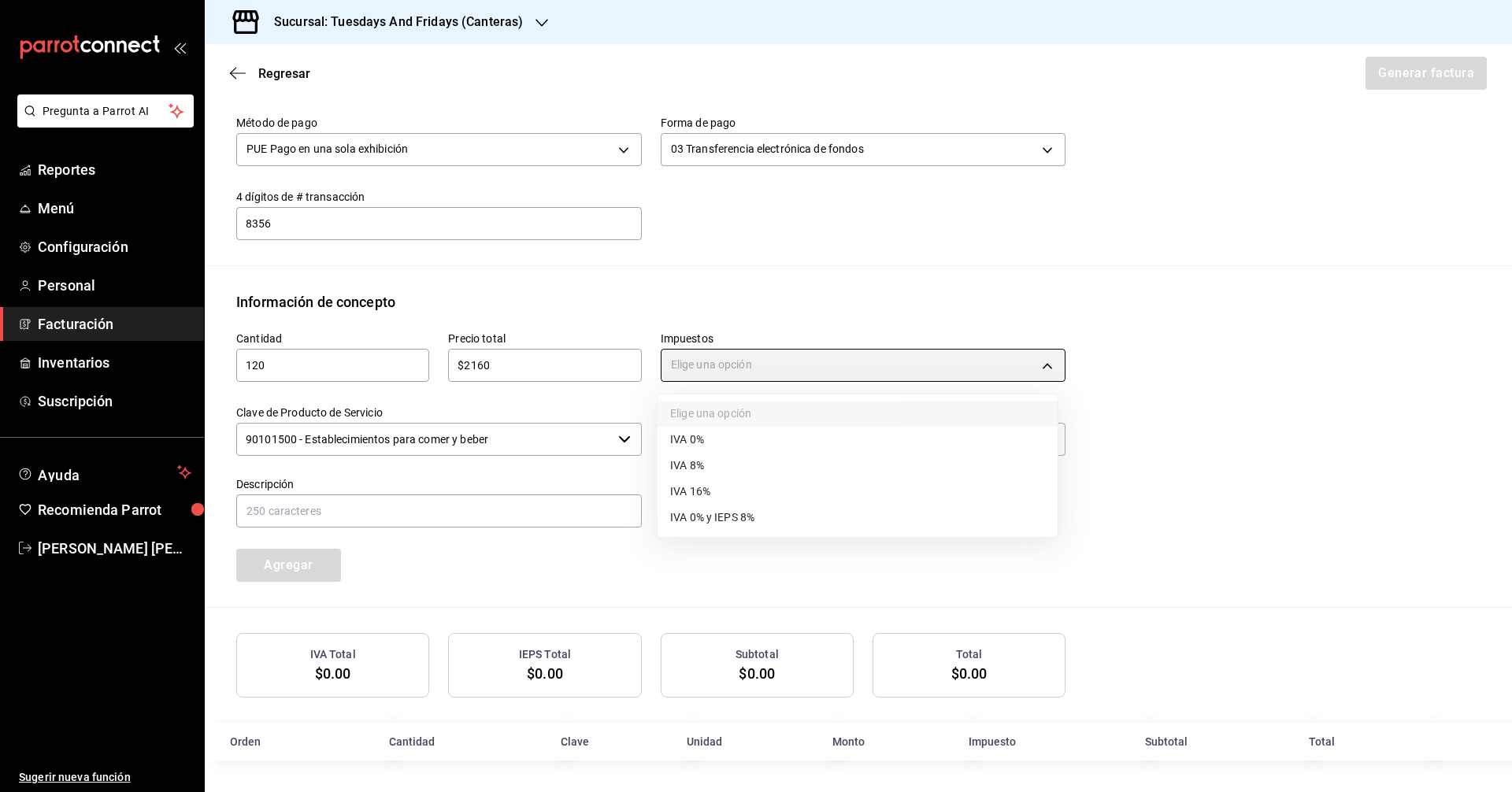
type input "IVA_0"
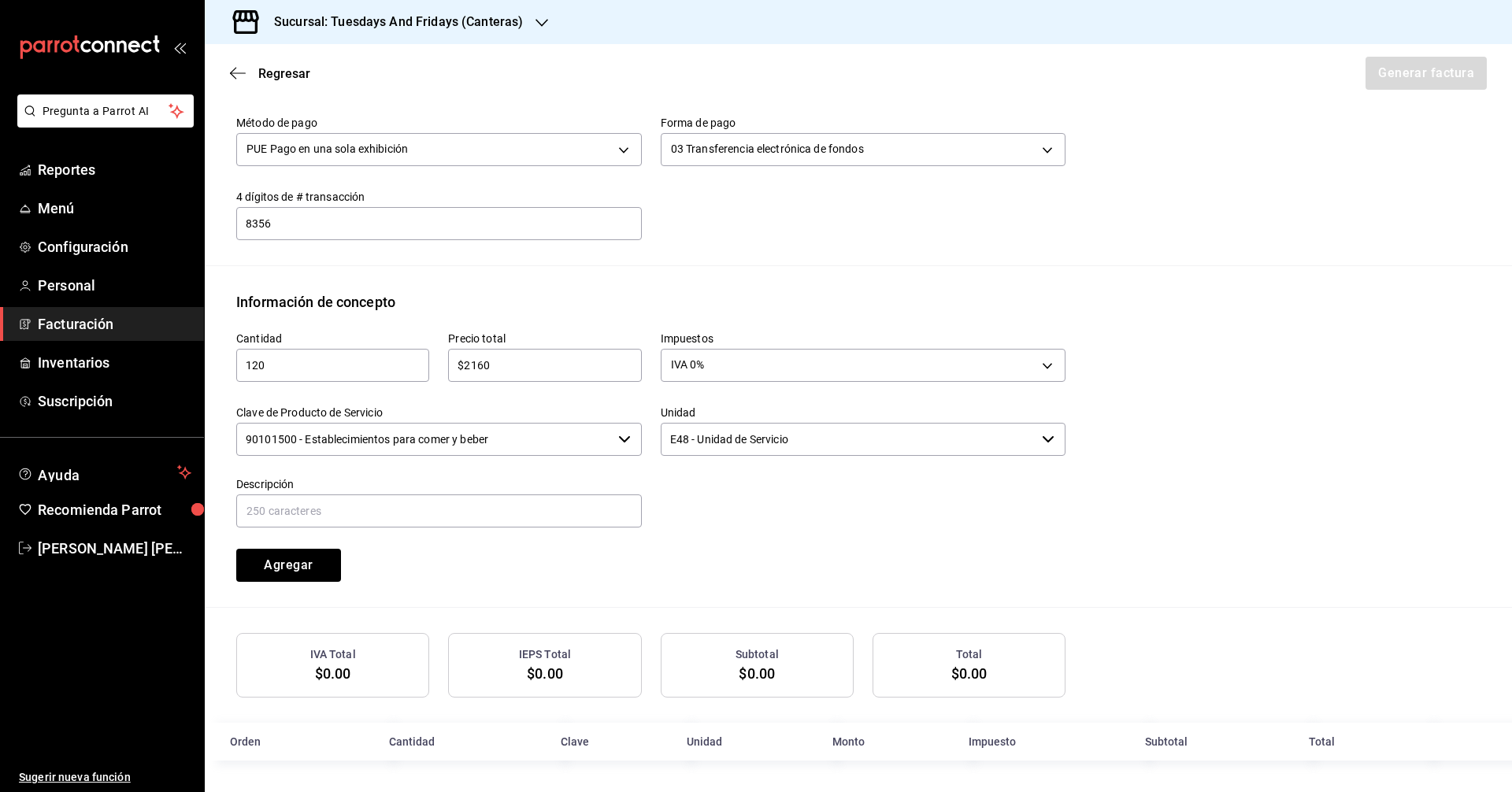
drag, startPoint x: 497, startPoint y: 442, endPoint x: 540, endPoint y: 435, distance: 43.6
click at [497, 441] on input "90101500 - Establecimientos para comer y beber" at bounding box center [424, 439] width 376 height 33
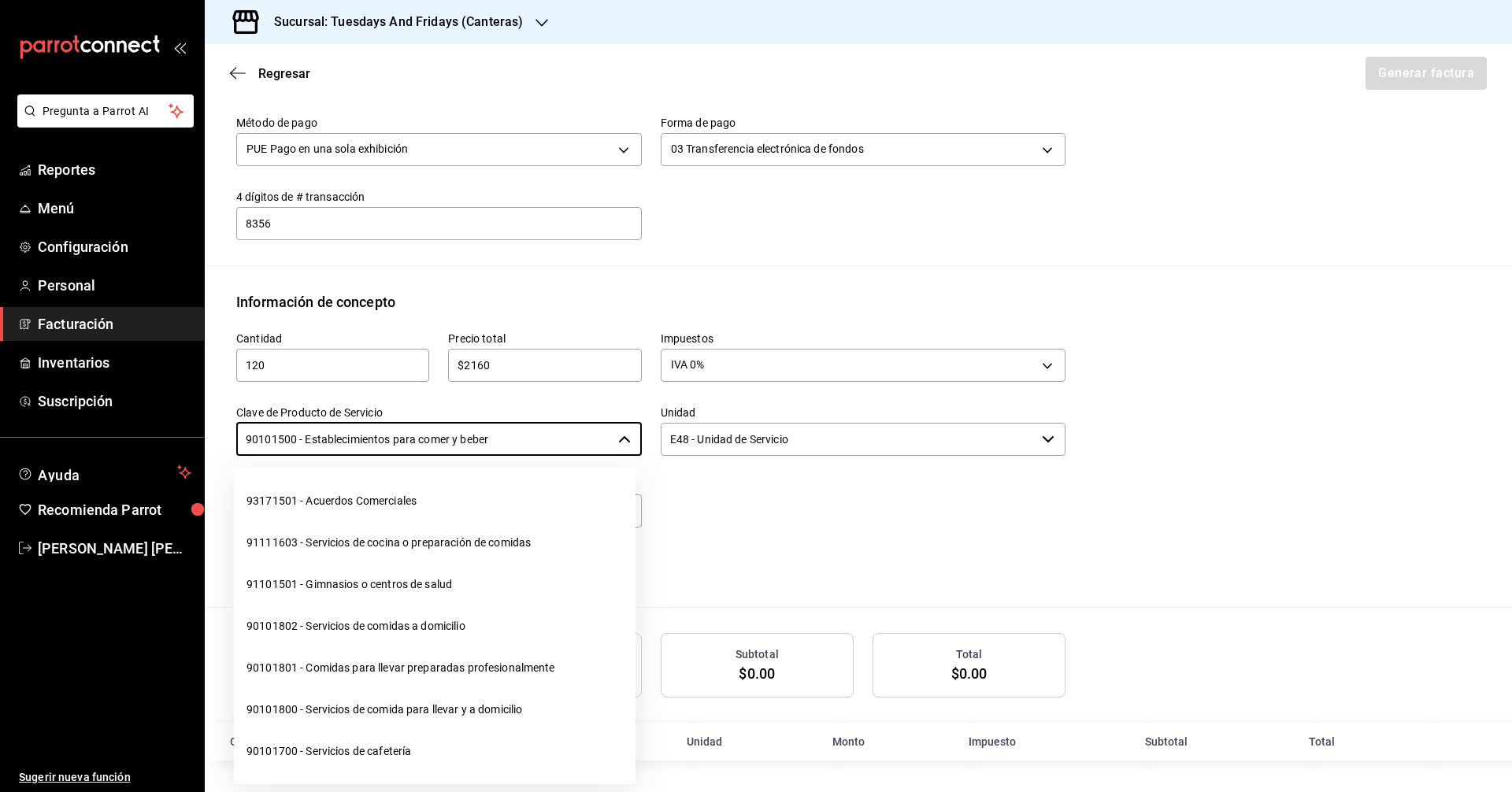
drag, startPoint x: 413, startPoint y: 436, endPoint x: 118, endPoint y: 418, distance: 295.5
click at [118, 418] on div "Pregunta a Parrot AI Reportes Menú Configuración Personal Facturación Inventari…" at bounding box center [756, 396] width 1512 height 792
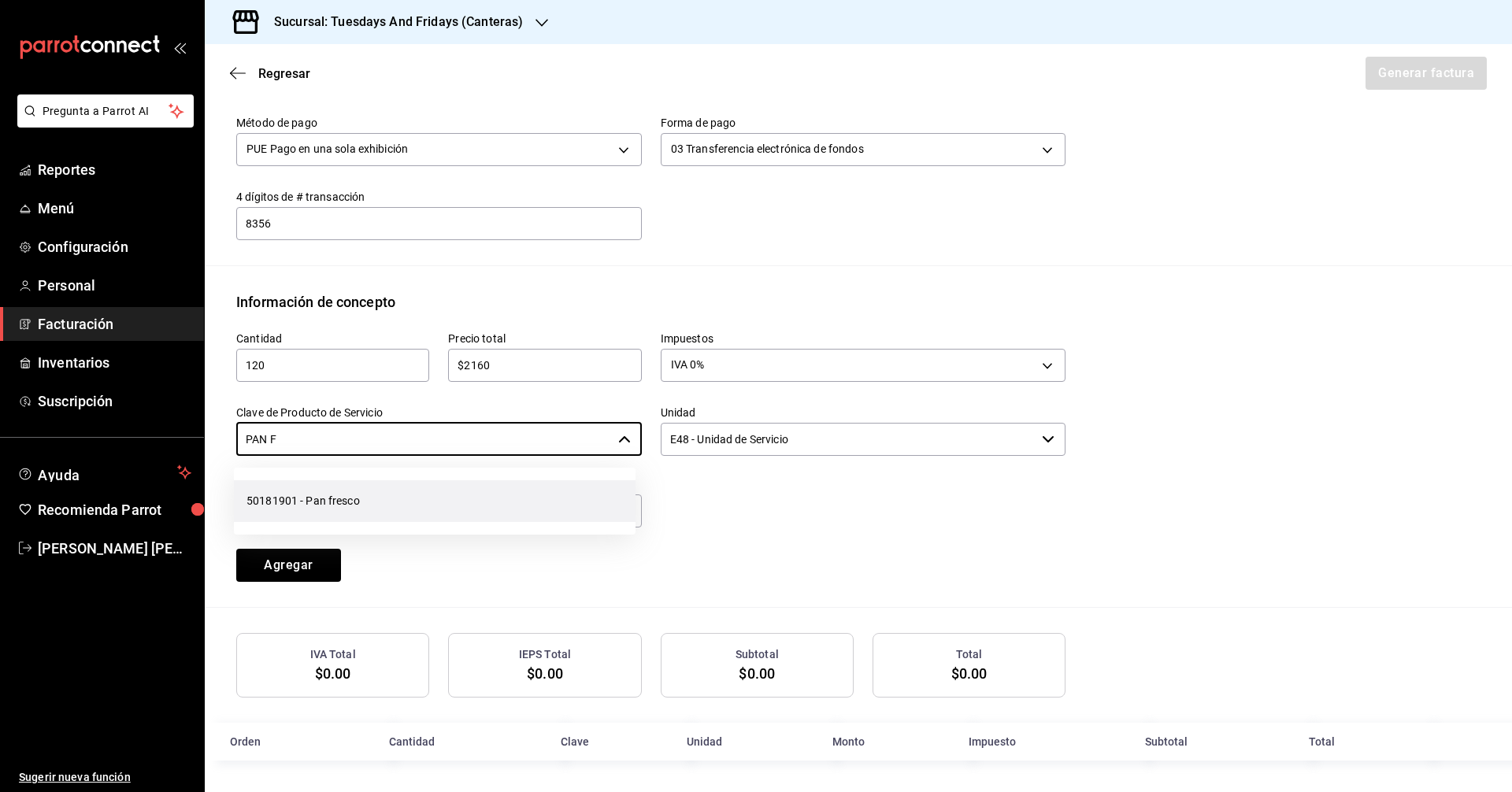
click at [319, 493] on li "50181901 - Pan fresco" at bounding box center [435, 501] width 401 height 41
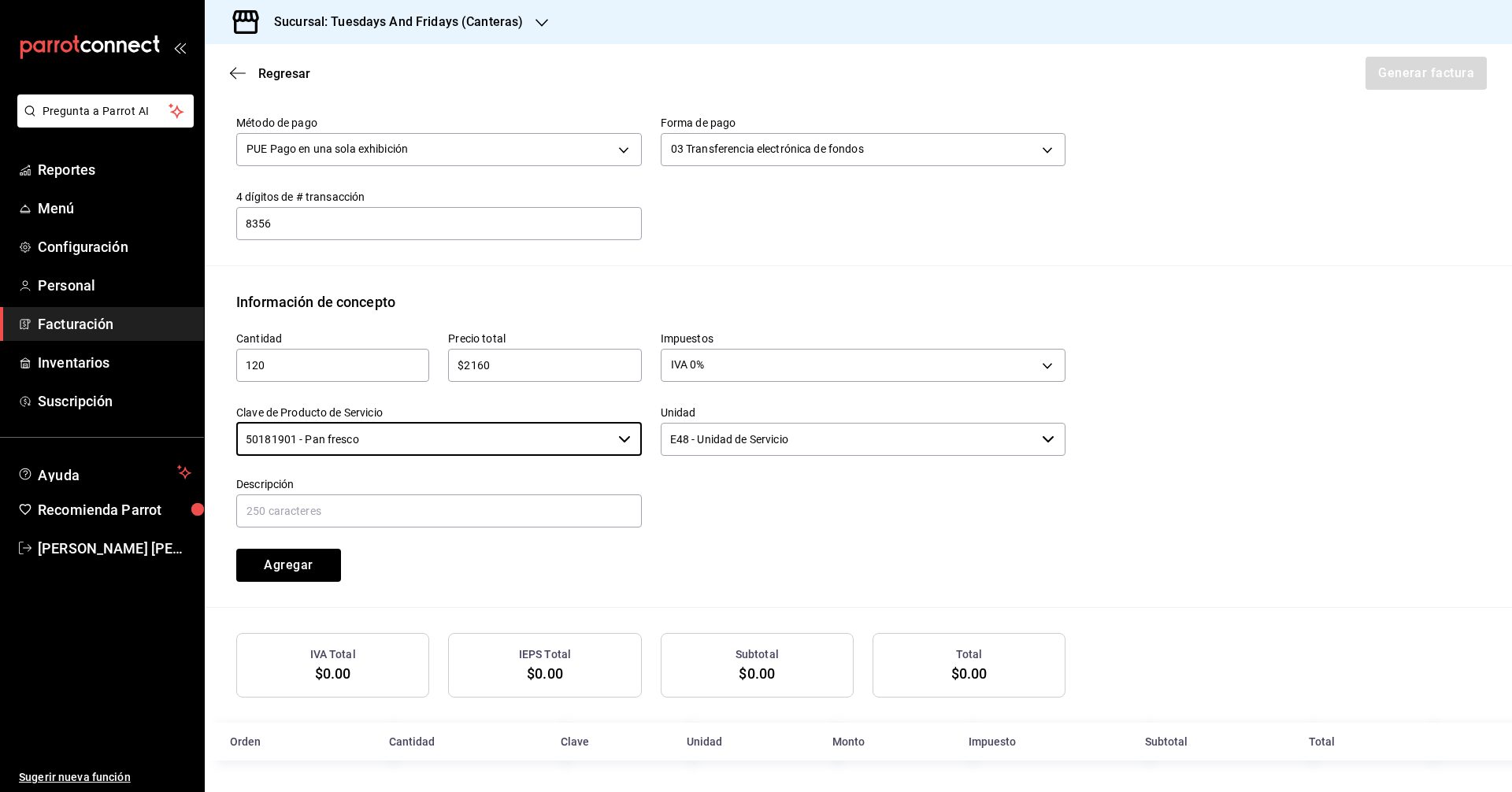
type input "50181901 - Pan fresco"
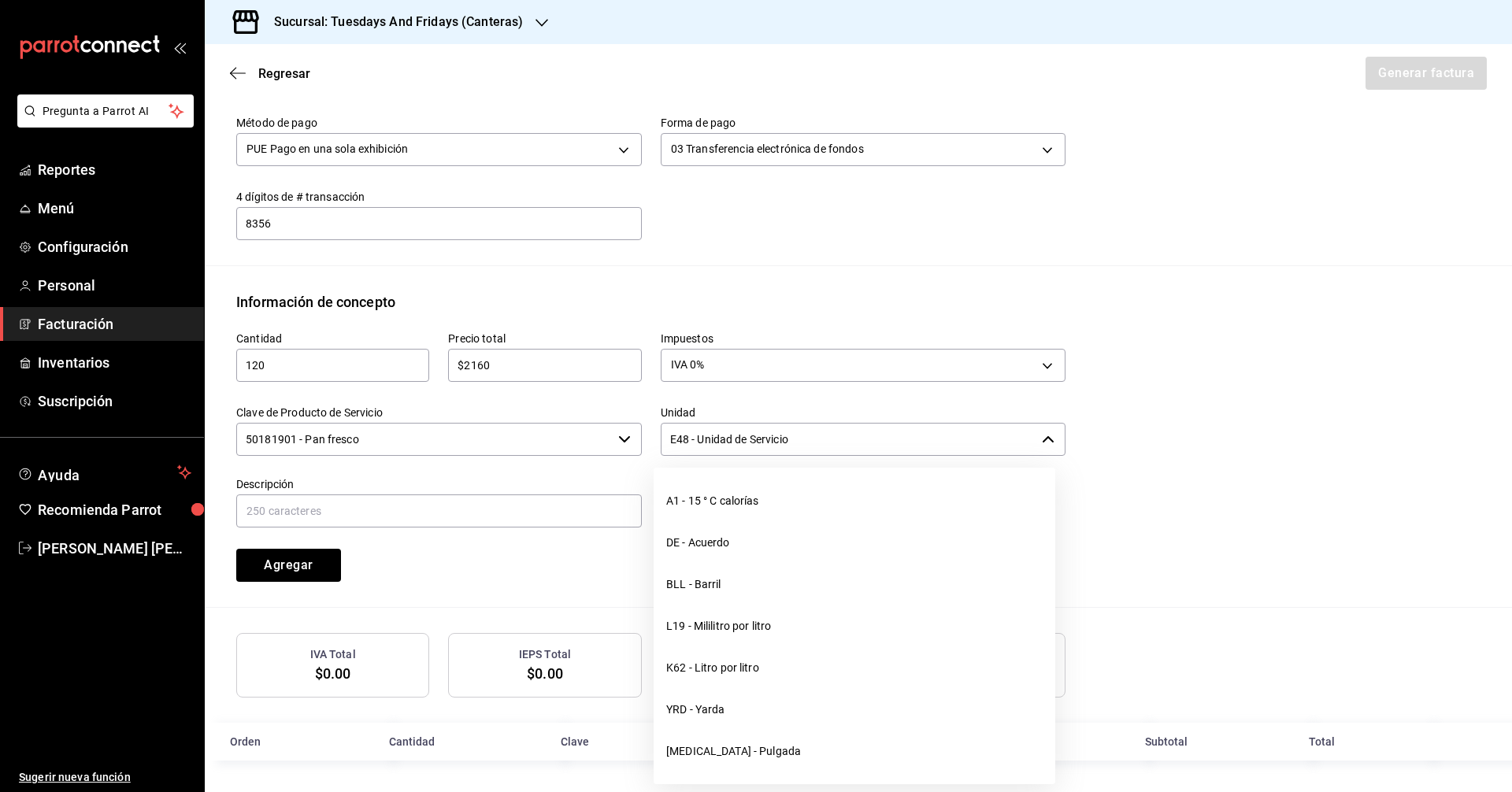
click at [695, 424] on input "E48 - Unidad de Servicio" at bounding box center [848, 439] width 376 height 33
drag, startPoint x: 816, startPoint y: 423, endPoint x: 535, endPoint y: 409, distance: 281.3
click at [535, 409] on div "Cantidad 120 ​ Precio total $2160 ​ Impuestos IVA 0% IVA_0 Clave de Producto de…" at bounding box center [641, 447] width 848 height 269
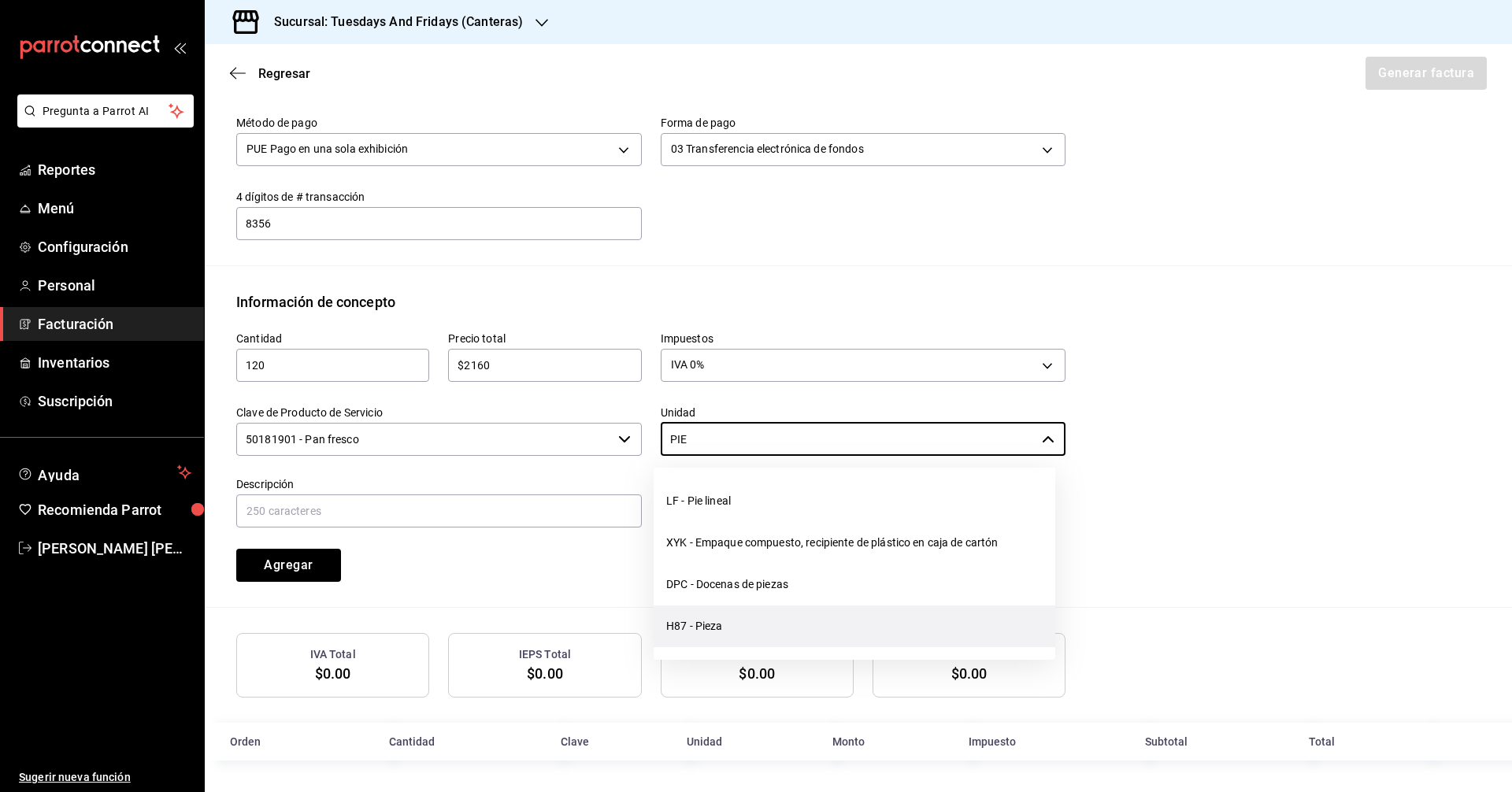
click at [699, 622] on li "H87 - Pieza" at bounding box center [854, 626] width 401 height 41
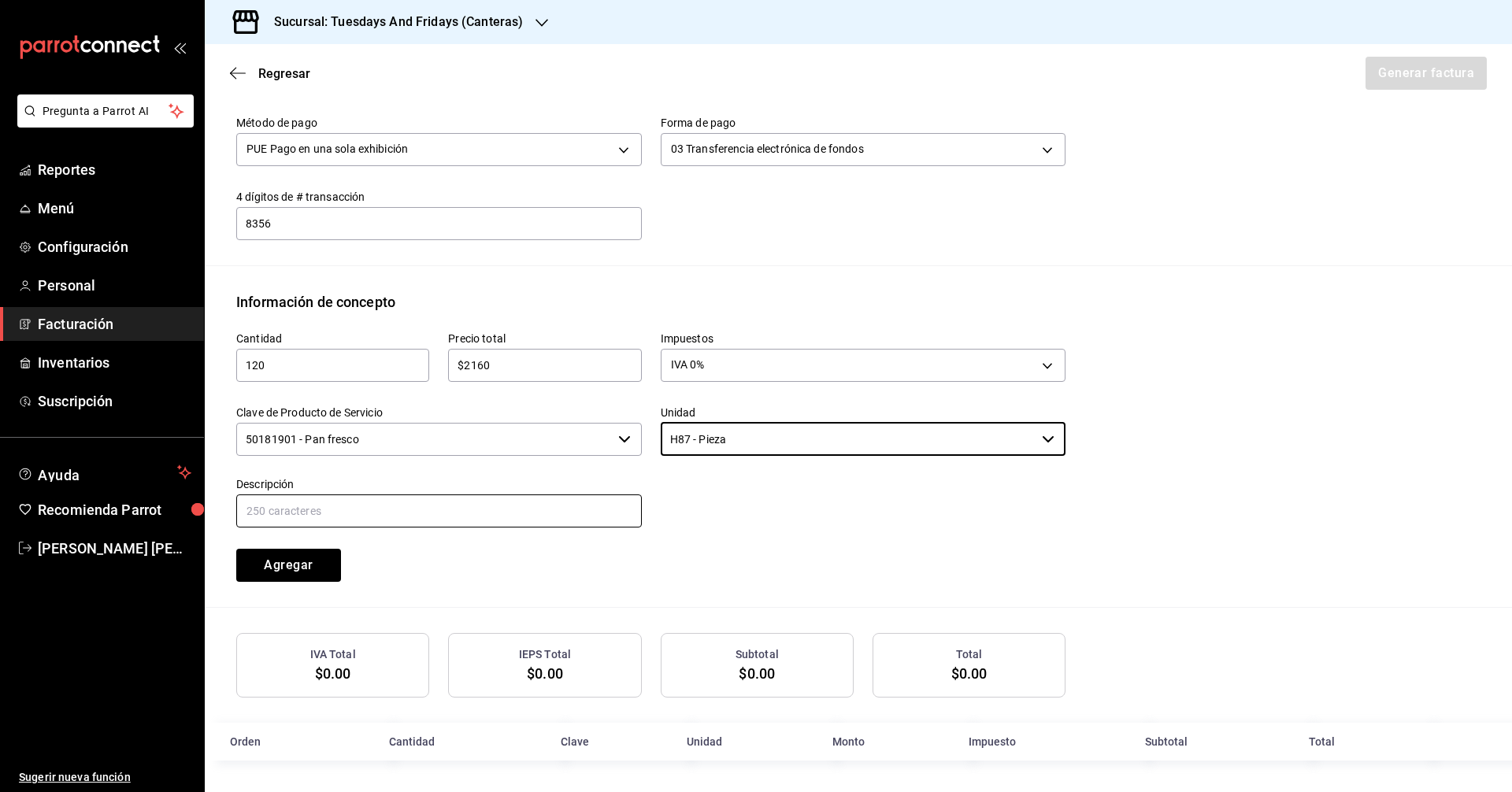
type input "H87 - Pieza"
click at [408, 504] on input "text" at bounding box center [438, 511] width 405 height 33
type input "Baguette"
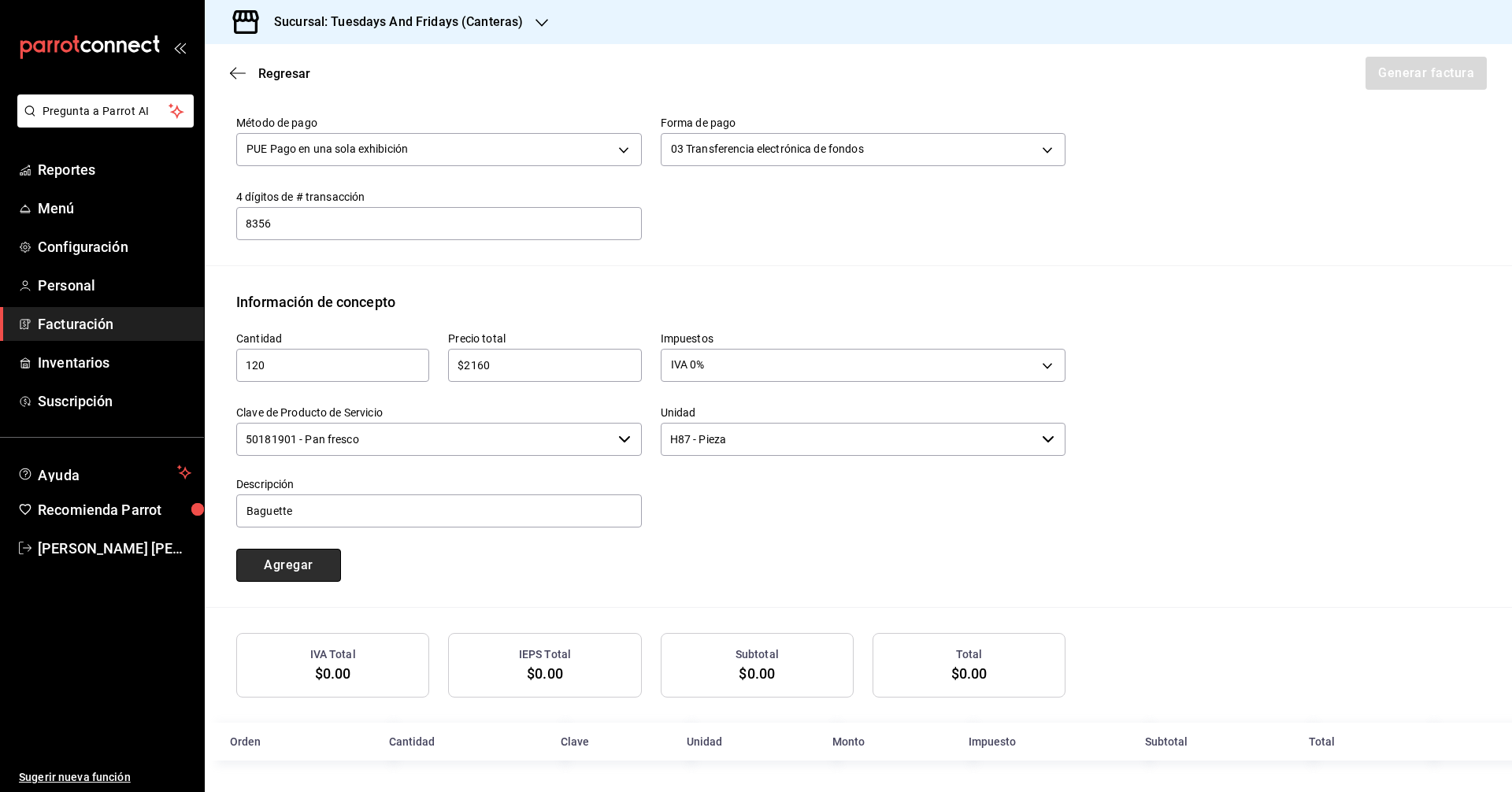
click at [314, 565] on button "Agregar" at bounding box center [288, 565] width 105 height 33
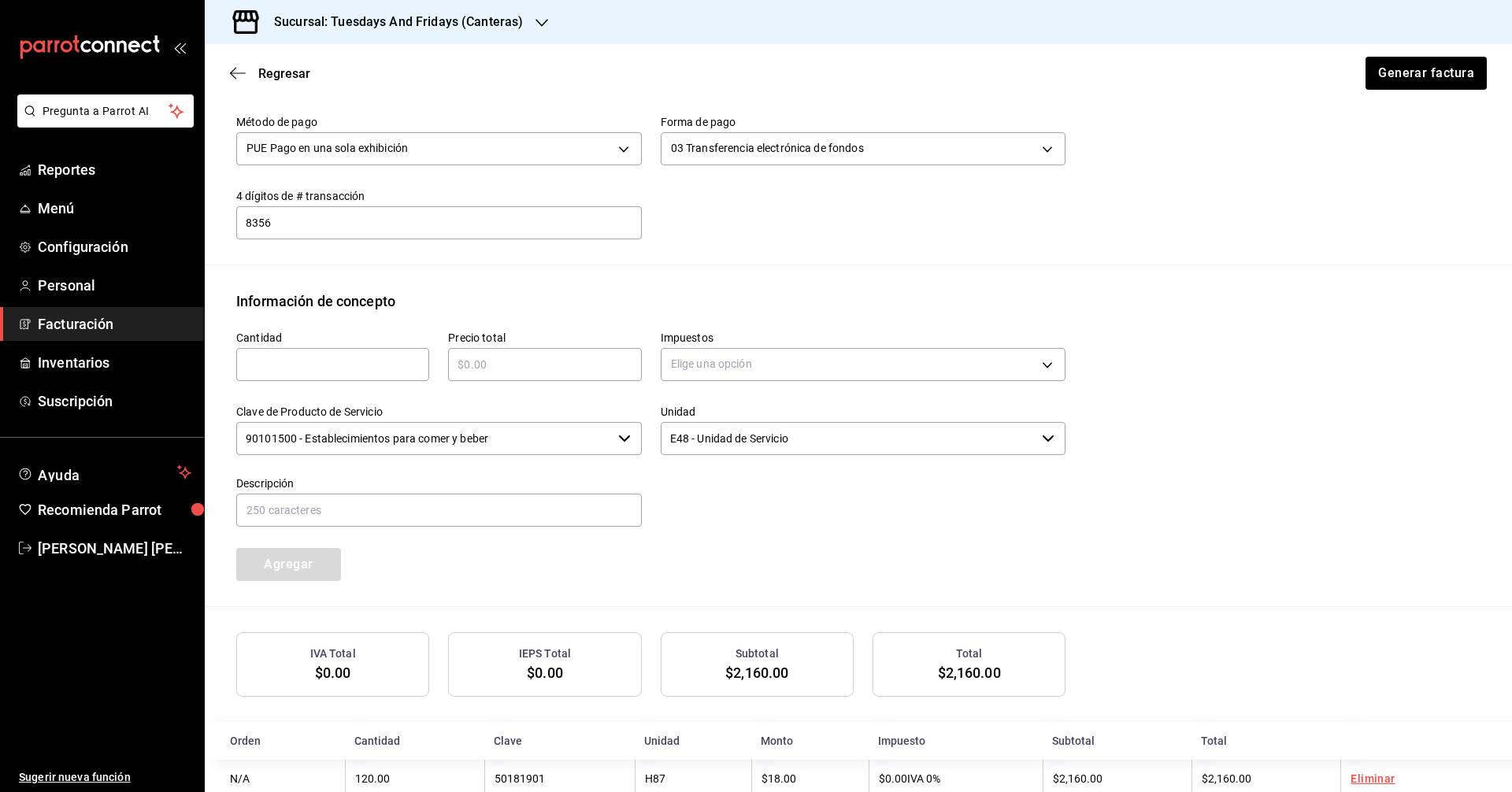
click at [487, 559] on div "Cantidad ​ Precio total ​ Impuestos Elige una opción Clave de Producto de Servi…" at bounding box center [641, 446] width 848 height 269
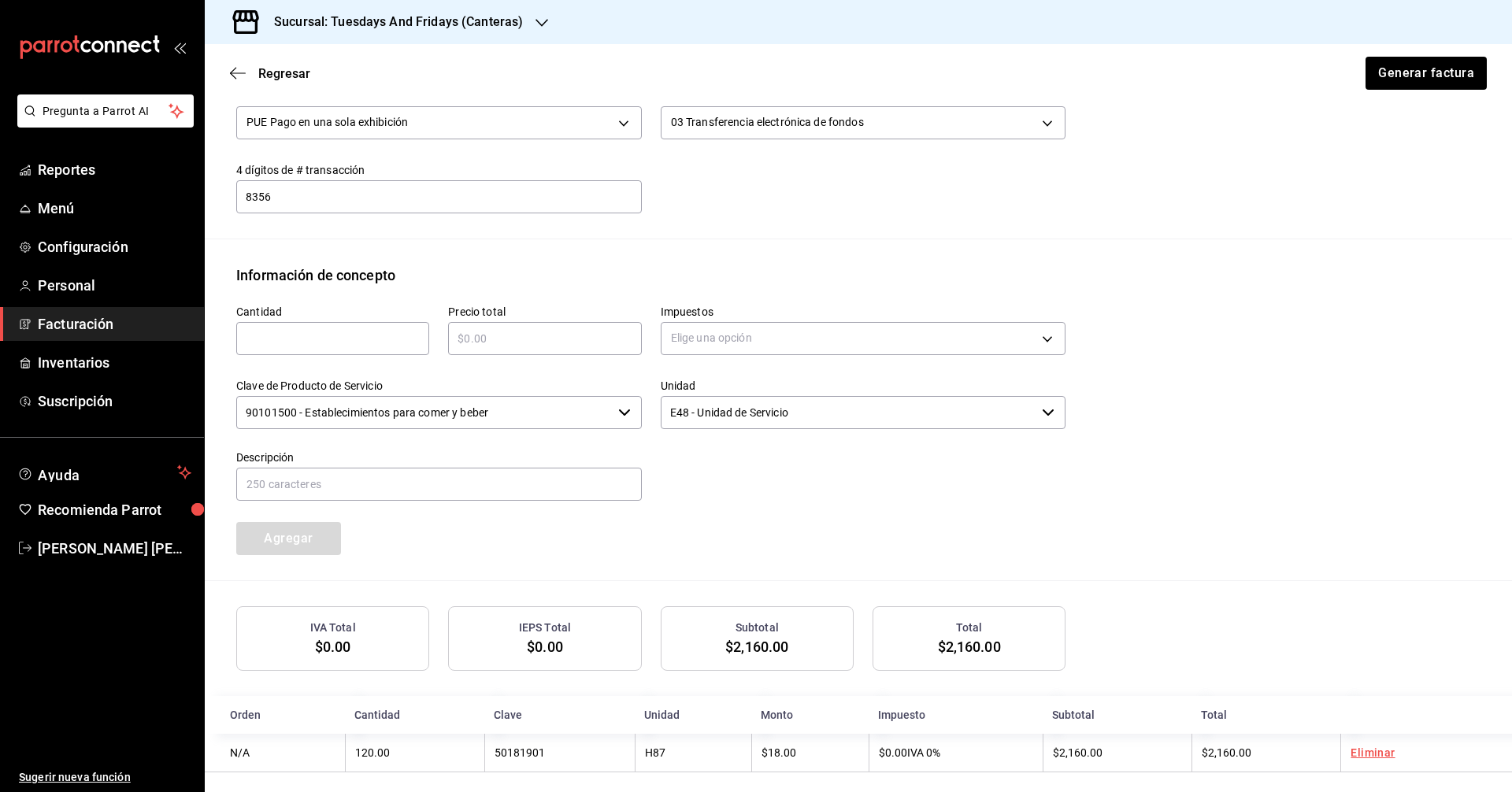
scroll to position [550, 0]
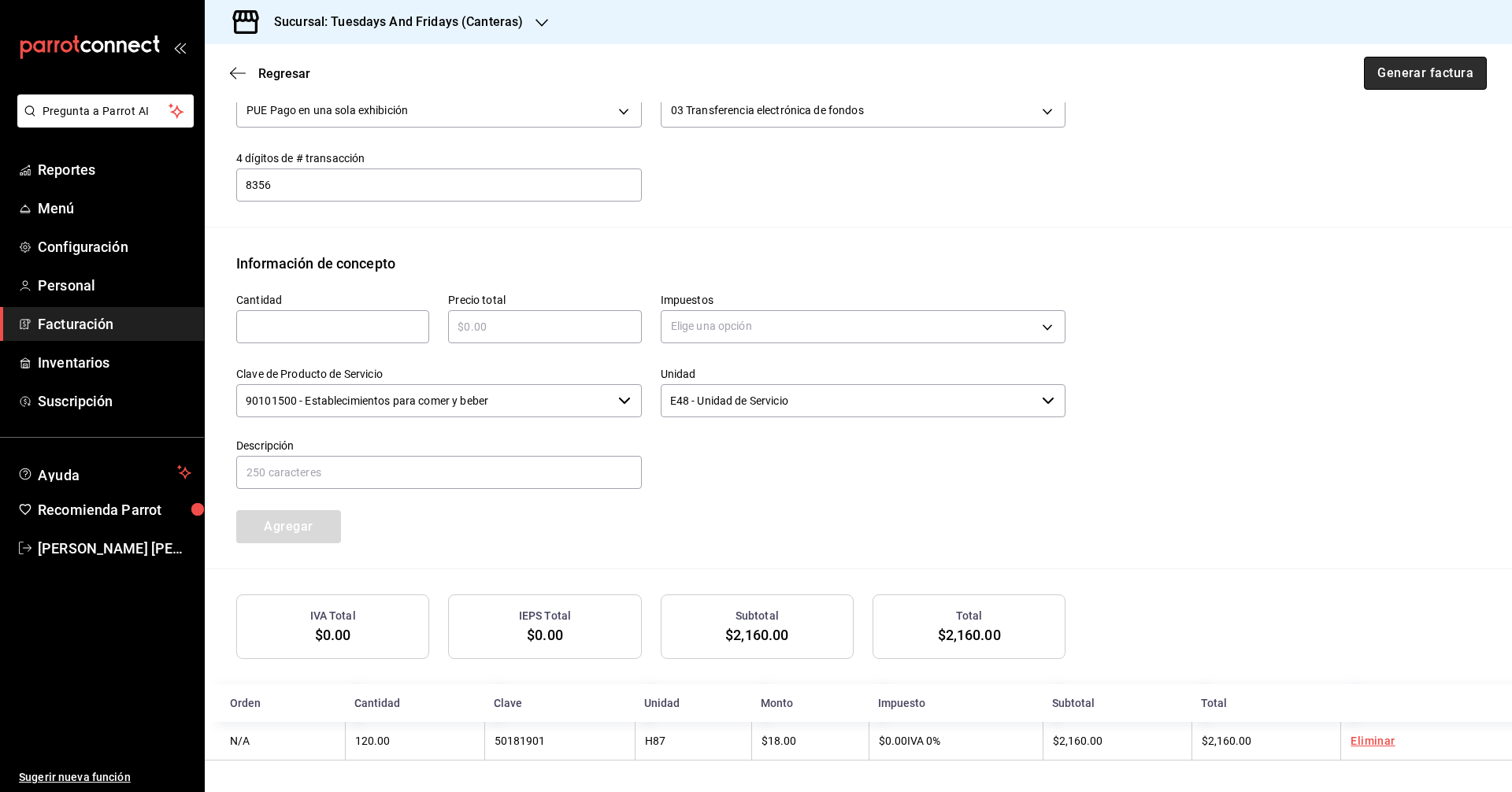
click at [1414, 87] on button "Generar factura" at bounding box center [1425, 74] width 123 height 33
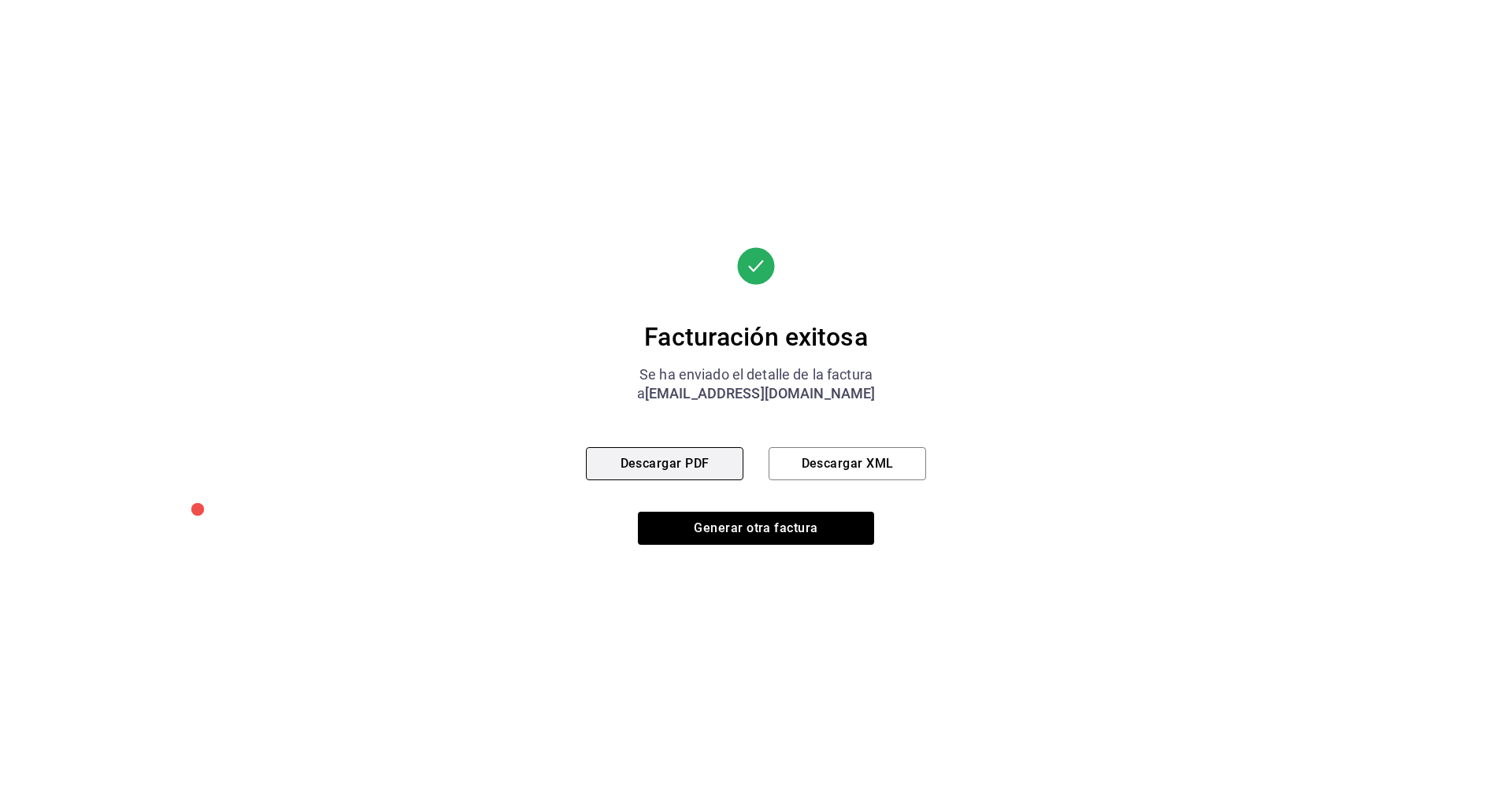
click at [630, 473] on button "Descargar PDF" at bounding box center [665, 464] width 157 height 33
click at [946, 313] on div "Facturación exitosa Se ha enviado el detalle de la factura a [EMAIL_ADDRESS][DO…" at bounding box center [756, 396] width 1512 height 792
